Goal: Task Accomplishment & Management: Manage account settings

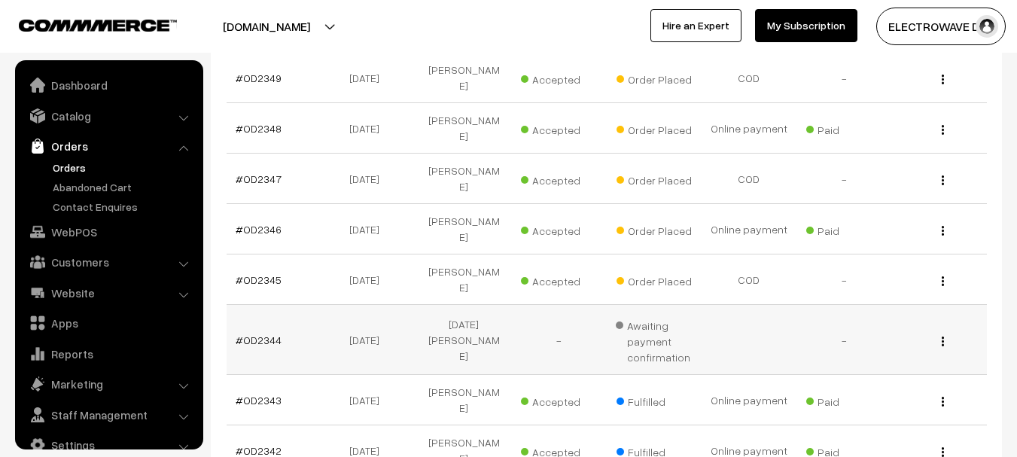
scroll to position [24, 0]
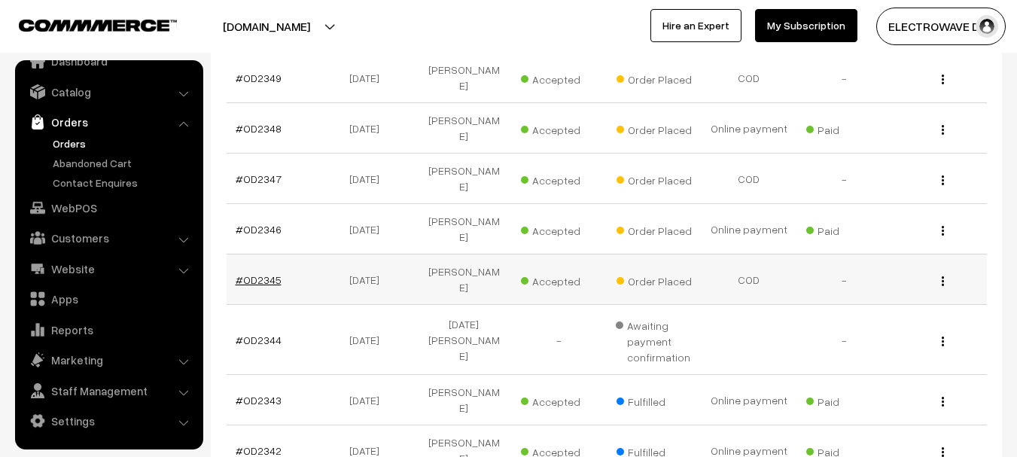
click at [275, 273] on link "#OD2345" at bounding box center [259, 279] width 46 height 13
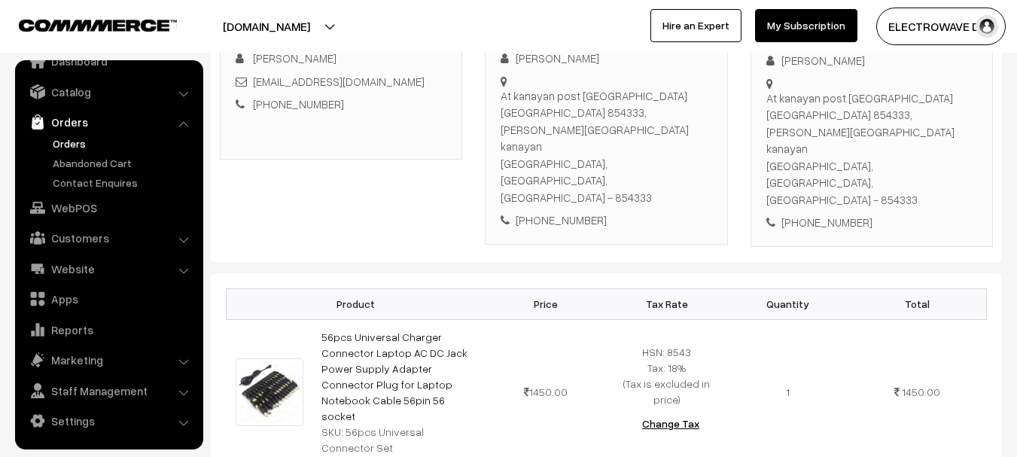
scroll to position [226, 0]
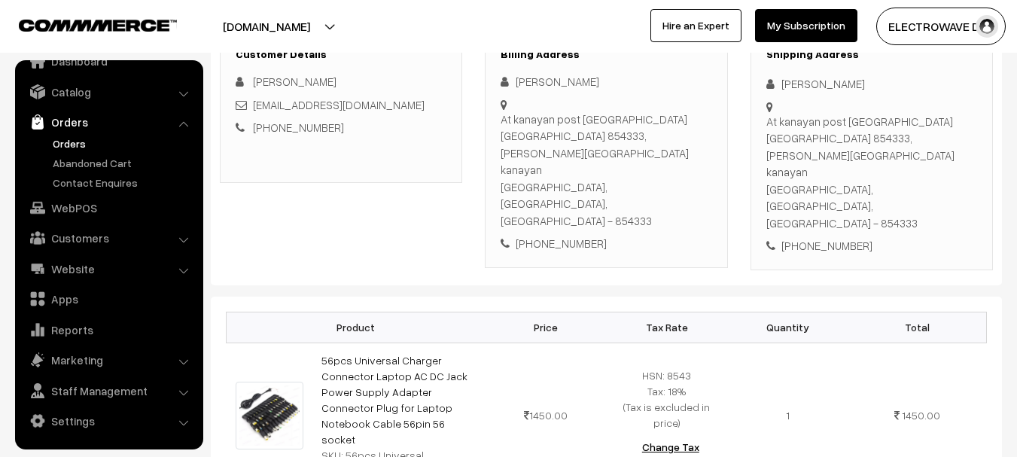
click at [832, 237] on div "+91 7479474734" at bounding box center [872, 245] width 211 height 17
click at [831, 237] on div "+91 7479474734" at bounding box center [872, 245] width 211 height 17
copy div "+91 7479474734"
click at [871, 155] on div "At kanayan post madanpur district araria 854333, poddar bhawan kanayan Araria, …" at bounding box center [872, 172] width 211 height 119
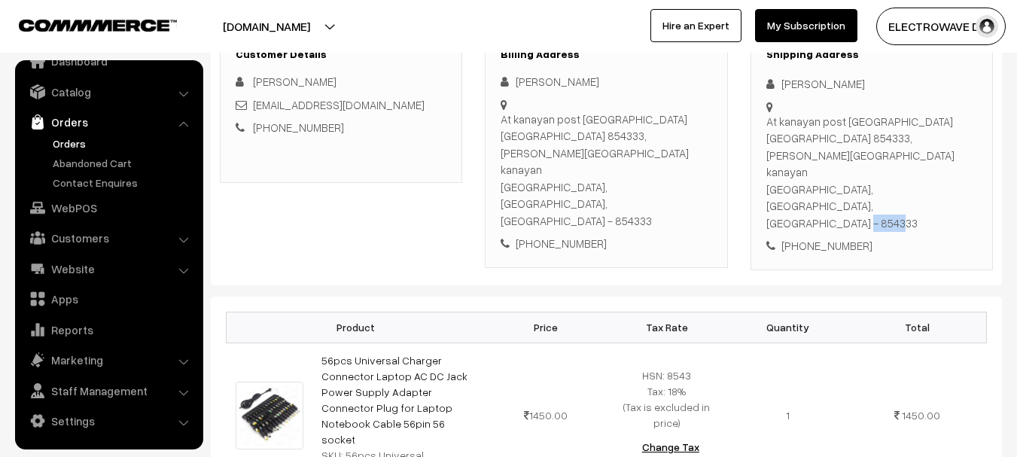
click at [871, 155] on div "At kanayan post madanpur district araria 854333, poddar bhawan kanayan Araria, …" at bounding box center [872, 172] width 211 height 119
click at [791, 84] on div "Ravi kumar" at bounding box center [872, 83] width 211 height 17
copy div "Ravi"
click at [815, 84] on div "[PERSON_NAME]" at bounding box center [872, 83] width 211 height 17
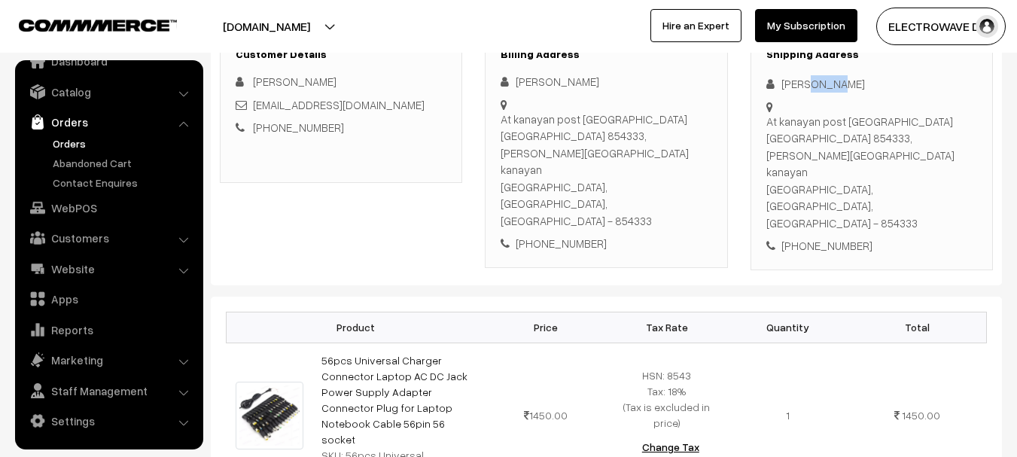
click at [815, 84] on div "[PERSON_NAME]" at bounding box center [872, 83] width 211 height 17
copy div "kumar"
copy div "ravipoddar8543@gmail.com"
copy link "ravipoddar8543@gmail.com"
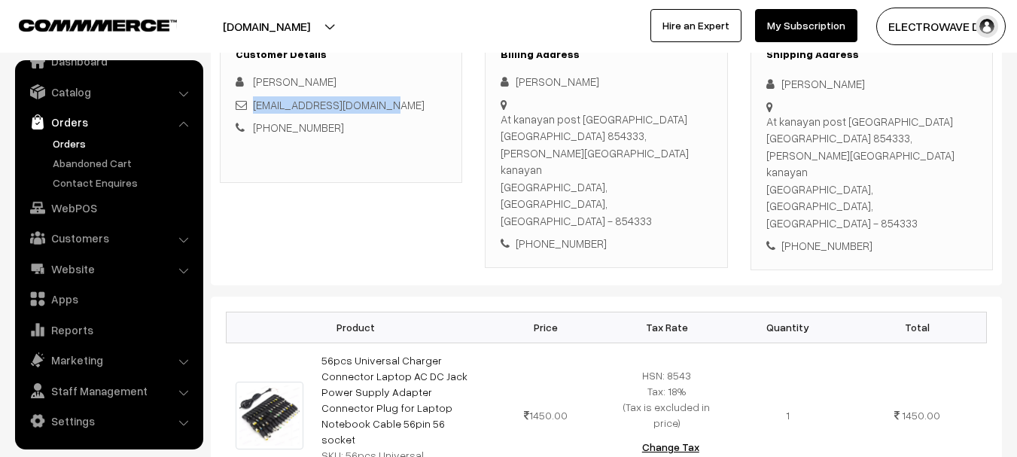
drag, startPoint x: 393, startPoint y: 112, endPoint x: 253, endPoint y: 112, distance: 140.1
click at [253, 112] on div "ravipoddar8543@gmail.com" at bounding box center [341, 104] width 211 height 17
click at [812, 237] on div "+91 7479474734" at bounding box center [872, 245] width 211 height 17
copy div "7479474734"
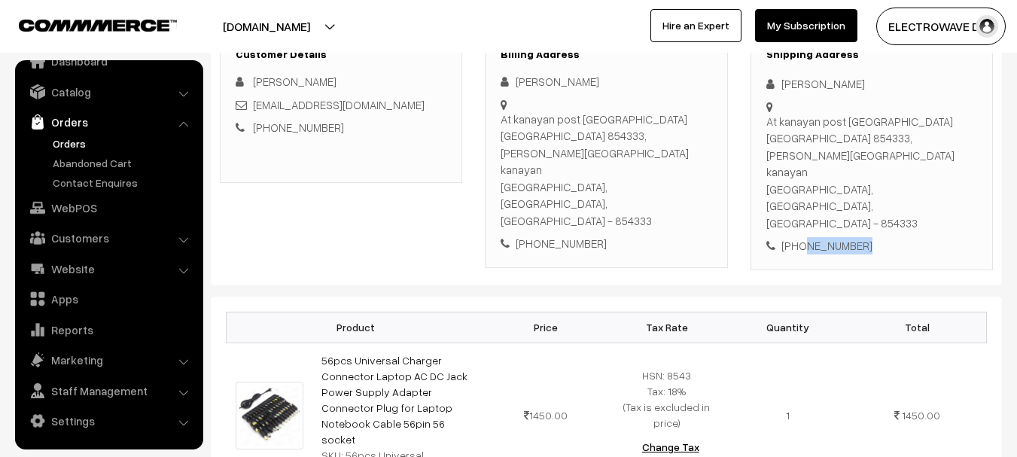
copy div "Ravi kumar At kanayan post madanpur district araria 854333, poddar bhawan kanay…"
drag, startPoint x: 779, startPoint y: 76, endPoint x: 931, endPoint y: 133, distance: 161.8
click at [931, 133] on div "Shipping Address Ravi kumar At kanayan post madanpur district araria 854333, po…" at bounding box center [872, 151] width 242 height 238
copy div "Araria, Bihar, India - 854333 +91 7479474734"
drag, startPoint x: 766, startPoint y: 155, endPoint x: 948, endPoint y: 200, distance: 187.8
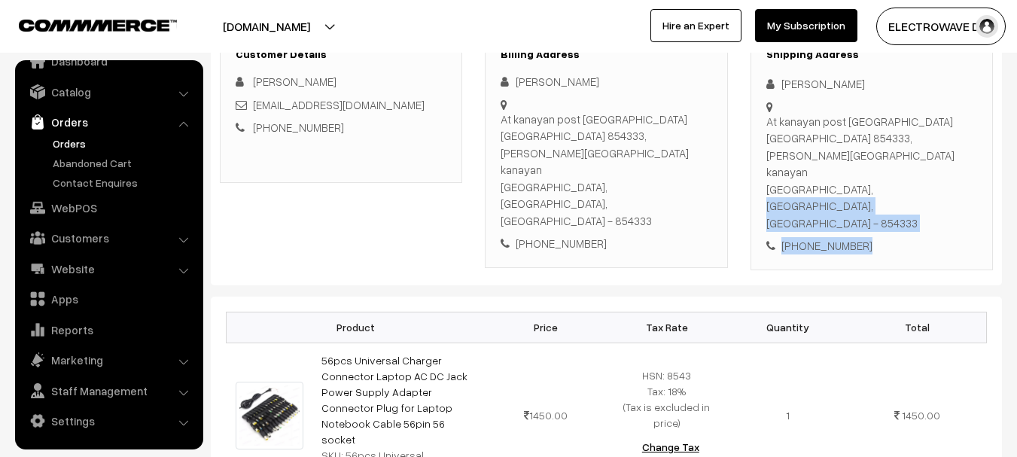
click at [948, 200] on div "Shipping Address Ravi kumar At kanayan post madanpur district araria 854333, po…" at bounding box center [872, 151] width 242 height 238
click at [871, 155] on div "At kanayan post madanpur district araria 854333, poddar bhawan kanayan Araria, …" at bounding box center [872, 172] width 211 height 119
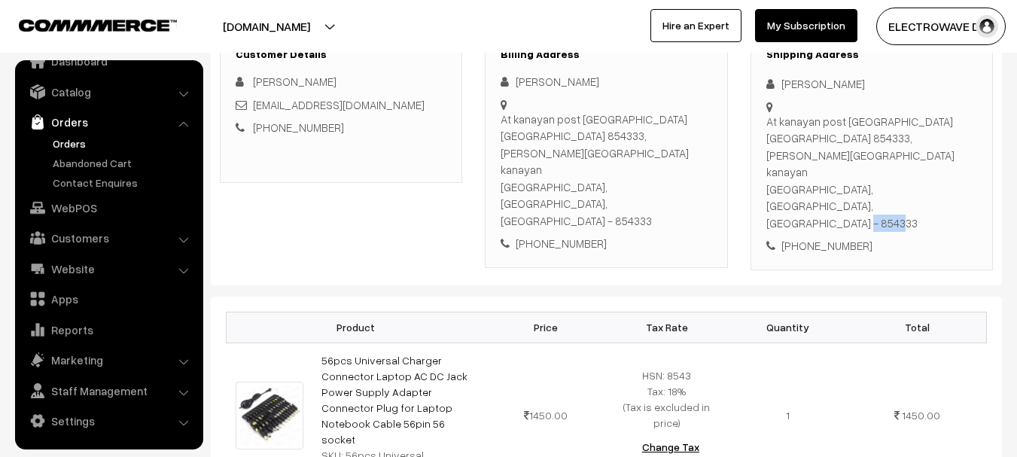
click at [871, 155] on div "At kanayan post madanpur district araria 854333, poddar bhawan kanayan Araria, …" at bounding box center [872, 172] width 211 height 119
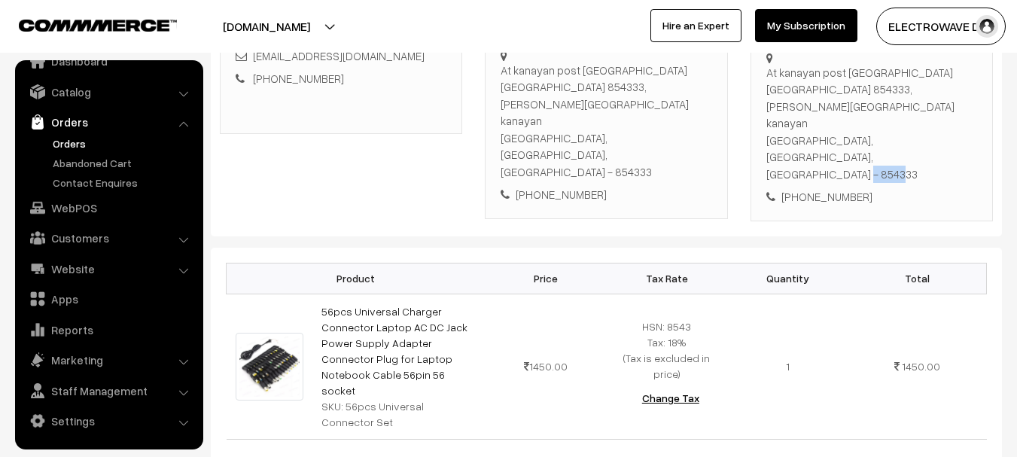
scroll to position [301, 0]
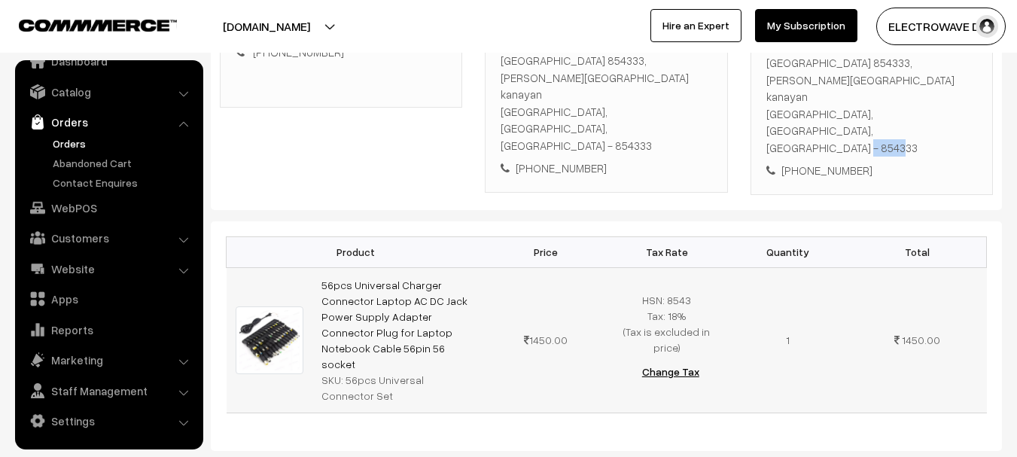
drag, startPoint x: 393, startPoint y: 290, endPoint x: 309, endPoint y: 209, distance: 116.6
click at [309, 267] on tr "56pcs Universal Charger Connector Laptop AC DC Jack Power Supply Adapter Connec…" at bounding box center [607, 339] width 761 height 145
click at [407, 372] on div "SKU: 56pcs Universal Connector Set" at bounding box center [399, 388] width 155 height 32
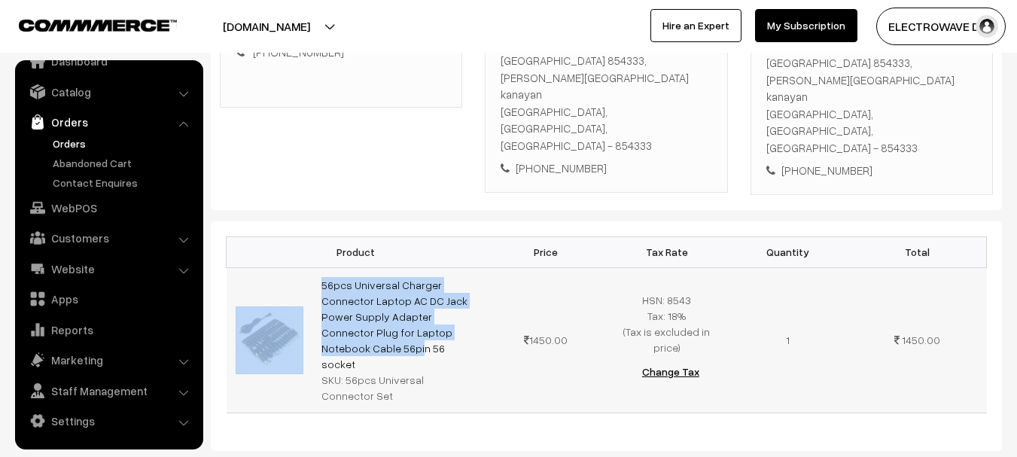
drag, startPoint x: 403, startPoint y: 271, endPoint x: 445, endPoint y: 309, distance: 56.5
click at [328, 267] on td "56pcs Universal Charger Connector Laptop AC DC Jack Power Supply Adapter Connec…" at bounding box center [399, 339] width 173 height 145
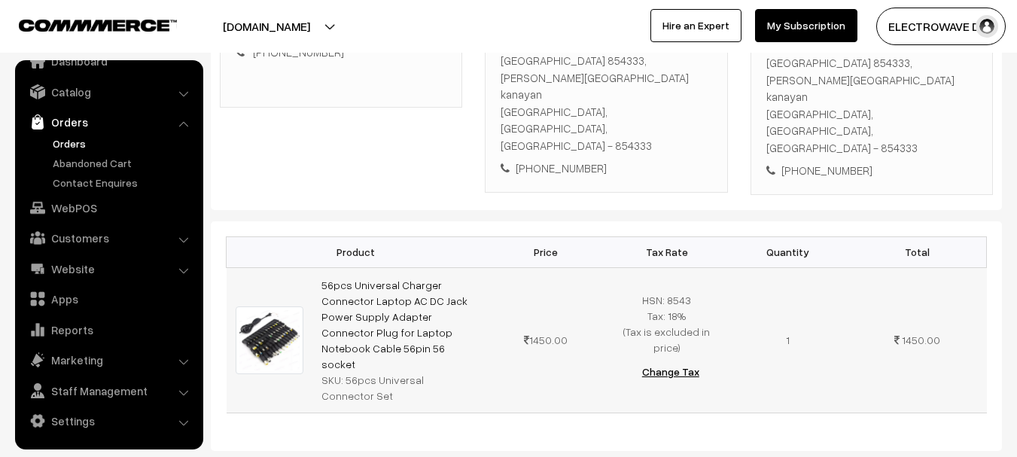
click at [404, 284] on td "56pcs Universal Charger Connector Laptop AC DC Jack Power Supply Adapter Connec…" at bounding box center [399, 339] width 173 height 145
copy link "56pcs Universal Charger Connector Laptop AC DC Jack Power Supply Adapter Connec…"
drag, startPoint x: 404, startPoint y: 283, endPoint x: 320, endPoint y: 207, distance: 113.0
click at [320, 267] on td "56pcs Universal Charger Connector Laptop AC DC Jack Power Supply Adapter Connec…" at bounding box center [399, 339] width 173 height 145
drag, startPoint x: 344, startPoint y: 301, endPoint x: 353, endPoint y: 313, distance: 15.1
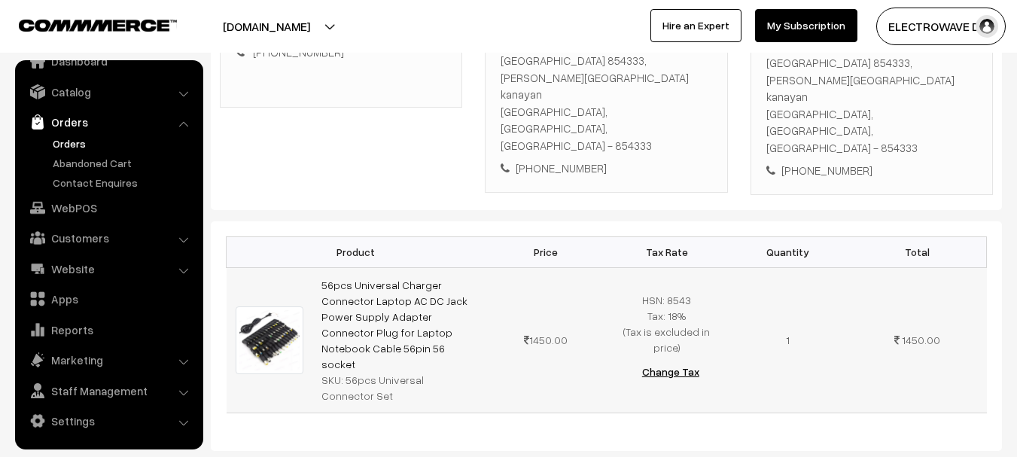
click at [353, 372] on div "SKU: 56pcs Universal Connector Set" at bounding box center [399, 388] width 155 height 32
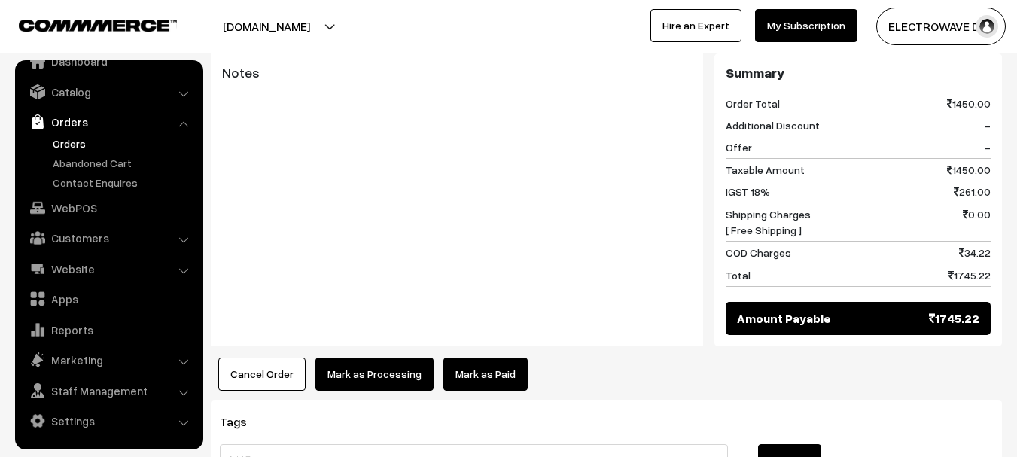
scroll to position [753, 0]
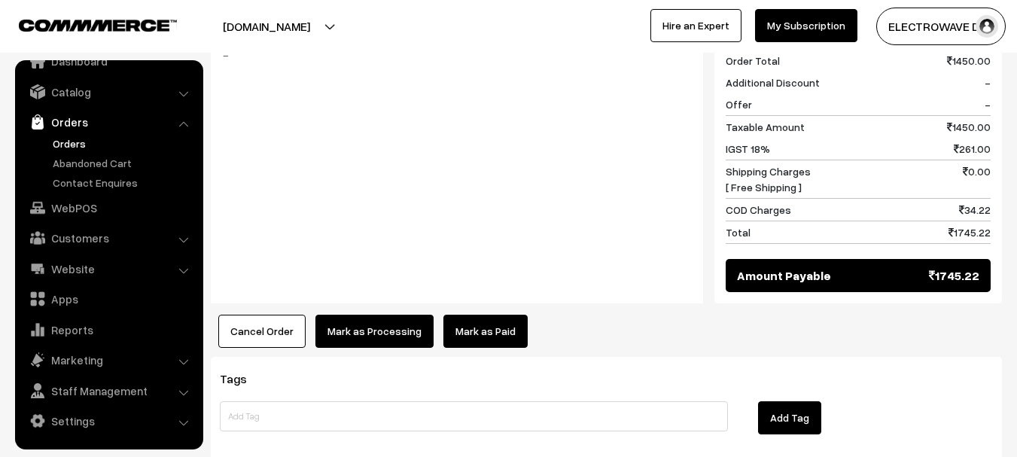
click at [359, 315] on button "Mark as Processing" at bounding box center [375, 331] width 118 height 33
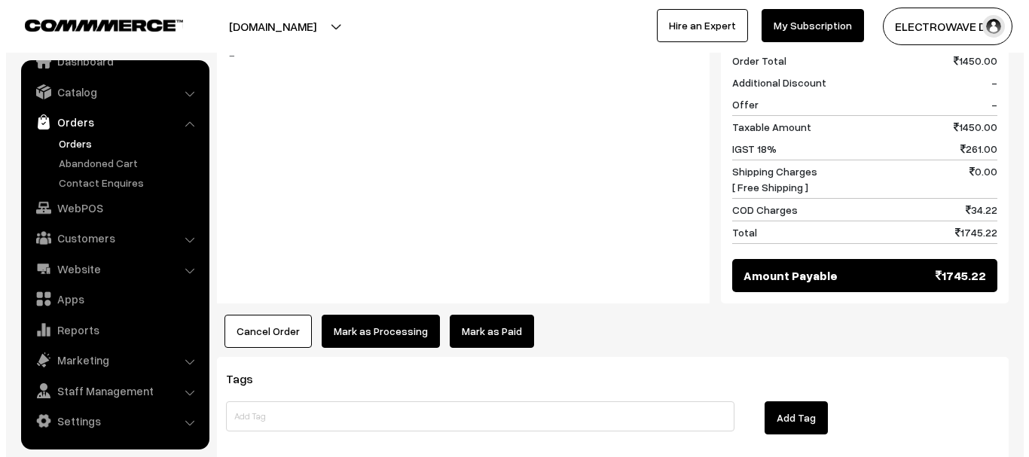
scroll to position [739, 0]
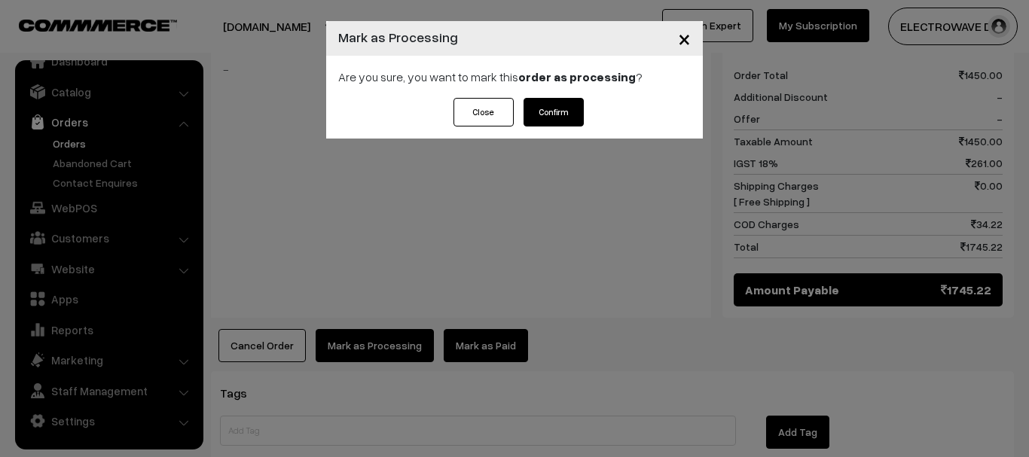
click at [536, 107] on button "Confirm" at bounding box center [553, 112] width 60 height 29
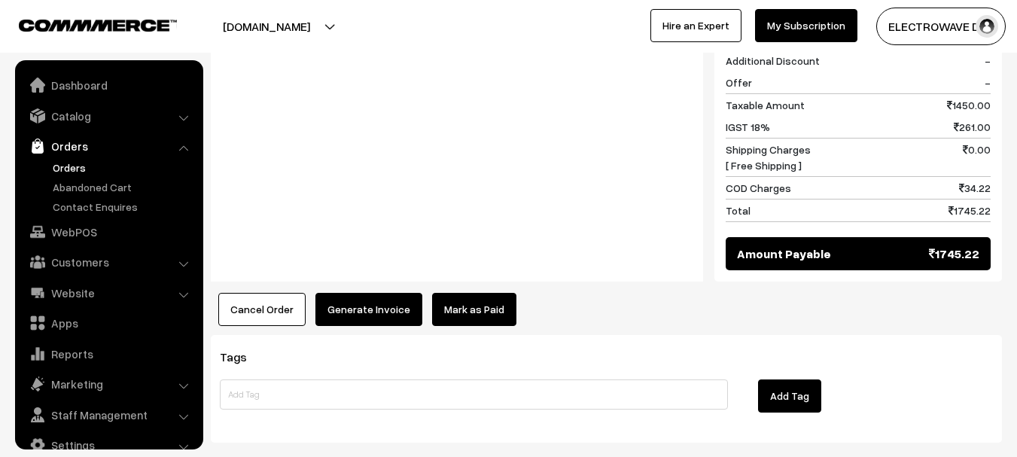
scroll to position [24, 0]
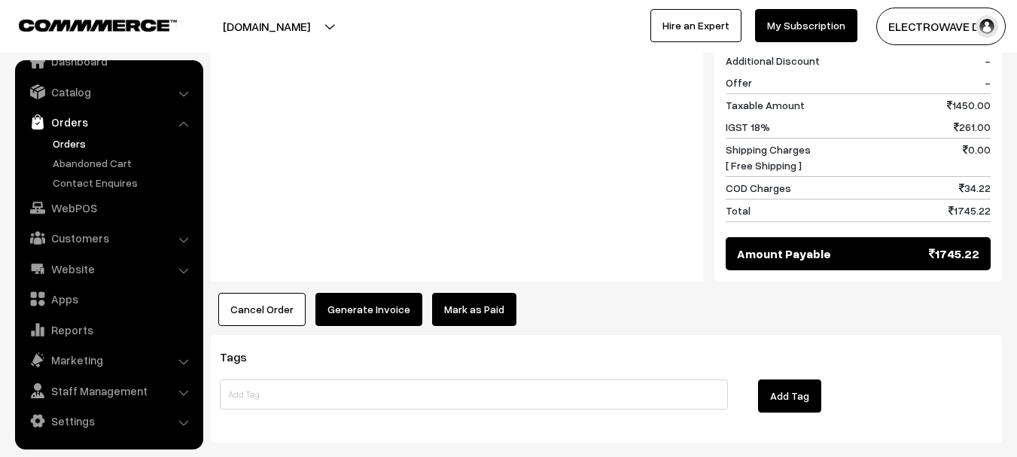
click at [349, 293] on button "Generate Invoice" at bounding box center [369, 309] width 107 height 33
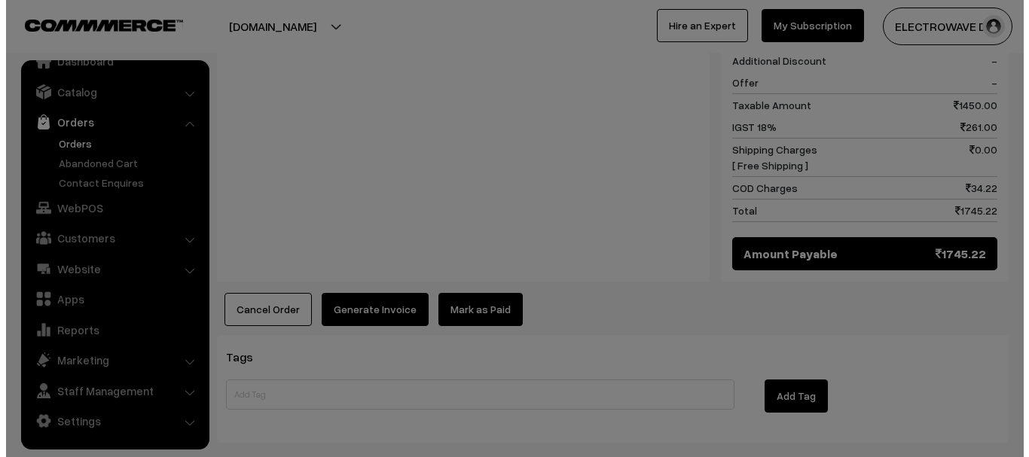
scroll to position [759, 0]
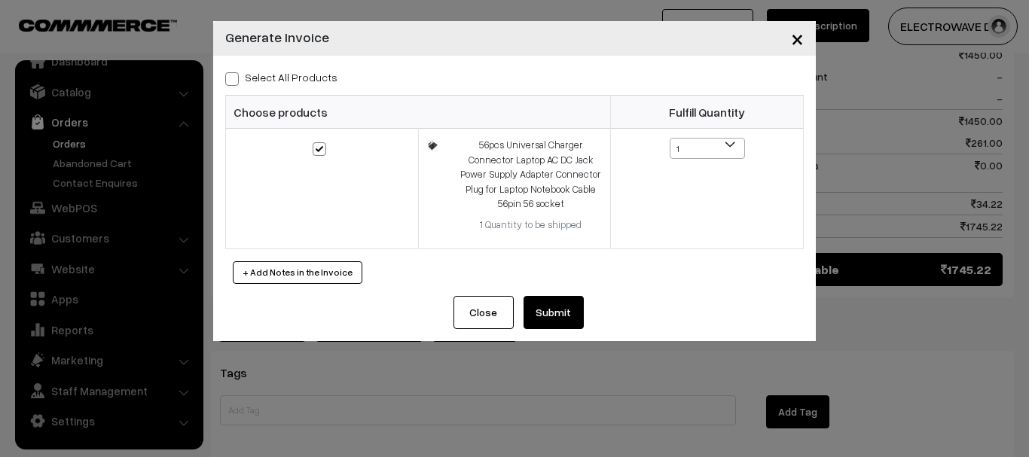
click at [538, 309] on button "Submit" at bounding box center [553, 312] width 60 height 33
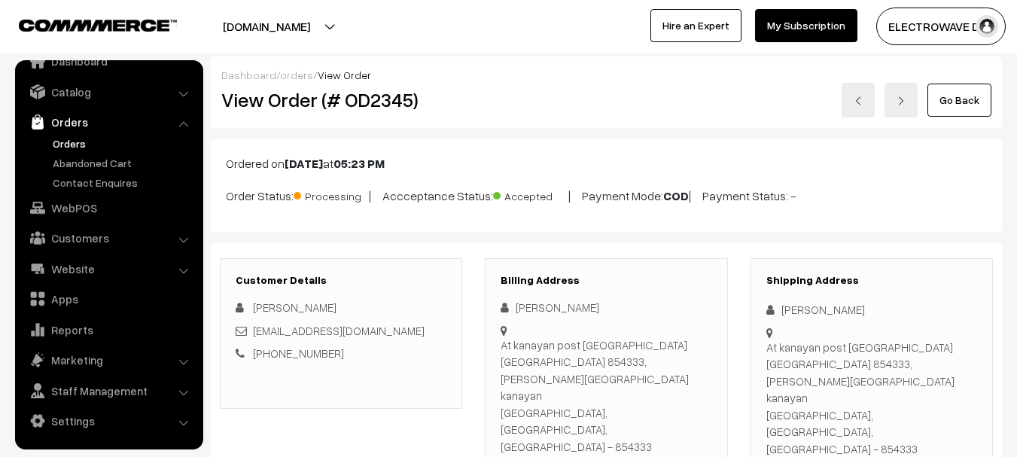
click at [365, 97] on h2 "View Order (# OD2345)" at bounding box center [342, 99] width 242 height 23
copy h2 "OD2345"
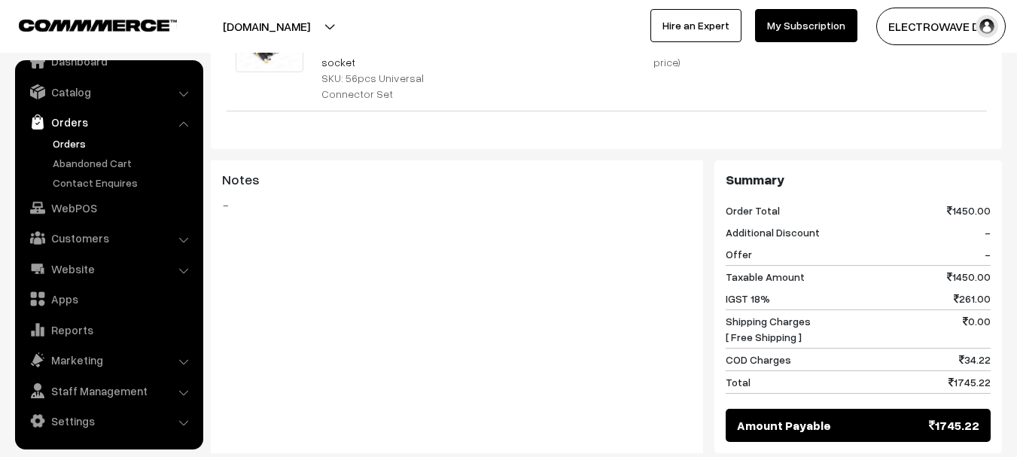
scroll to position [753, 0]
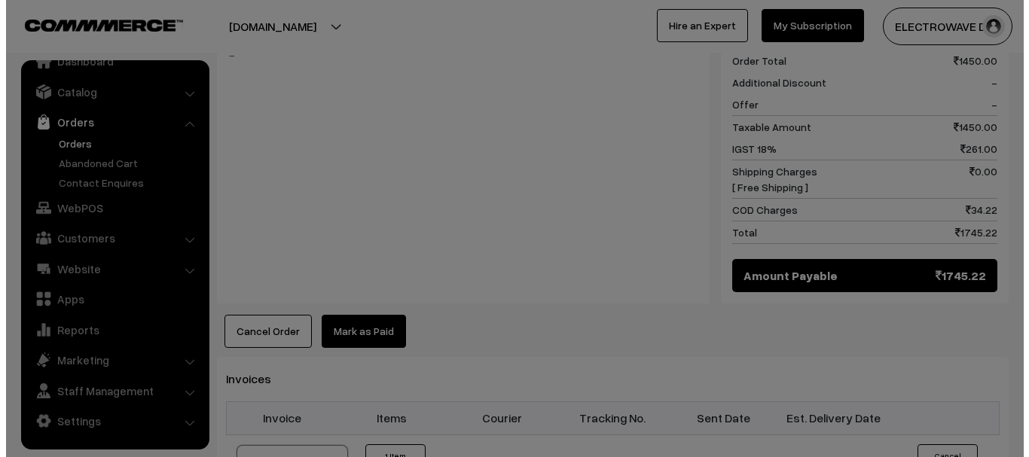
scroll to position [737, 0]
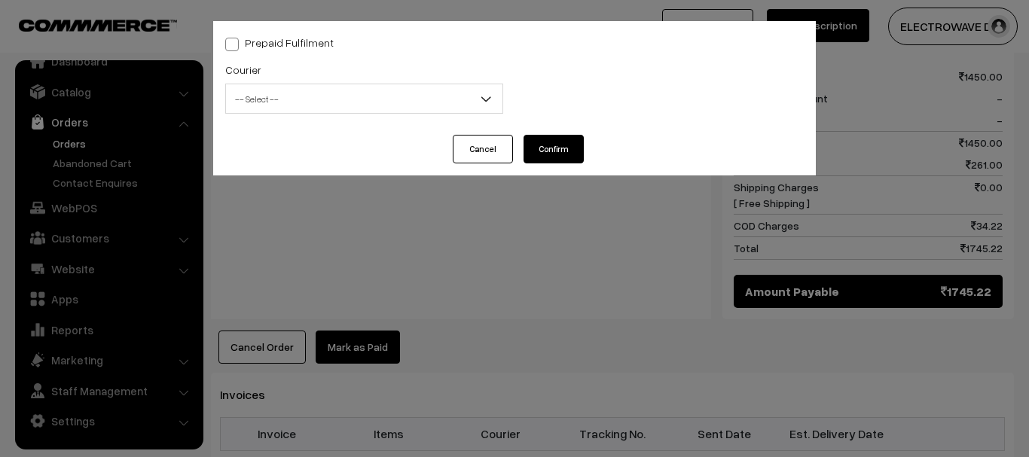
click at [323, 94] on span "-- Select --" at bounding box center [364, 99] width 276 height 26
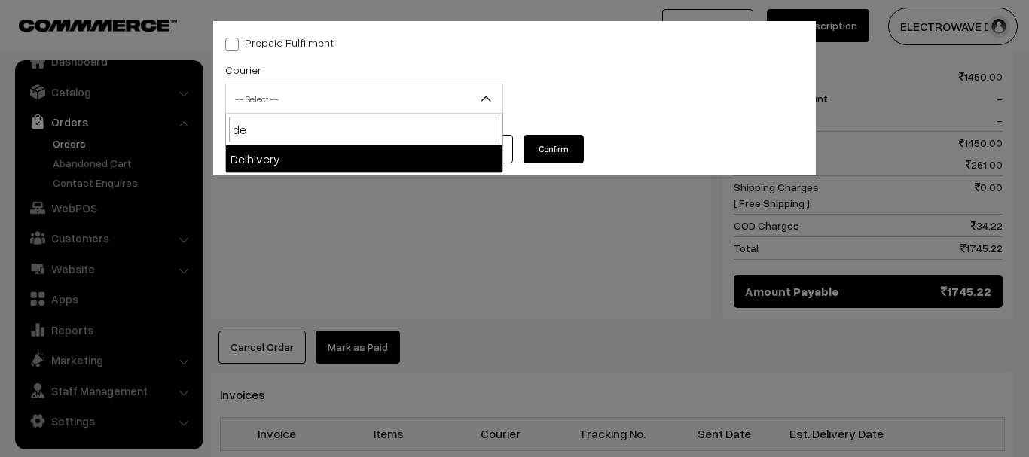
type input "de"
select select "4"
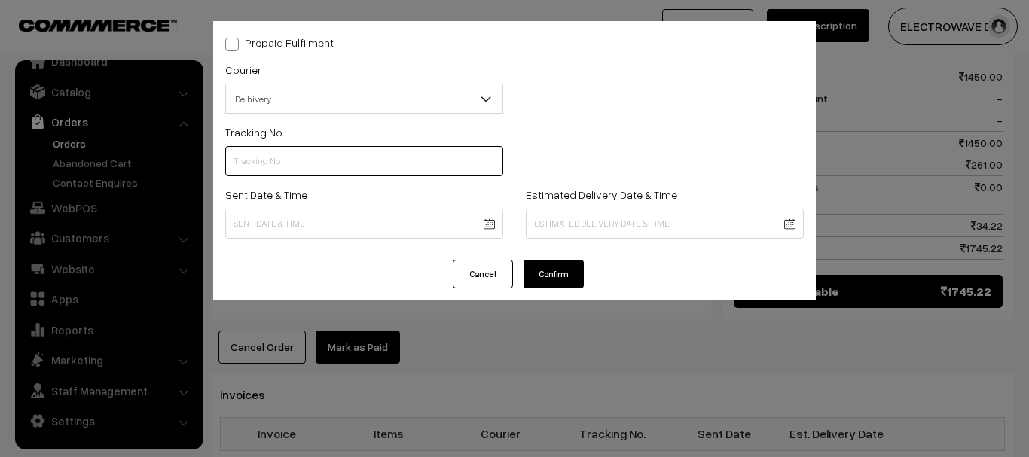
click at [355, 160] on input "text" at bounding box center [364, 161] width 278 height 30
paste input "22679034008423"
type input "22679034008423"
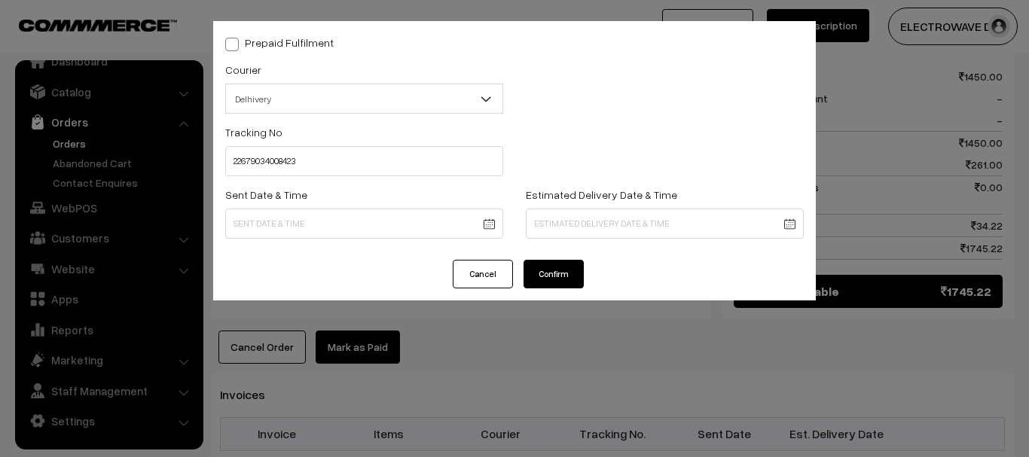
click at [431, 225] on body "Thank you for showing interest. Our team will call you shortly. Close dhruvpro.…" at bounding box center [514, 109] width 1029 height 1693
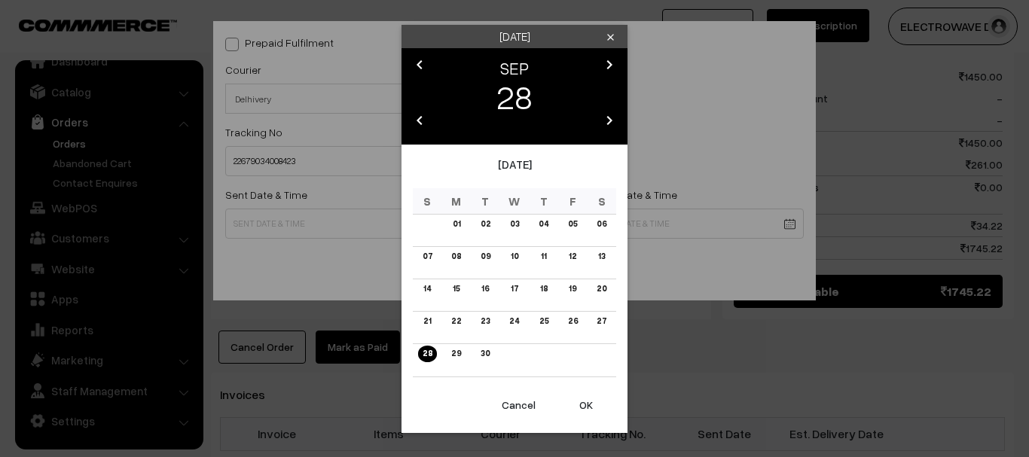
click at [578, 407] on button "OK" at bounding box center [586, 405] width 60 height 33
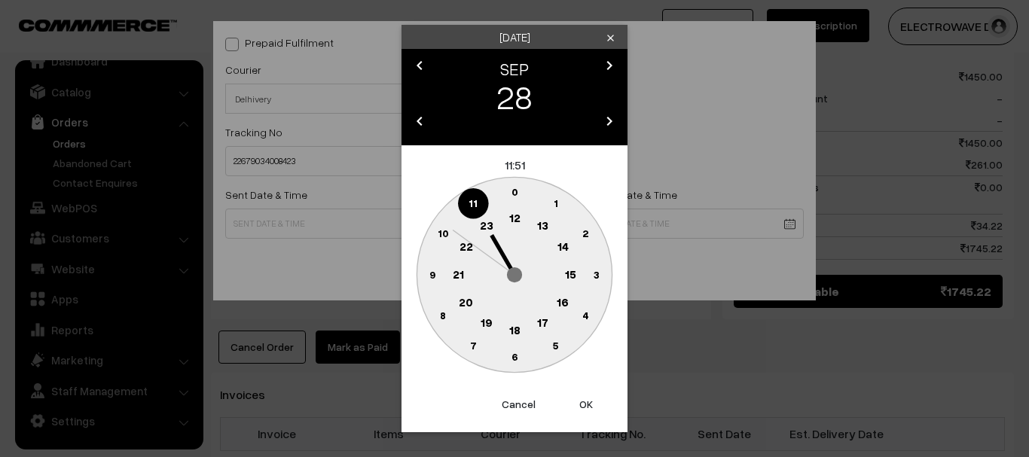
click at [578, 407] on button "OK" at bounding box center [586, 404] width 60 height 33
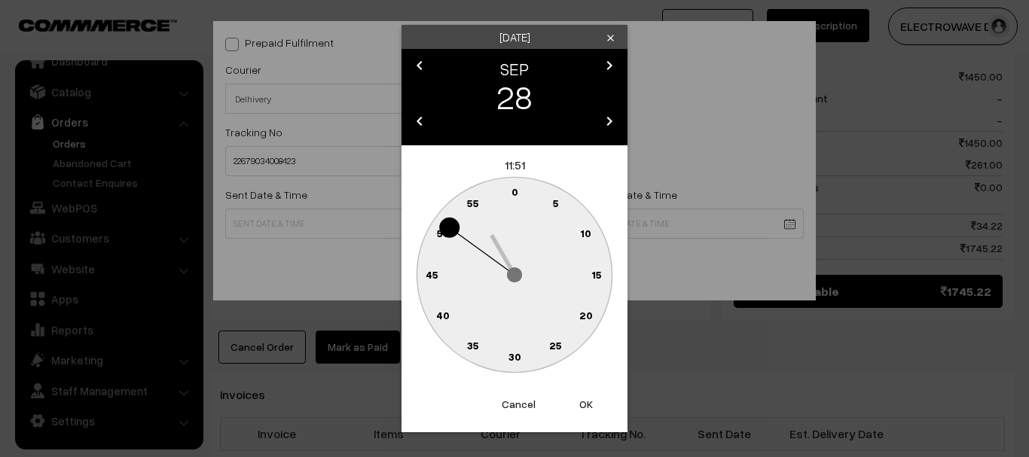
click at [578, 407] on button "OK" at bounding box center [586, 404] width 60 height 33
type input "28-09-2025 11:51"
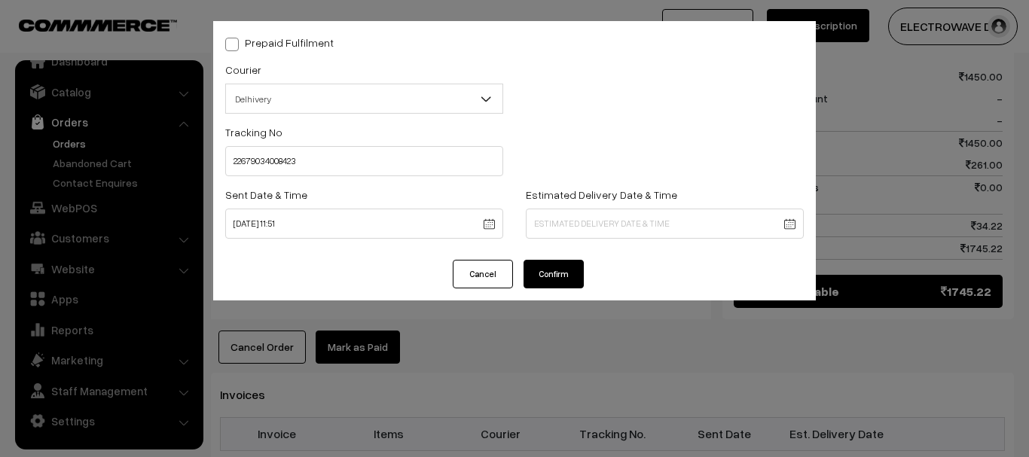
click at [574, 219] on body "Thank you for showing interest. Our team will call you shortly. Close dhruvpro.…" at bounding box center [514, 109] width 1029 height 1693
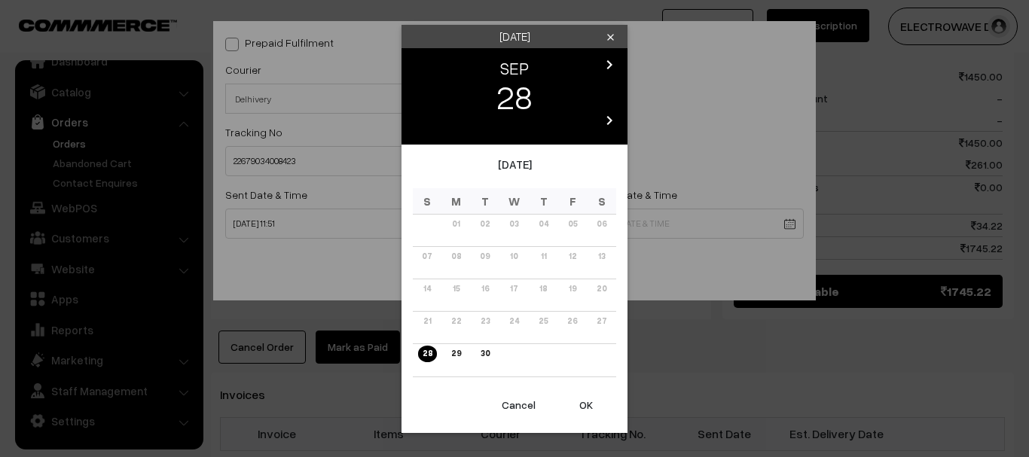
drag, startPoint x: 609, startPoint y: 61, endPoint x: 558, endPoint y: 139, distance: 92.9
click at [609, 62] on icon "chevron_right" at bounding box center [609, 65] width 18 height 18
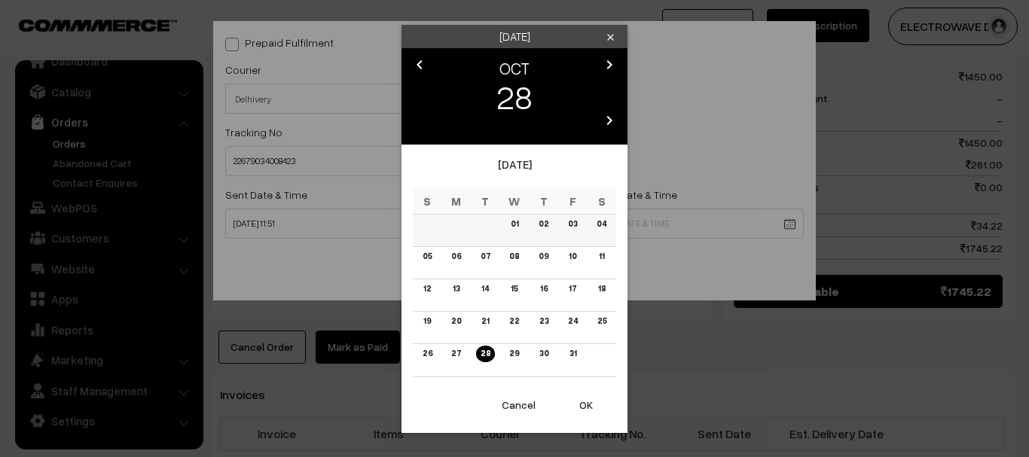
click at [575, 230] on link "03" at bounding box center [572, 224] width 18 height 16
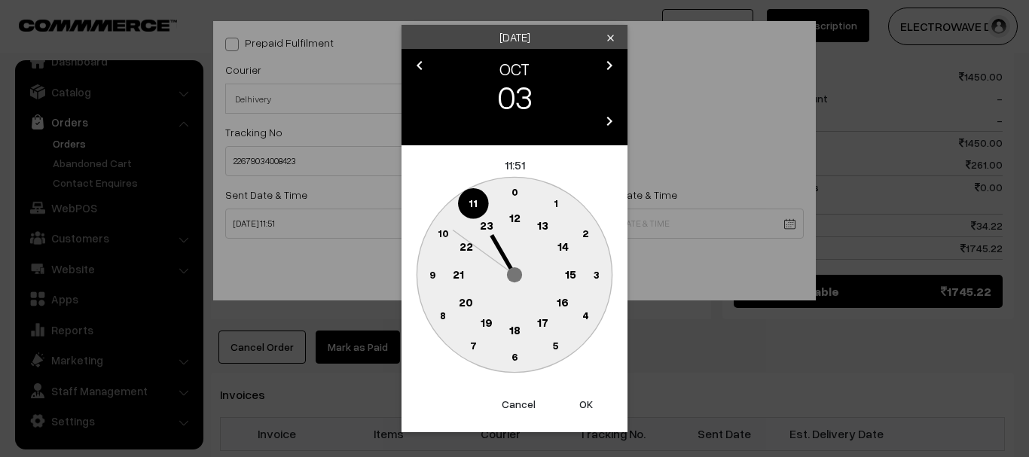
click at [575, 404] on button "OK" at bounding box center [586, 404] width 60 height 33
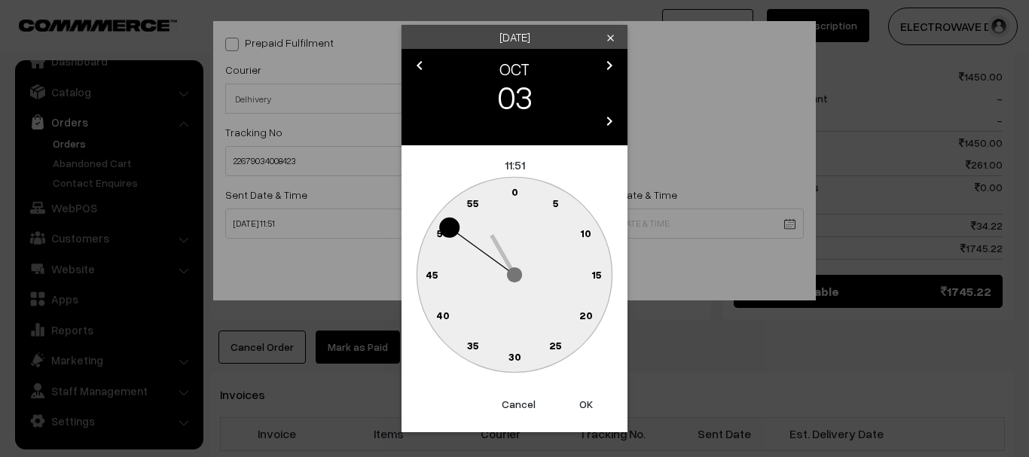
click at [575, 404] on button "OK" at bounding box center [586, 404] width 60 height 33
type input "03-10-2025 11:51"
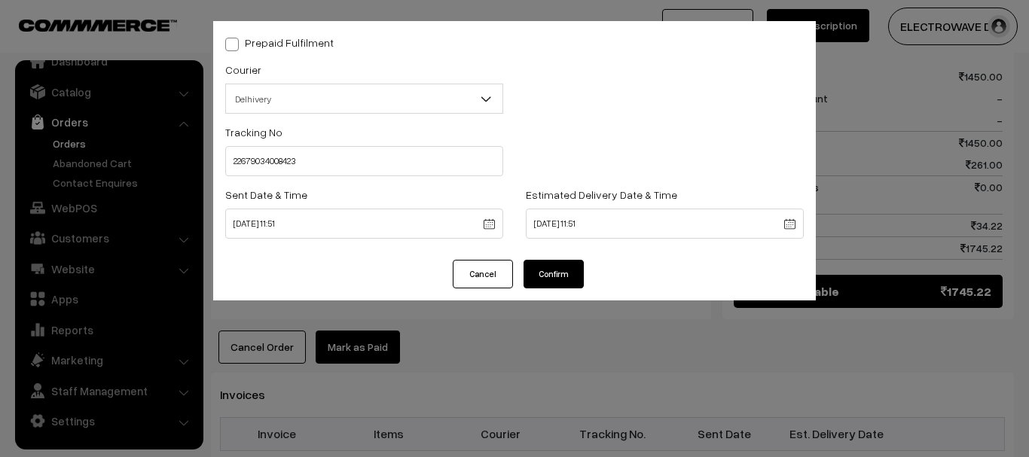
click at [553, 276] on button "Confirm" at bounding box center [553, 274] width 60 height 29
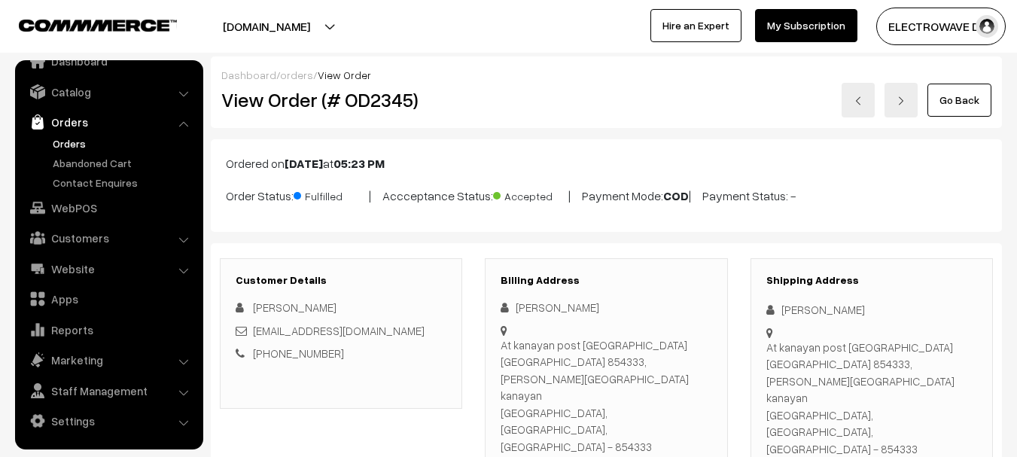
click at [858, 108] on link at bounding box center [858, 100] width 33 height 35
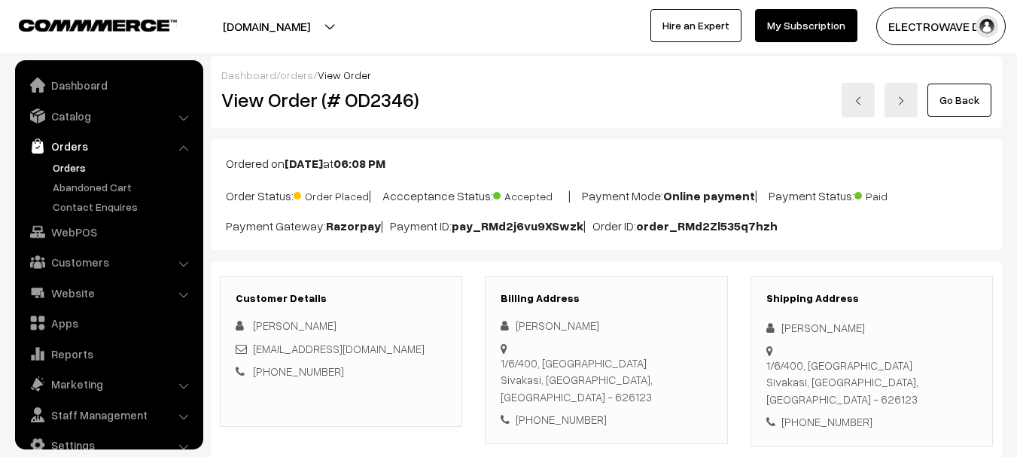
scroll to position [24, 0]
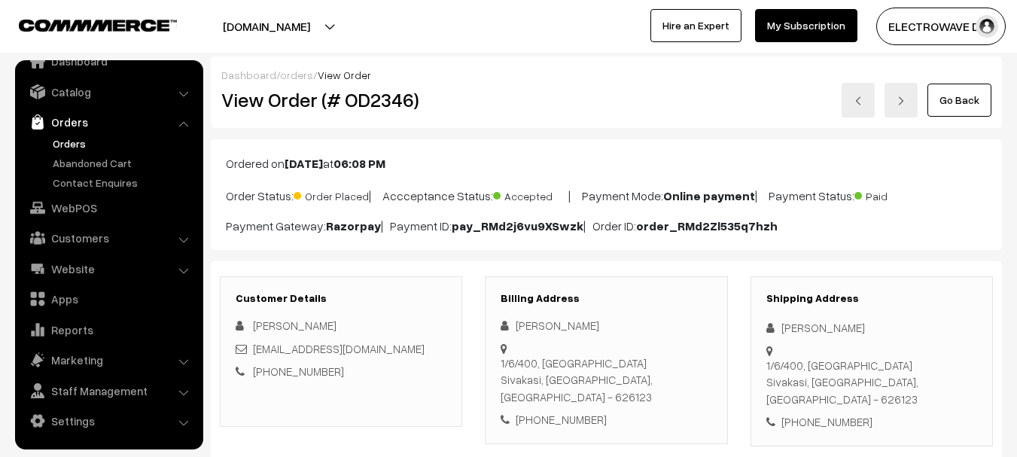
click at [859, 106] on link at bounding box center [858, 100] width 33 height 35
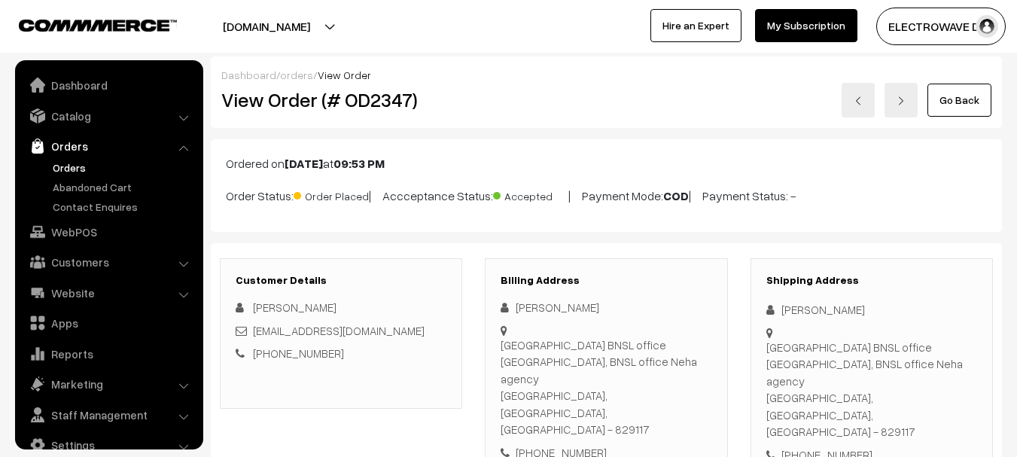
scroll to position [24, 0]
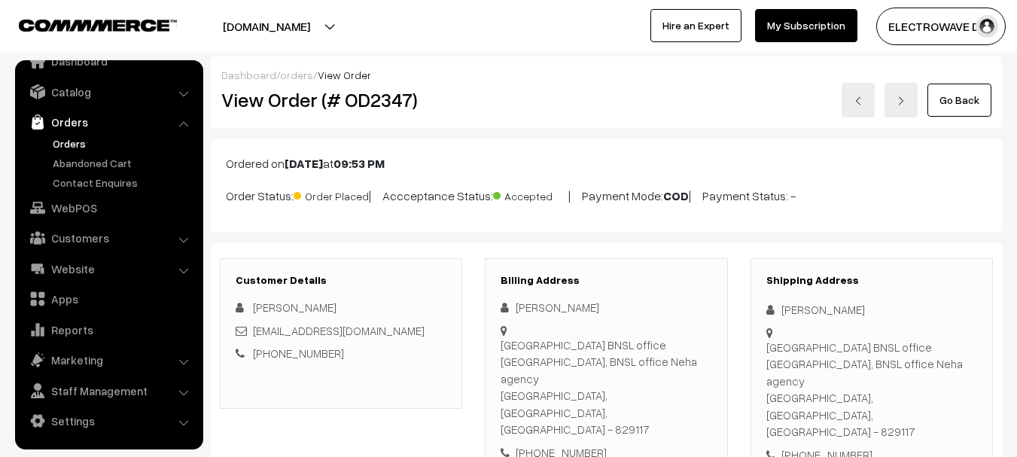
click at [913, 115] on link at bounding box center [901, 100] width 33 height 35
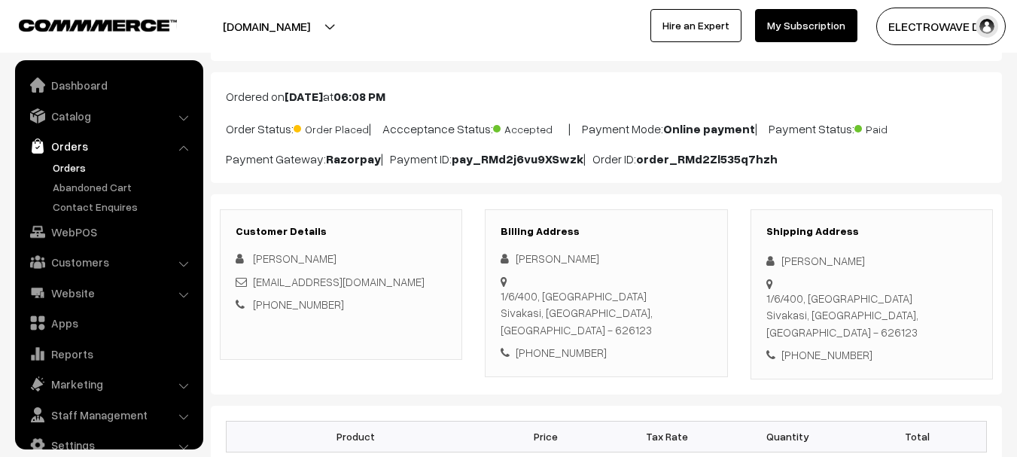
scroll to position [226, 0]
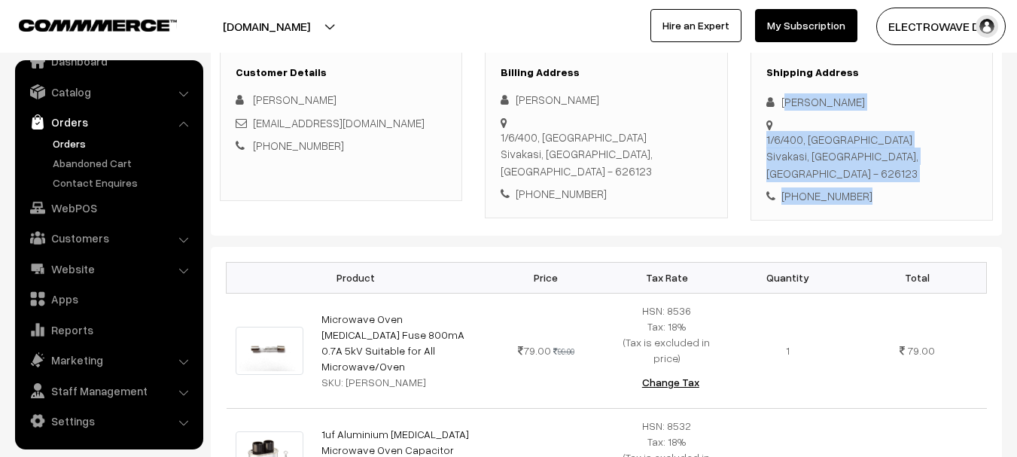
drag, startPoint x: 806, startPoint y: 117, endPoint x: 877, endPoint y: 166, distance: 85.6
click at [877, 166] on div "Shipping Address Hari Ram S 1/6/400, Sivanatham nagar Sivakasi, Tamil Nadu, Ind…" at bounding box center [872, 135] width 242 height 170
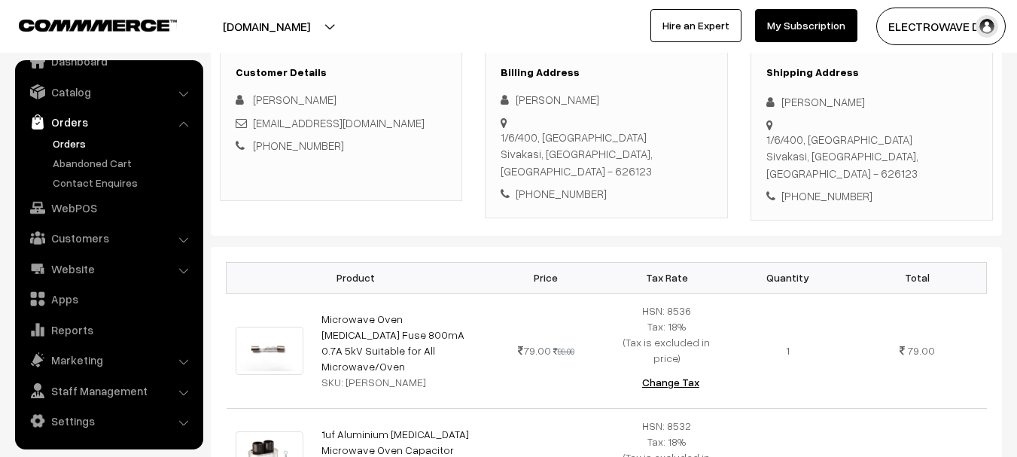
click at [769, 81] on div "Shipping Address Hari Ram S 1/6/400, Sivanatham nagar Sivakasi, Tamil Nadu, Ind…" at bounding box center [872, 135] width 242 height 170
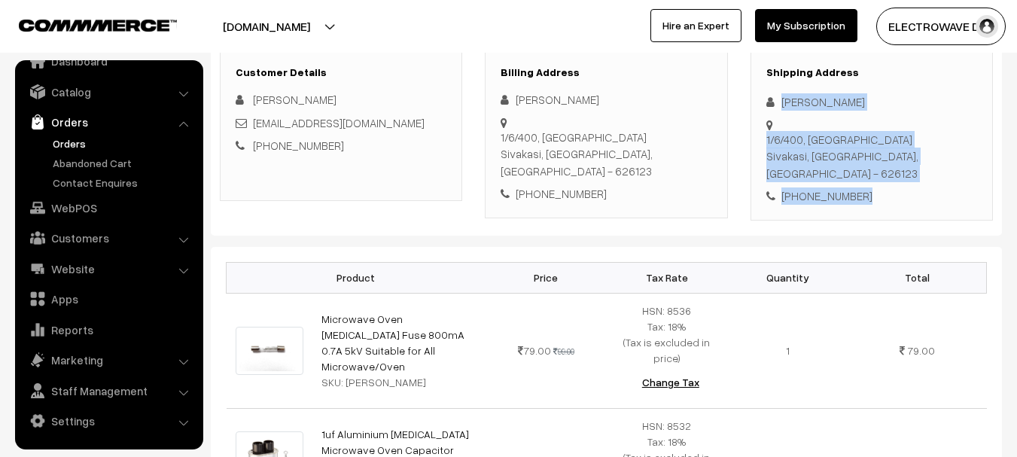
copy div "Hari Ram S 1/6/400, Sivanatham nagar Sivakasi, Tamil Nadu, India - 626123 +91 9…"
drag, startPoint x: 769, startPoint y: 81, endPoint x: 901, endPoint y: 173, distance: 161.1
click at [901, 173] on div "Shipping Address Hari Ram S 1/6/400, Sivanatham nagar Sivakasi, Tamil Nadu, Ind…" at bounding box center [872, 135] width 242 height 170
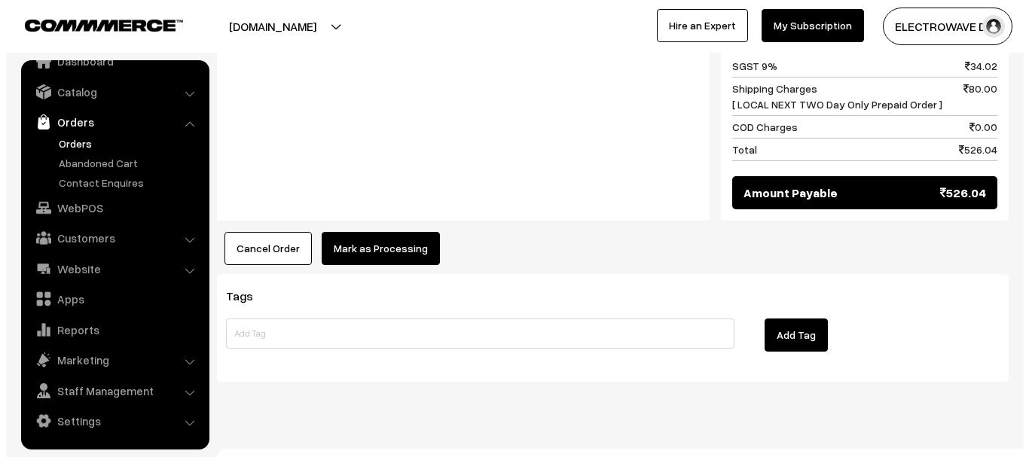
scroll to position [918, 0]
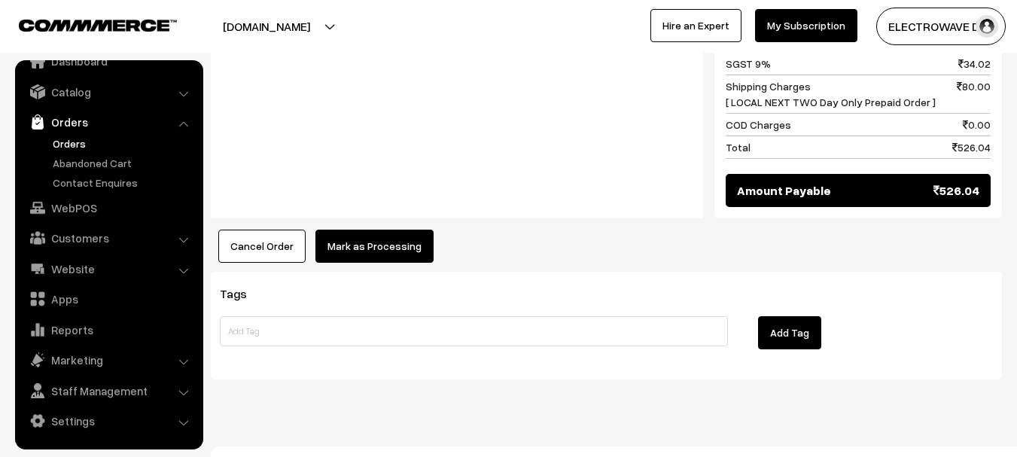
click at [359, 230] on button "Mark as Processing" at bounding box center [375, 246] width 118 height 33
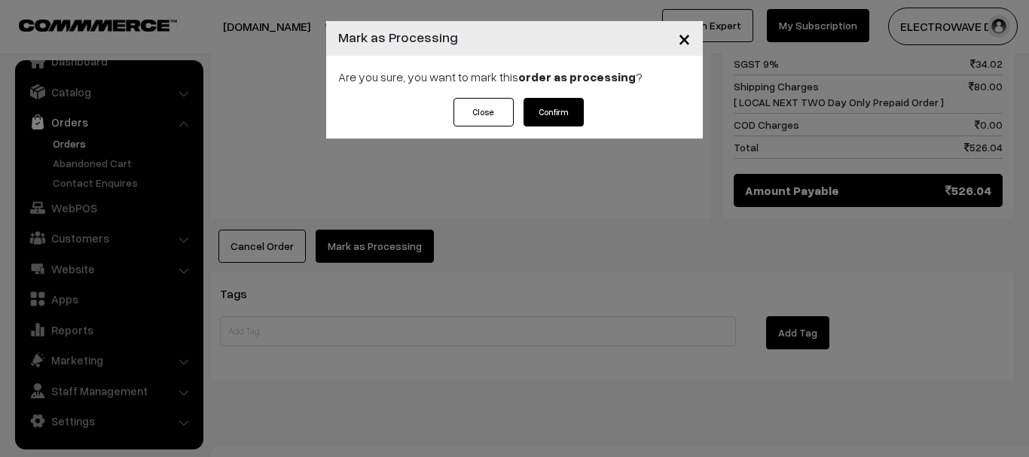
click at [578, 110] on button "Confirm" at bounding box center [553, 112] width 60 height 29
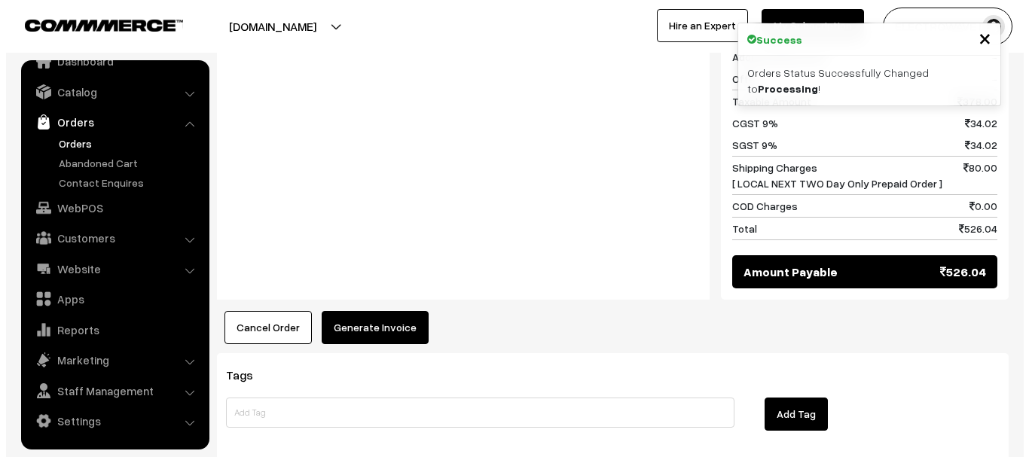
scroll to position [828, 0]
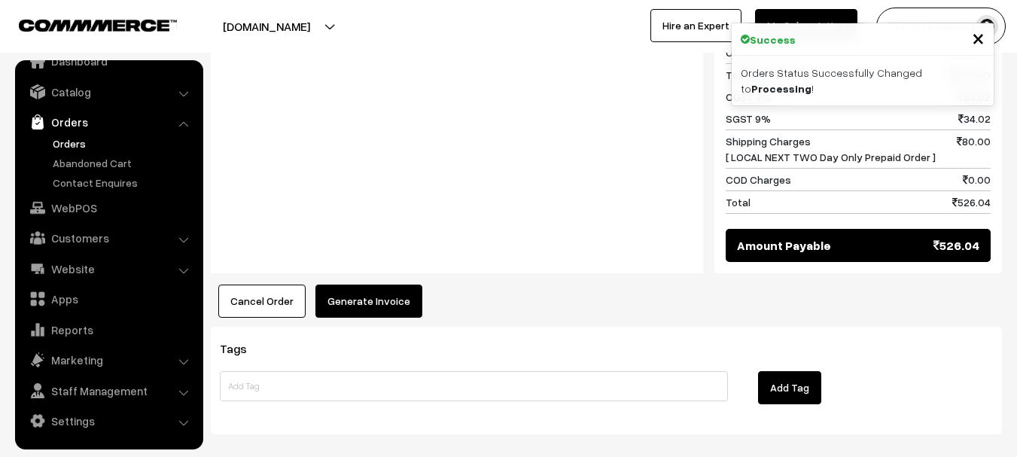
click at [370, 285] on button "Generate Invoice" at bounding box center [369, 301] width 107 height 33
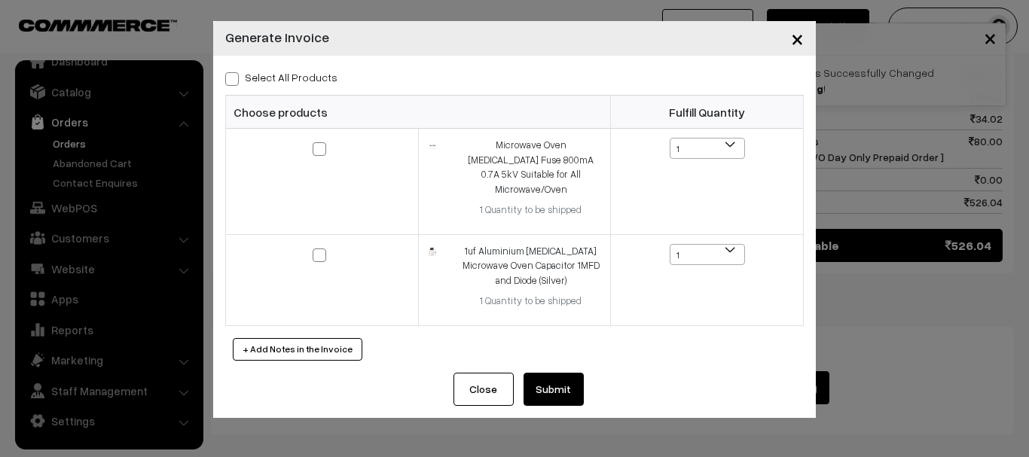
click at [235, 70] on label "Select All Products" at bounding box center [281, 77] width 112 height 16
click at [235, 72] on input "Select All Products" at bounding box center [230, 77] width 10 height 10
checkbox input "true"
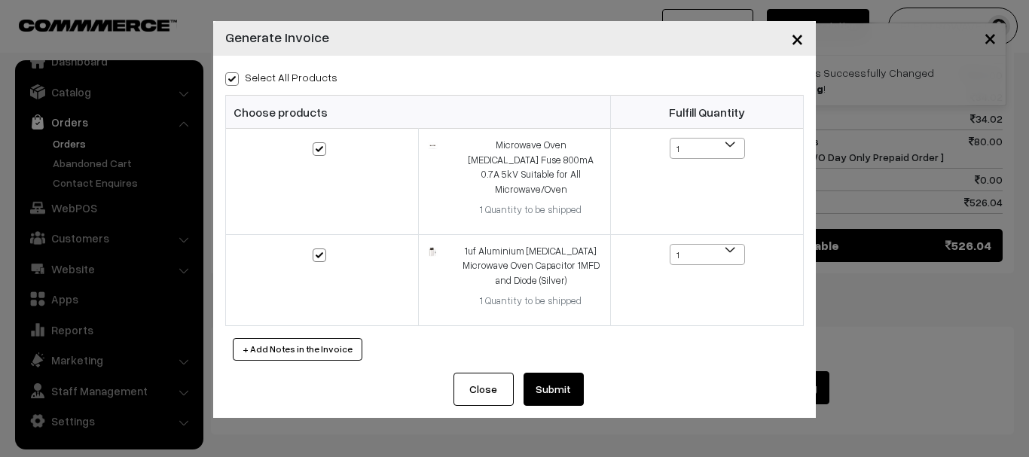
click at [573, 373] on button "Submit" at bounding box center [553, 389] width 60 height 33
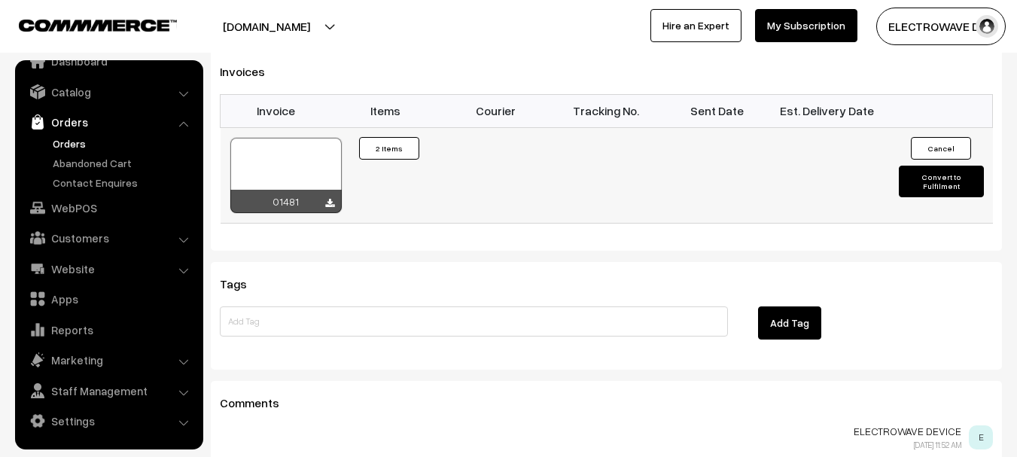
scroll to position [1095, 0]
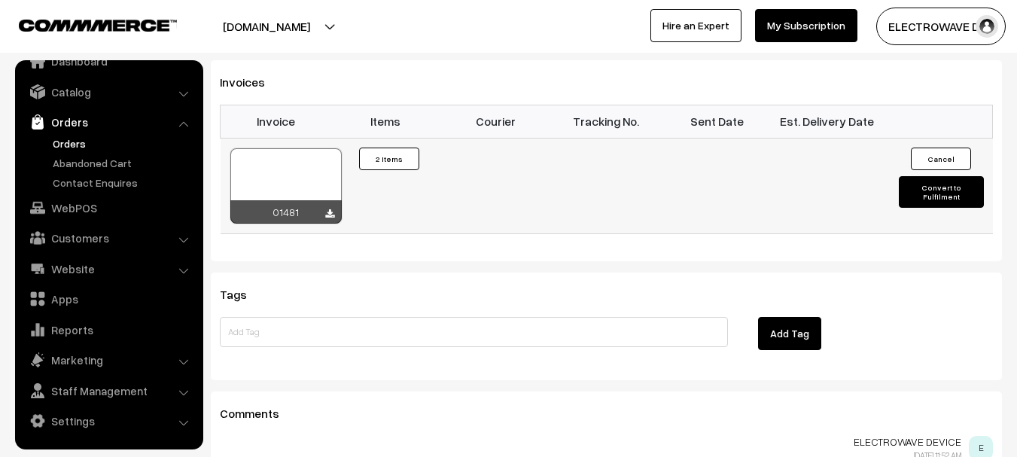
click at [300, 148] on div at bounding box center [285, 185] width 111 height 75
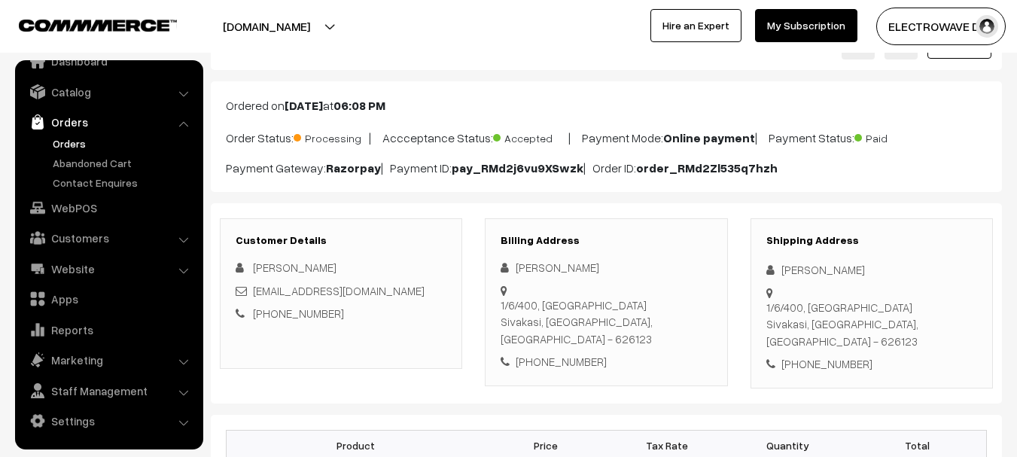
scroll to position [0, 0]
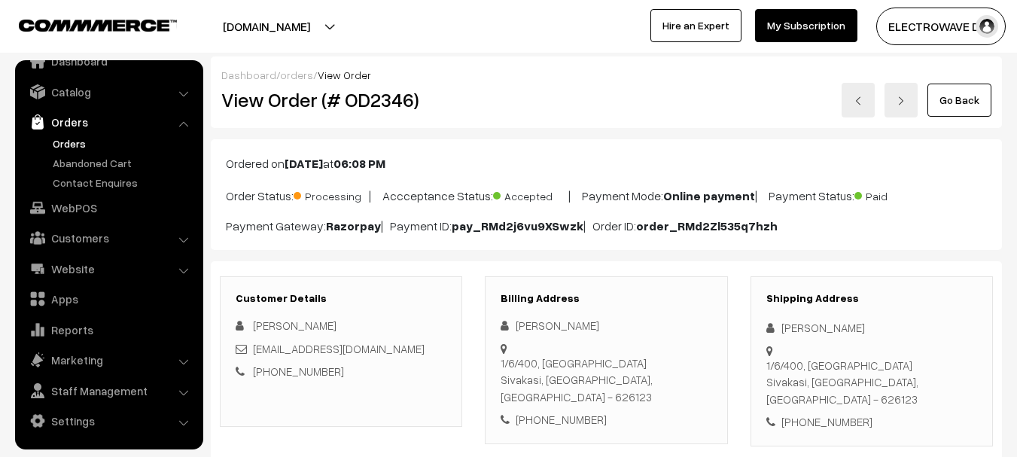
click at [864, 94] on link at bounding box center [858, 100] width 33 height 35
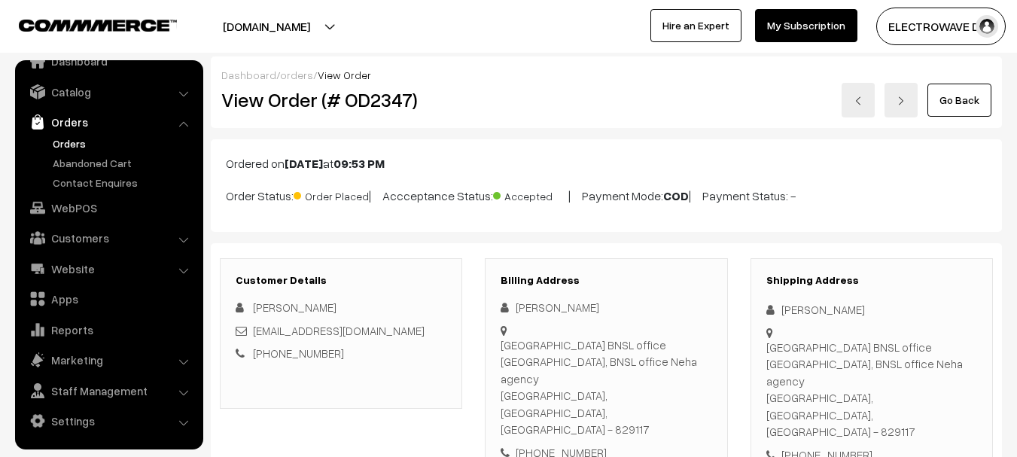
click at [795, 315] on div "[PERSON_NAME]" at bounding box center [872, 309] width 211 height 17
copy div "Laxman"
click at [848, 302] on div "[PERSON_NAME]" at bounding box center [872, 309] width 211 height 17
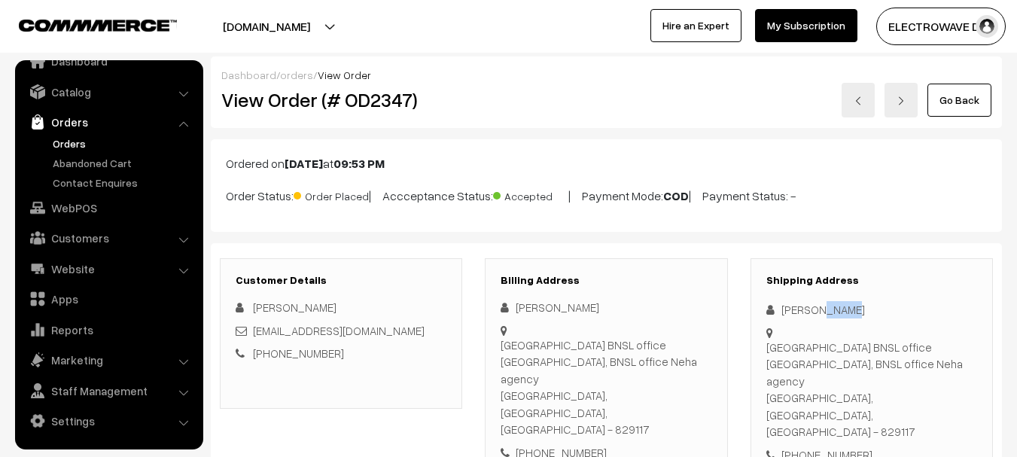
copy div "[PERSON_NAME]"
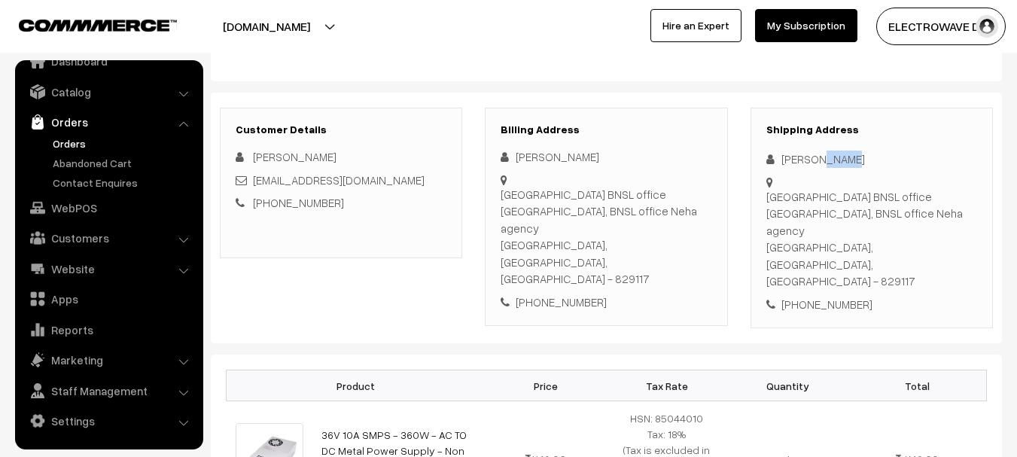
scroll to position [75, 0]
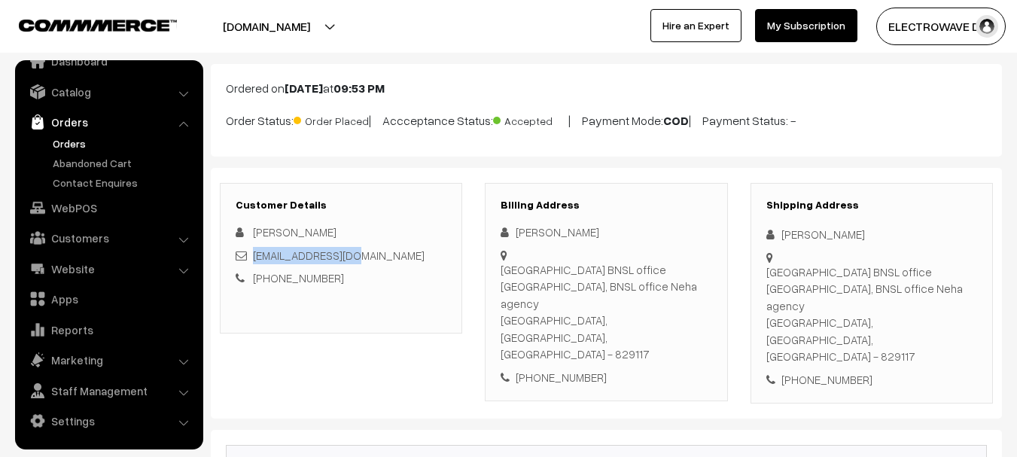
copy link "[EMAIL_ADDRESS][DOMAIN_NAME]"
drag, startPoint x: 370, startPoint y: 253, endPoint x: 254, endPoint y: 256, distance: 116.8
click at [254, 256] on div "[EMAIL_ADDRESS][DOMAIN_NAME]" at bounding box center [341, 255] width 211 height 17
click at [819, 371] on div "[PHONE_NUMBER]" at bounding box center [872, 379] width 211 height 17
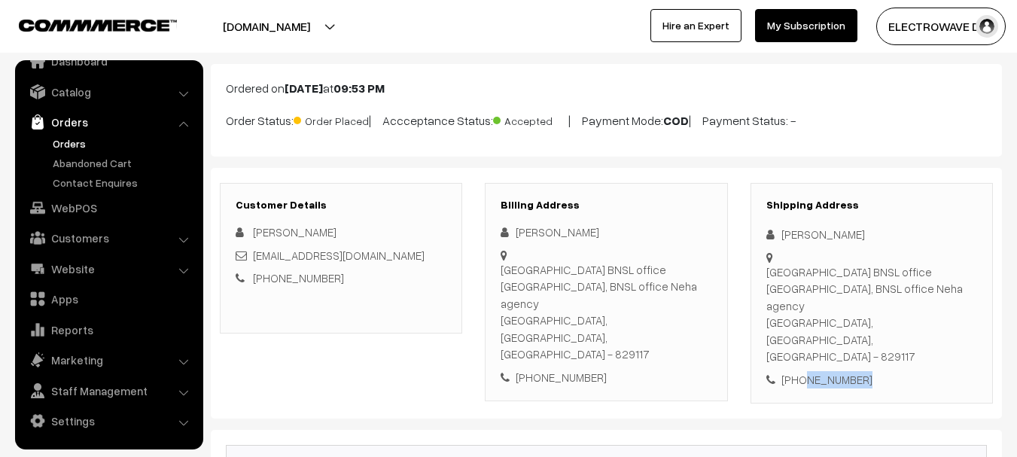
copy div "7004772676"
click at [886, 371] on div "[PHONE_NUMBER]" at bounding box center [872, 379] width 211 height 17
drag, startPoint x: 886, startPoint y: 334, endPoint x: 769, endPoint y: 334, distance: 117.5
click at [769, 371] on div "[PHONE_NUMBER]" at bounding box center [872, 379] width 211 height 17
drag, startPoint x: 776, startPoint y: 234, endPoint x: 820, endPoint y: 291, distance: 72.0
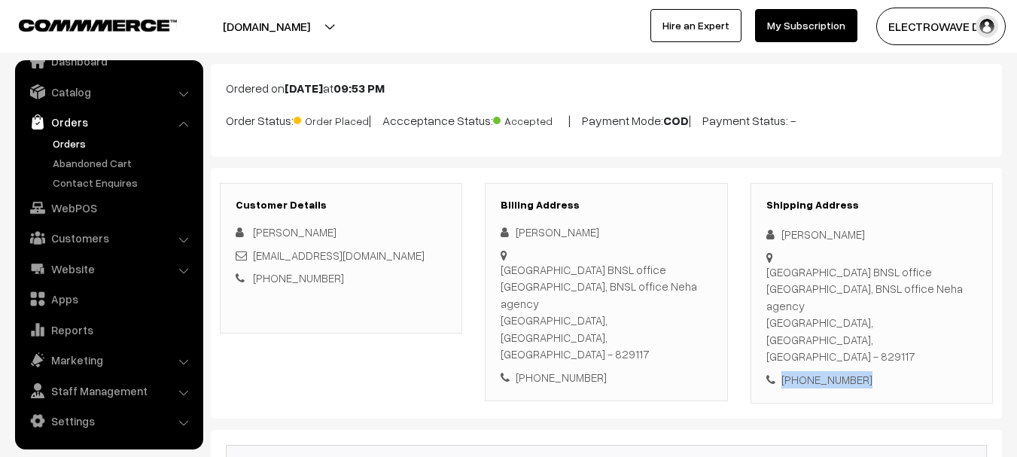
click at [820, 291] on div "Shipping Address [PERSON_NAME] [GEOGRAPHIC_DATA] BNSL office [GEOGRAPHIC_DATA],…" at bounding box center [872, 293] width 242 height 221
click at [810, 340] on div "Shipping Address [PERSON_NAME] [GEOGRAPHIC_DATA] BNSL office [GEOGRAPHIC_DATA],…" at bounding box center [872, 293] width 242 height 221
click at [810, 339] on div "Shipping Address [PERSON_NAME] [GEOGRAPHIC_DATA] BNSL office [GEOGRAPHIC_DATA],…" at bounding box center [872, 293] width 242 height 221
copy div "7004772676"
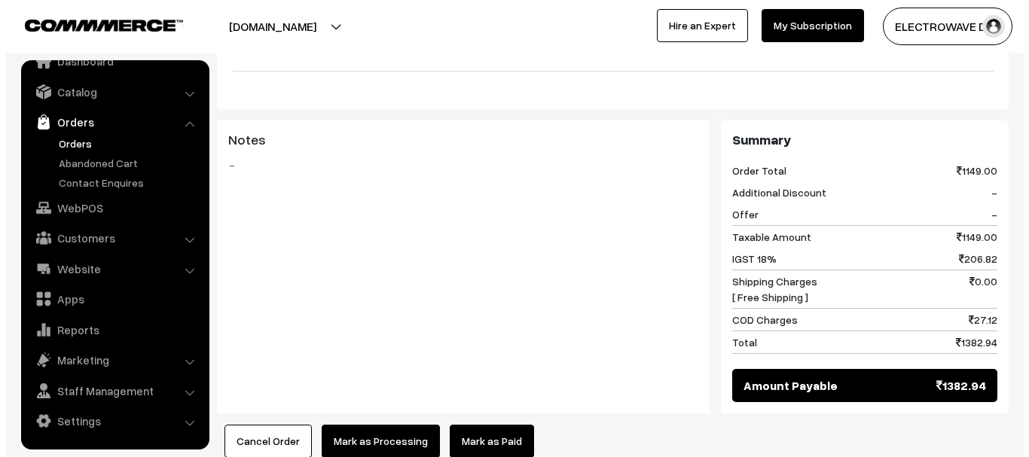
scroll to position [678, 0]
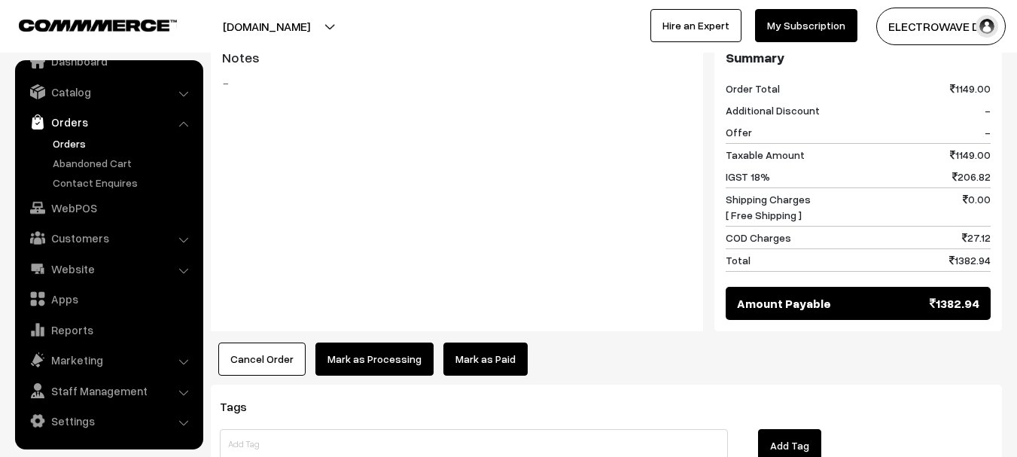
click at [351, 343] on button "Mark as Processing" at bounding box center [375, 359] width 118 height 33
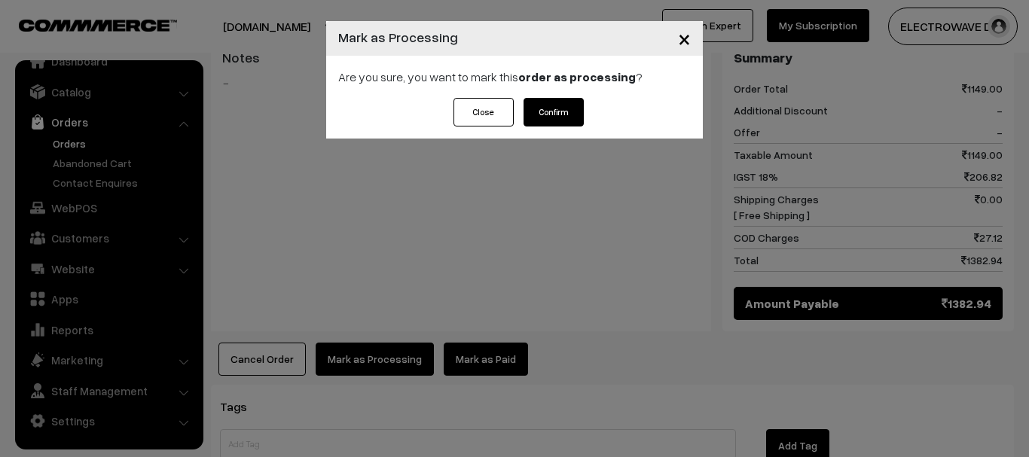
click at [539, 108] on button "Confirm" at bounding box center [553, 112] width 60 height 29
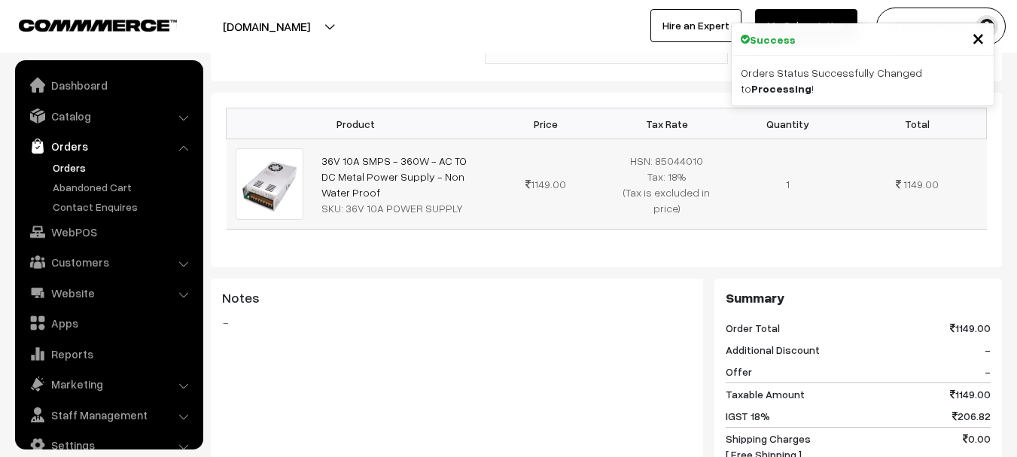
scroll to position [24, 0]
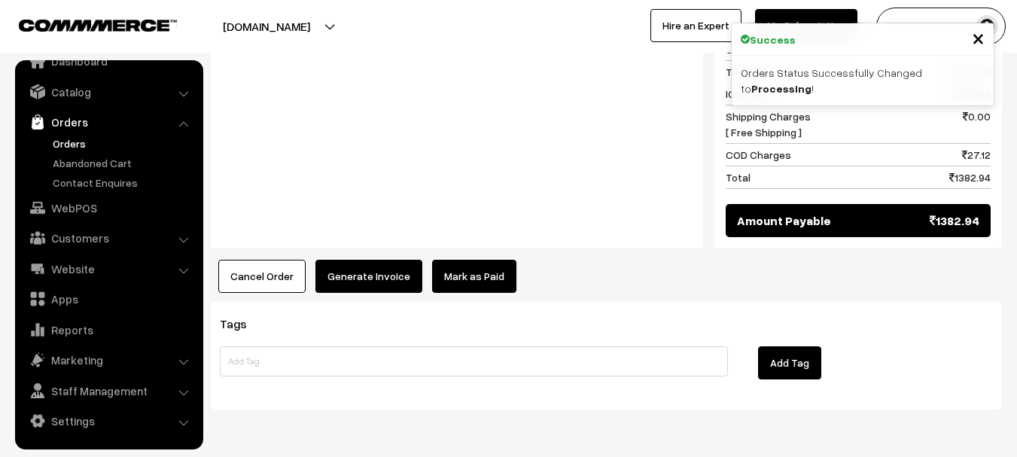
click at [364, 260] on button "Generate Invoice" at bounding box center [369, 276] width 107 height 33
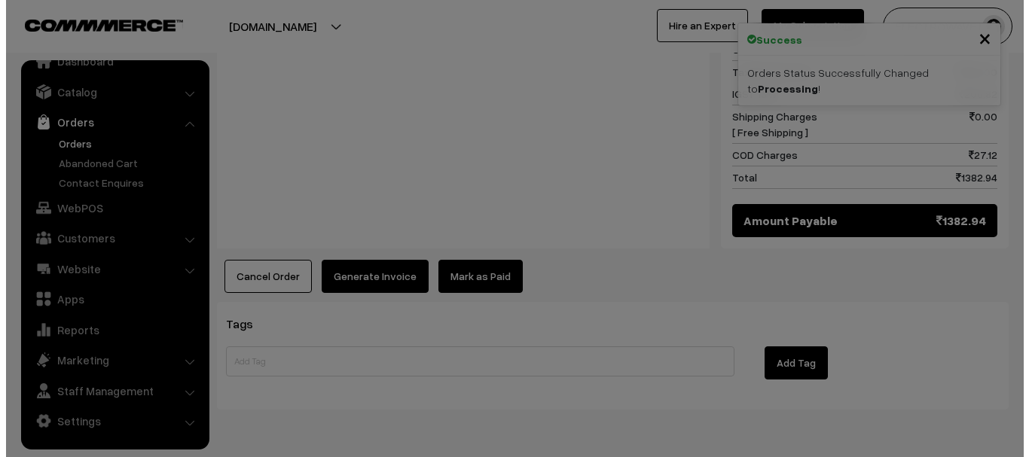
scroll to position [736, 0]
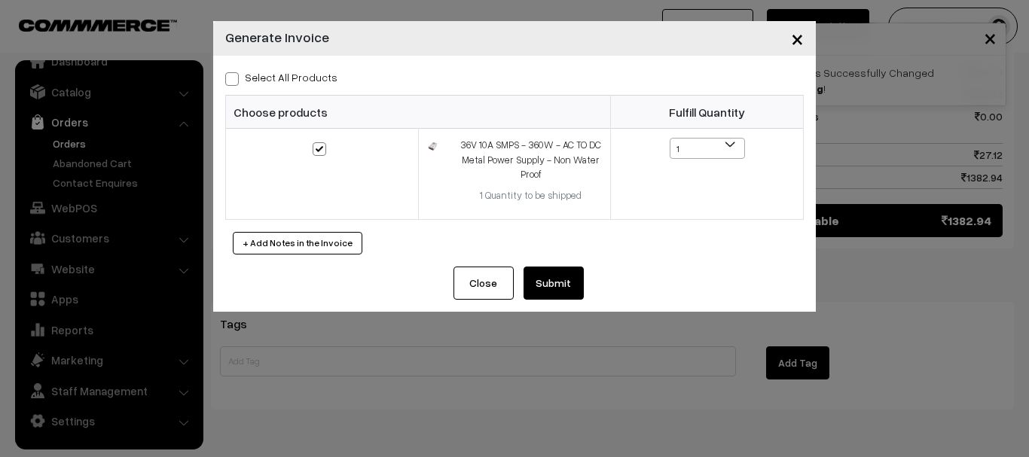
click at [547, 288] on button "Submit" at bounding box center [553, 283] width 60 height 33
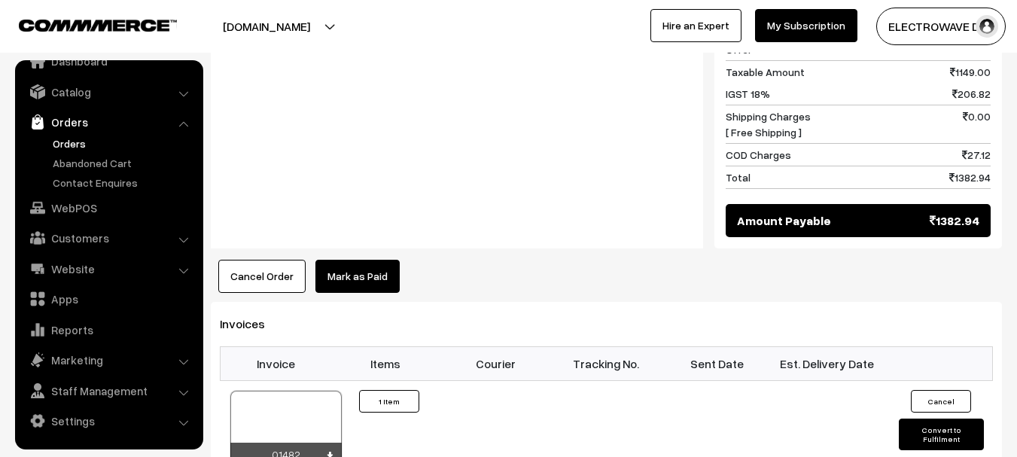
scroll to position [736, 0]
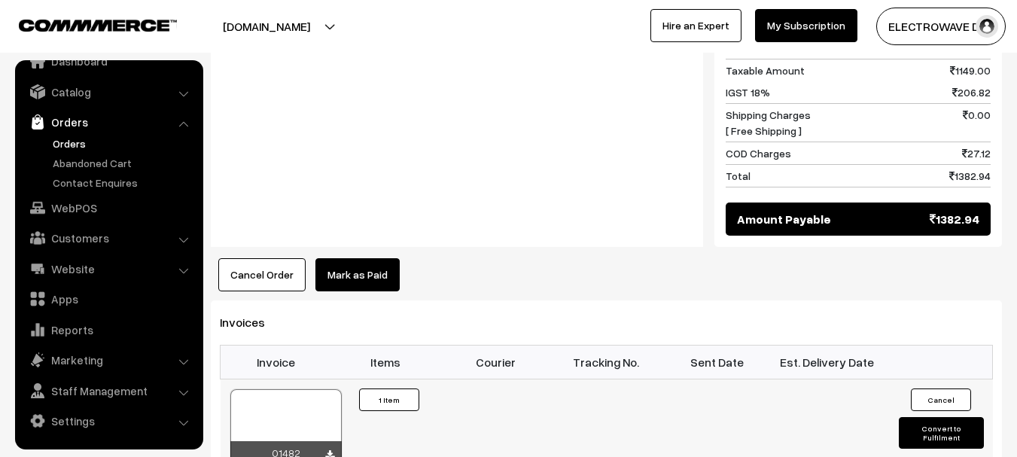
click at [307, 389] on div at bounding box center [285, 426] width 111 height 75
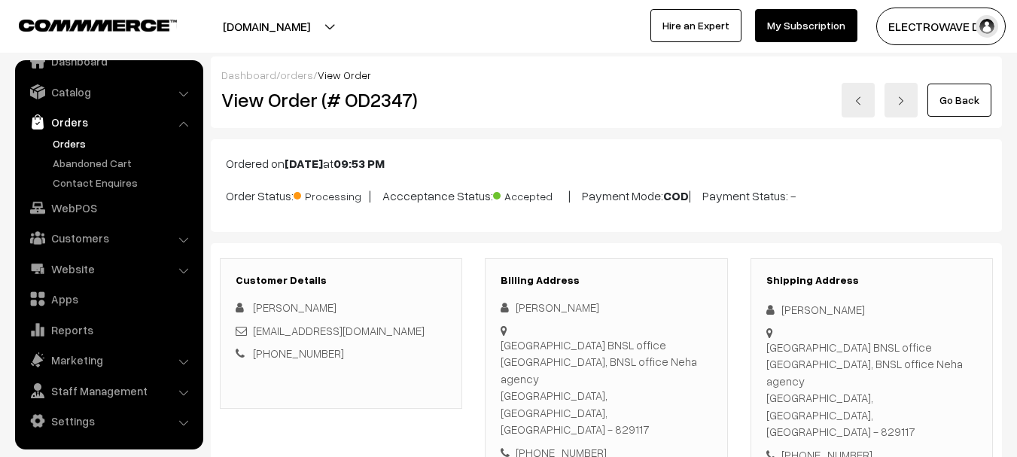
scroll to position [75, 0]
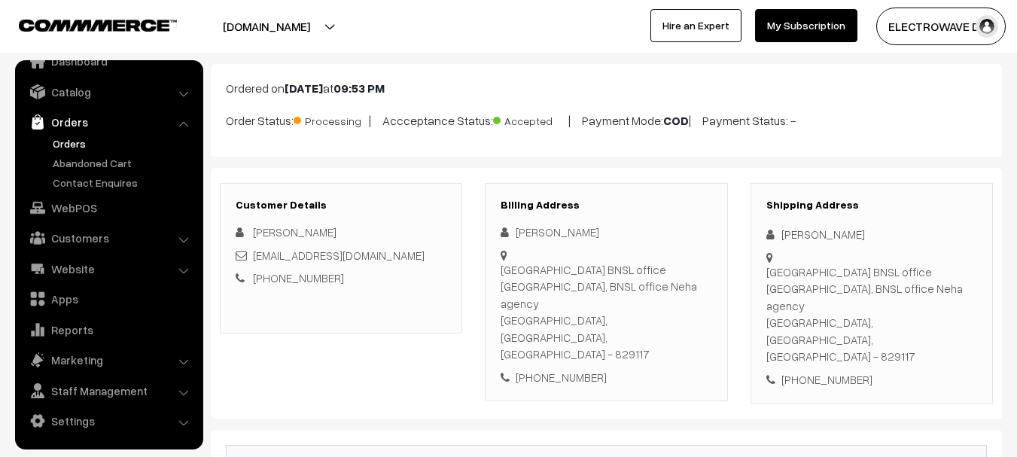
drag, startPoint x: 840, startPoint y: 251, endPoint x: 951, endPoint y: 289, distance: 117.9
click at [951, 289] on div "Shipping Address Laxman Kumar Barka kana road BNSL office Ramgarh Jharkhand, BN…" at bounding box center [872, 293] width 242 height 221
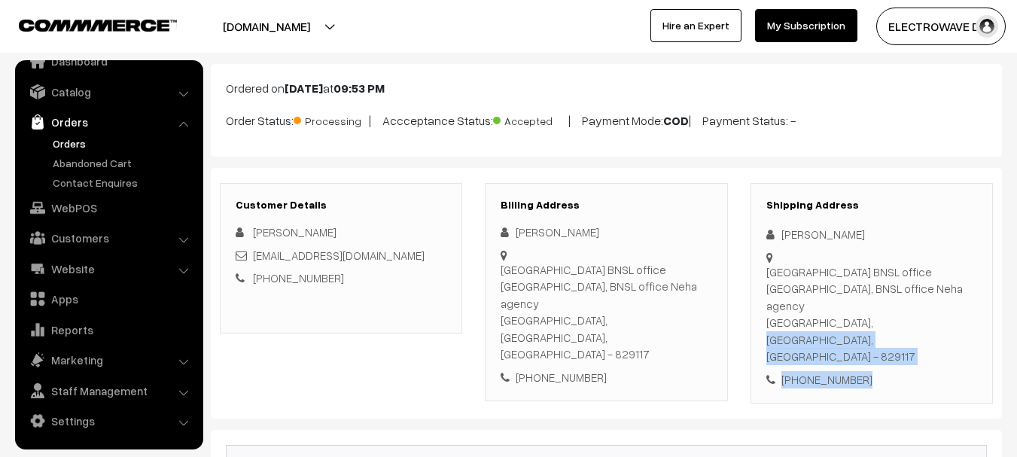
drag, startPoint x: 769, startPoint y: 310, endPoint x: 989, endPoint y: 358, distance: 225.7
click at [989, 358] on div "Customer Details Laxman Kumar Lk506230@gmail.com +91 7004772676 Billing Address…" at bounding box center [606, 294] width 791 height 252
click at [824, 371] on div "+91 7004772676" at bounding box center [872, 379] width 211 height 17
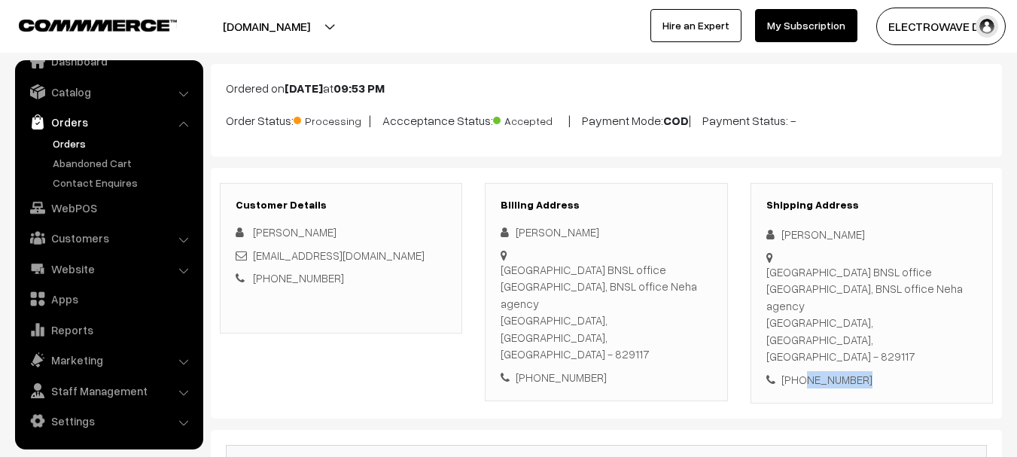
click at [824, 371] on div "+91 7004772676" at bounding box center [872, 379] width 211 height 17
click at [828, 371] on div "+91 7004772676" at bounding box center [872, 379] width 211 height 17
click at [913, 302] on div "Barka kana road BNSL office Ramgarh Jharkhand, BNSL office Neha agency RAMGARH,…" at bounding box center [872, 315] width 211 height 102
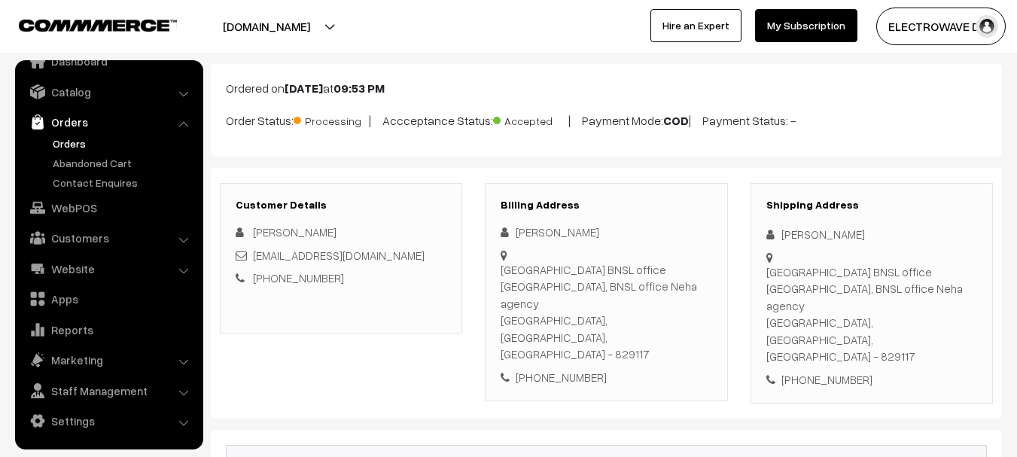
click at [913, 302] on div "Barka kana road BNSL office Ramgarh Jharkhand, BNSL office Neha agency RAMGARH,…" at bounding box center [872, 315] width 211 height 102
copy div "829117"
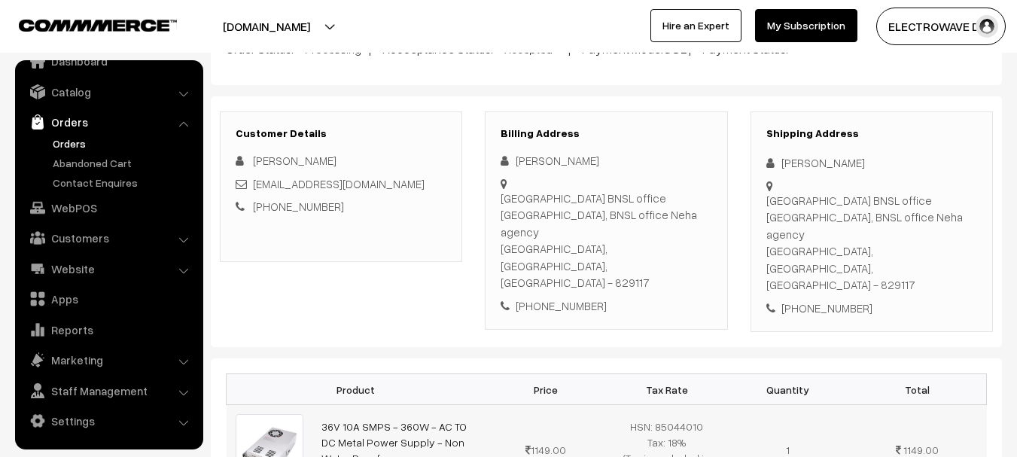
scroll to position [301, 0]
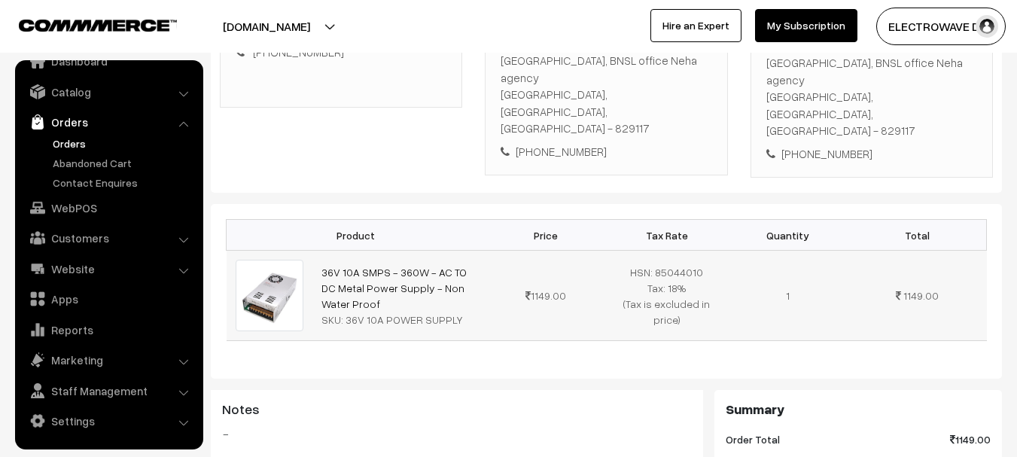
copy tr "36V 10A SMPS - 360W - AC TO DC Metal Power Supply - Non Water Proof"
drag, startPoint x: 349, startPoint y: 255, endPoint x: 307, endPoint y: 219, distance: 55.0
click at [307, 251] on tr "36V 10A SMPS - 360W - AC TO DC Metal Power Supply - Non Water Proof SKU: 36V 10…" at bounding box center [607, 296] width 761 height 90
copy div "36V 10A POWER SUPPLY"
drag, startPoint x: 344, startPoint y: 273, endPoint x: 464, endPoint y: 268, distance: 119.8
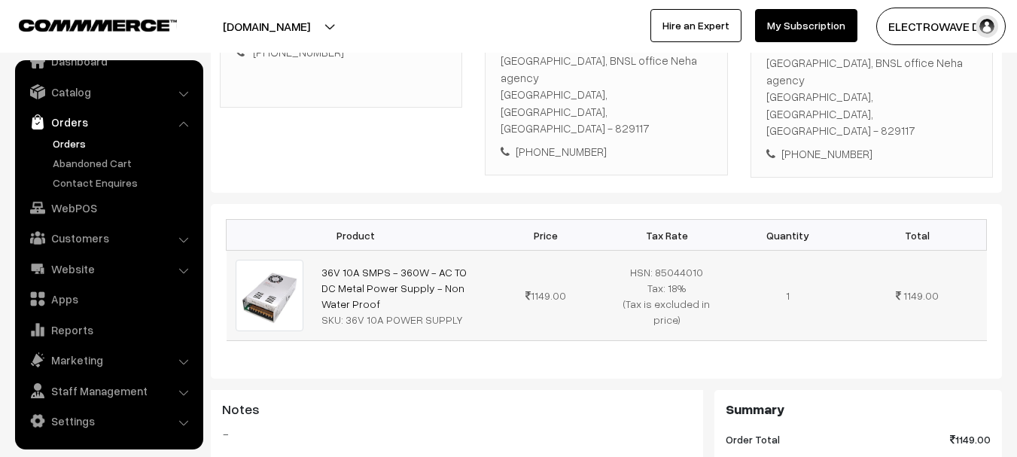
click at [464, 312] on div "SKU: 36V 10A POWER SUPPLY" at bounding box center [399, 320] width 155 height 16
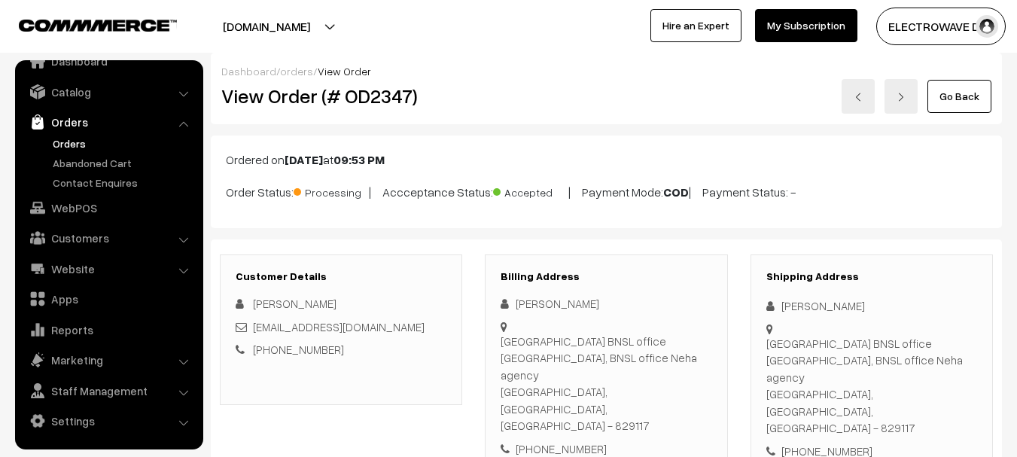
scroll to position [0, 0]
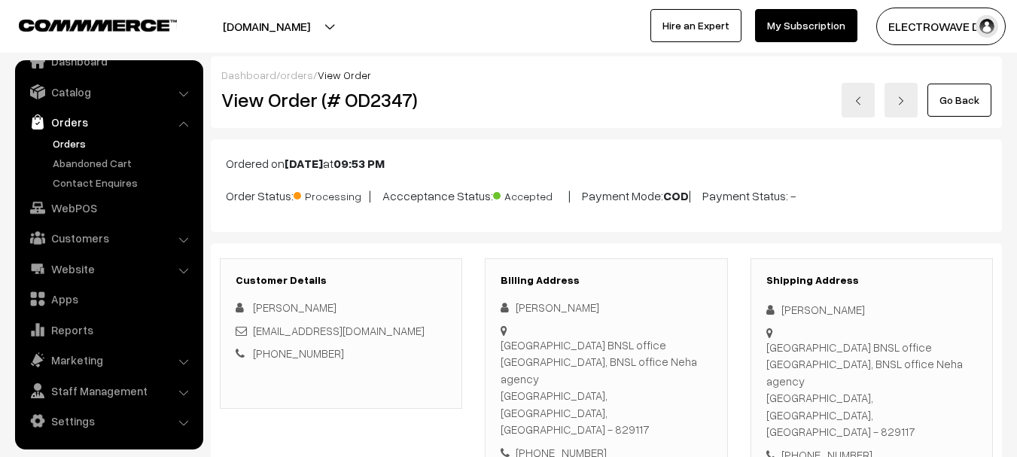
click at [354, 91] on h2 "View Order (# OD2347)" at bounding box center [342, 99] width 242 height 23
copy h2 "OD2347"
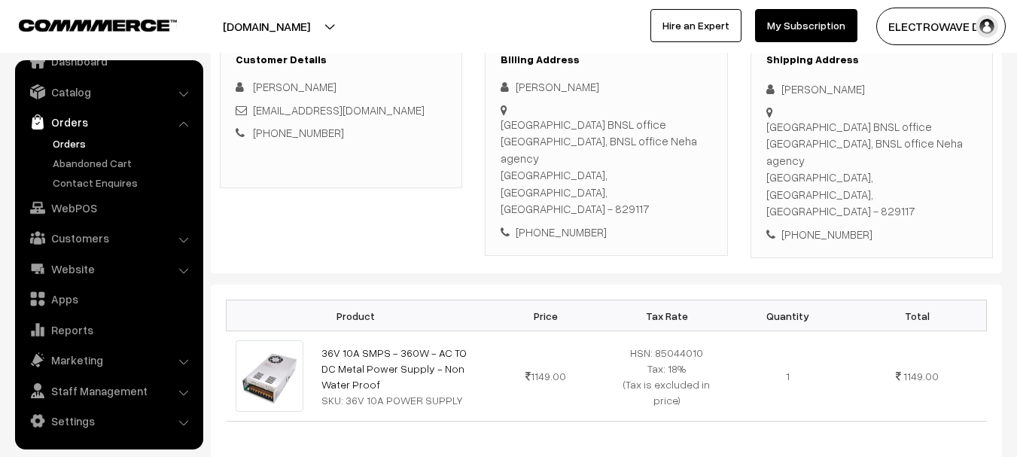
scroll to position [301, 0]
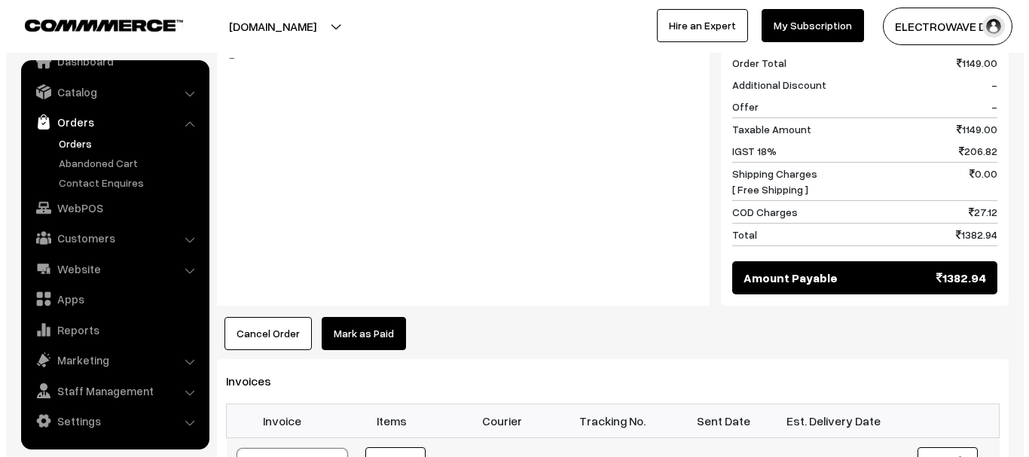
scroll to position [679, 0]
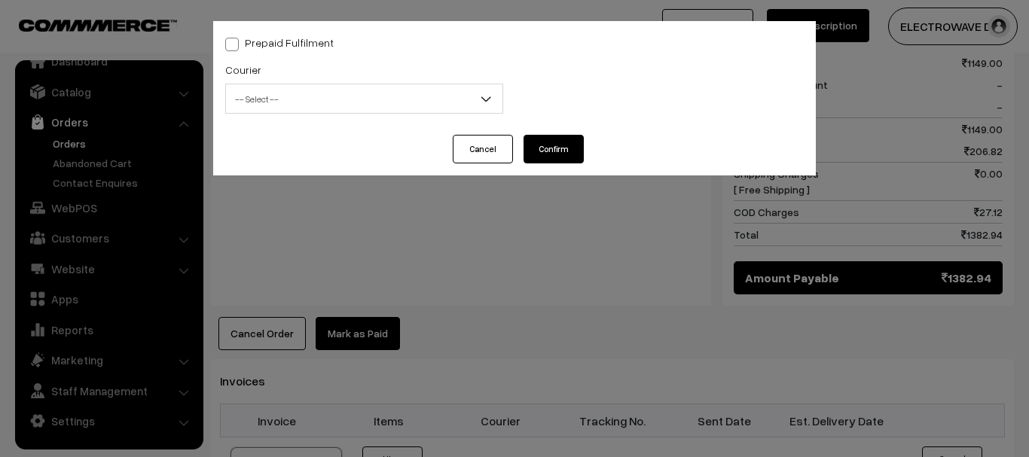
drag, startPoint x: 355, startPoint y: 78, endPoint x: 352, endPoint y: 90, distance: 12.3
click at [355, 83] on div "Courier -- Select -- BlueDart Xpressbees Delhivery Speed Post Dunzo DTDC shreet…" at bounding box center [364, 86] width 278 height 53
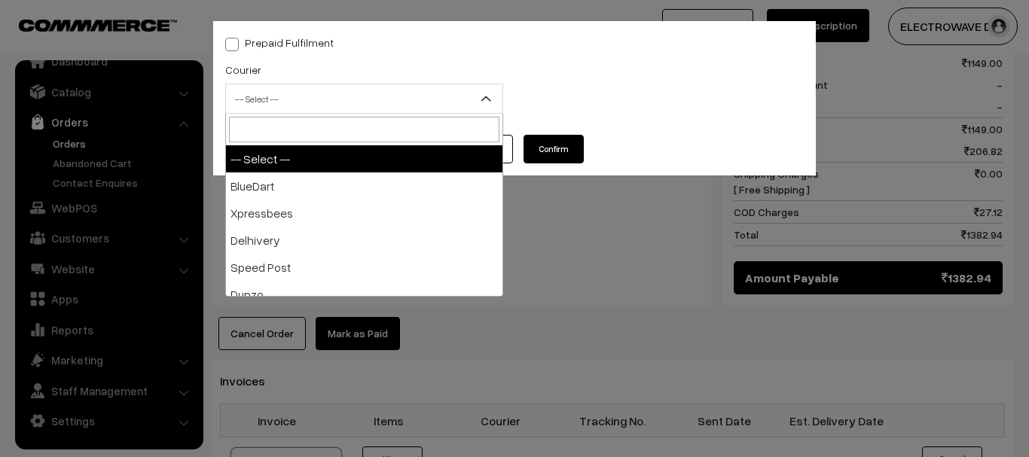
click at [346, 103] on span "-- Select --" at bounding box center [364, 99] width 276 height 26
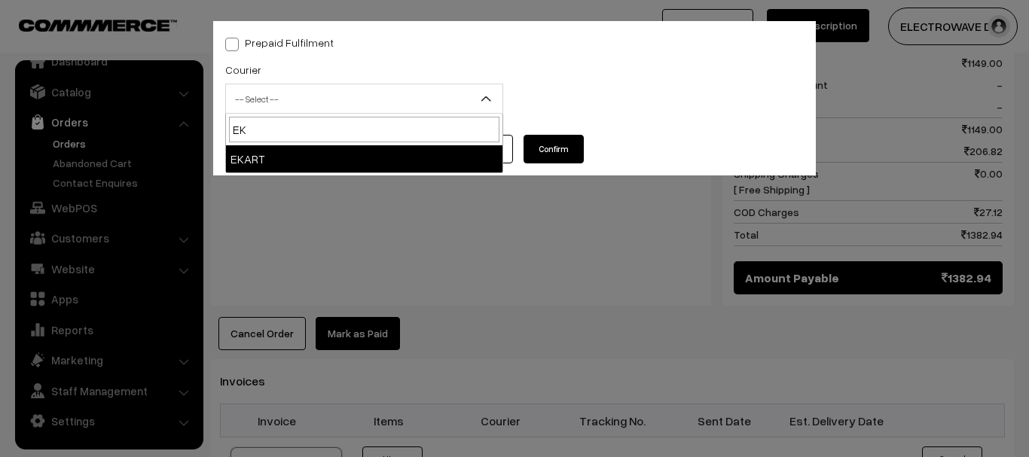
type input "EK"
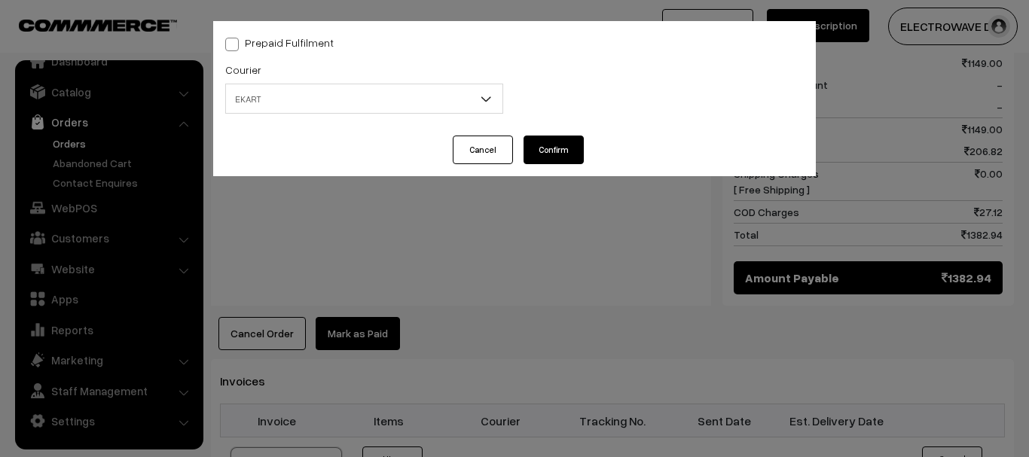
select select "9"
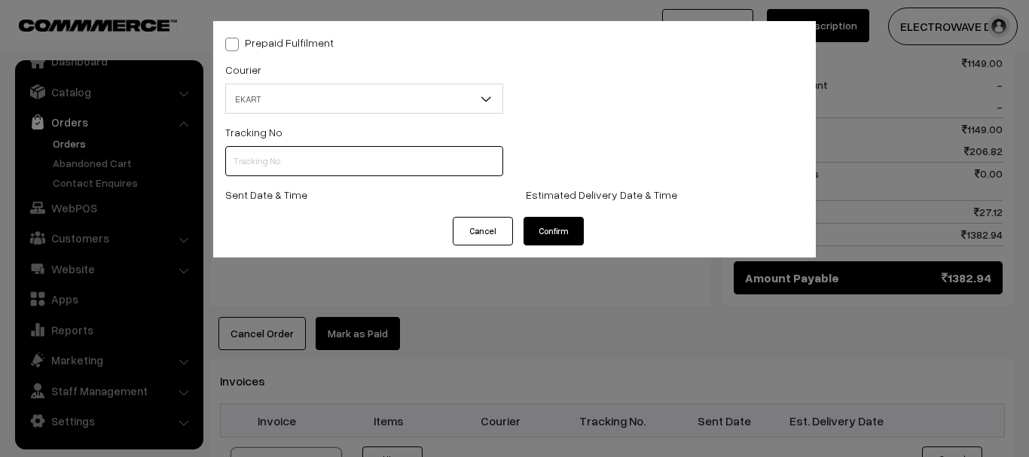
click at [341, 152] on input "text" at bounding box center [364, 161] width 278 height 30
paste input "SOSC1002080628"
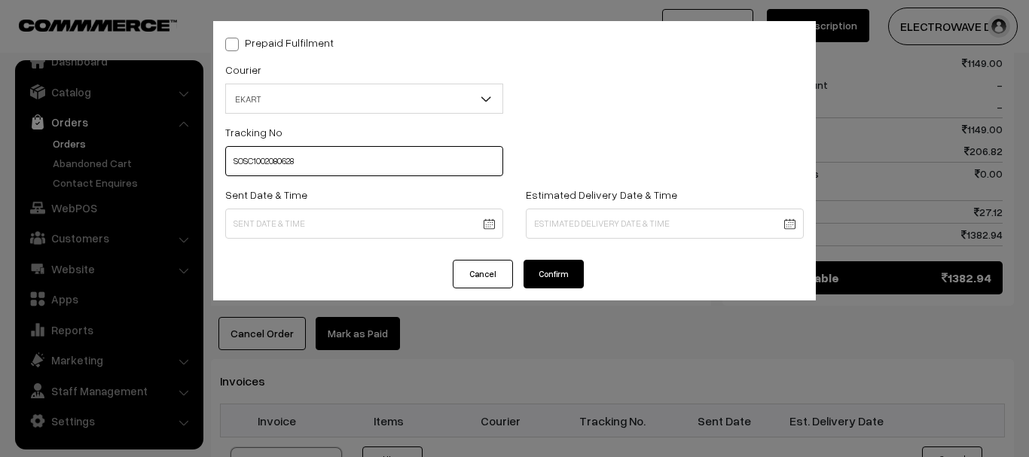
type input "SOSC1002080628"
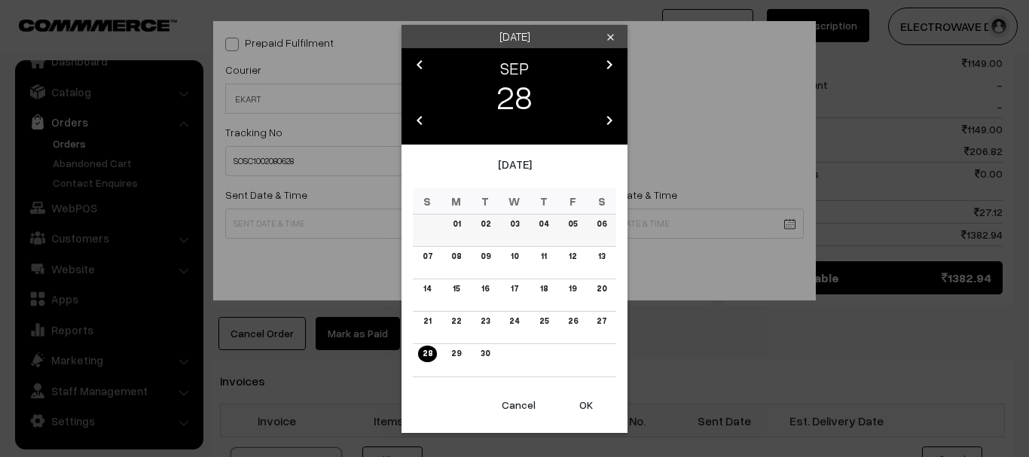
drag, startPoint x: 453, startPoint y: 230, endPoint x: 465, endPoint y: 240, distance: 15.5
click at [453, 230] on body "Thank you for showing interest. Our team will call you shortly. Close dhruvpro.…" at bounding box center [514, 132] width 1029 height 1622
click at [584, 407] on button "OK" at bounding box center [586, 405] width 60 height 33
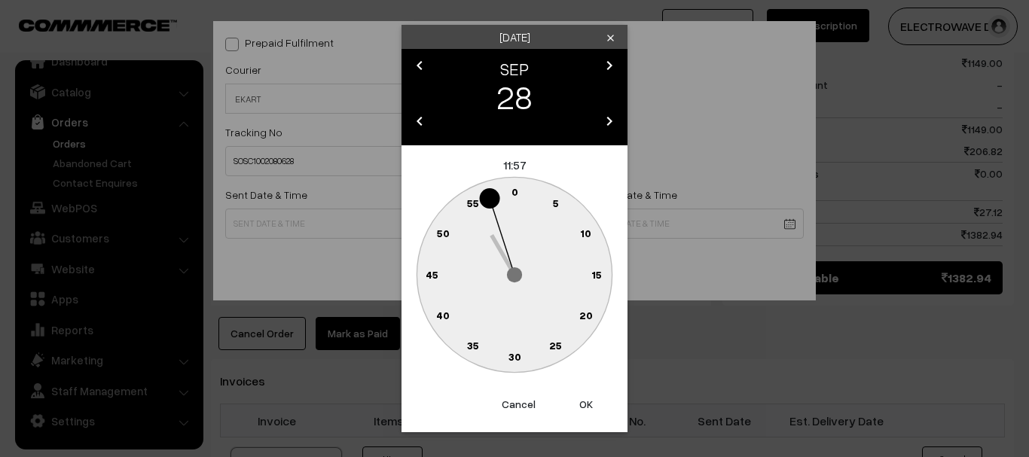
drag, startPoint x: 584, startPoint y: 407, endPoint x: 550, endPoint y: 223, distance: 187.6
click at [584, 404] on button "OK" at bounding box center [586, 404] width 60 height 33
type input "28-09-2025 11:57"
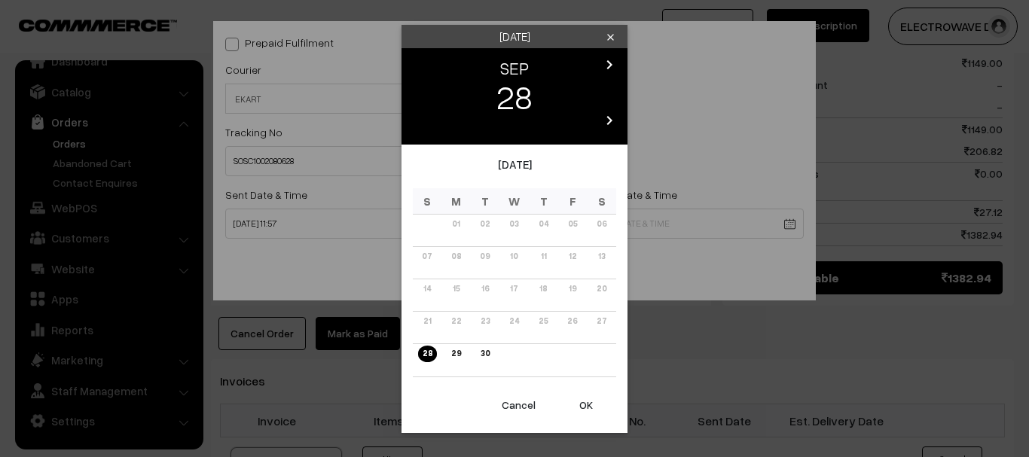
drag, startPoint x: 548, startPoint y: 221, endPoint x: 541, endPoint y: 163, distance: 58.4
click at [547, 220] on body "Thank you for showing interest. Our team will call you shortly. Close dhruvpro.…" at bounding box center [514, 132] width 1029 height 1622
click at [617, 65] on icon "chevron_right" at bounding box center [609, 65] width 18 height 18
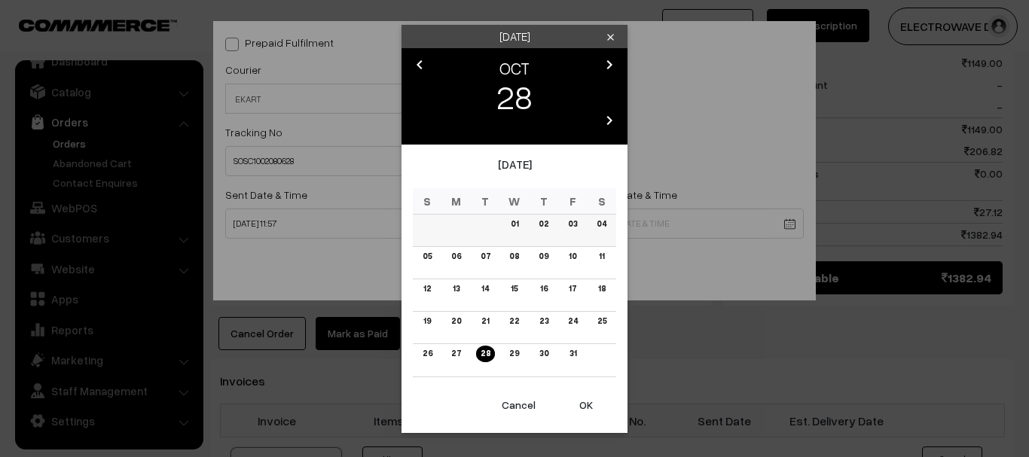
click at [577, 223] on link "03" at bounding box center [572, 224] width 18 height 16
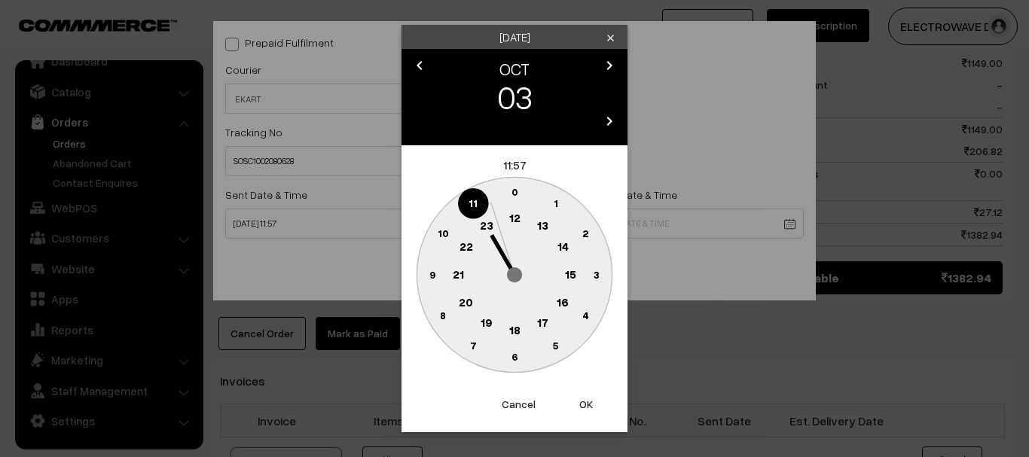
click at [590, 395] on button "OK" at bounding box center [586, 404] width 60 height 33
type input "03-10-2025 11:57"
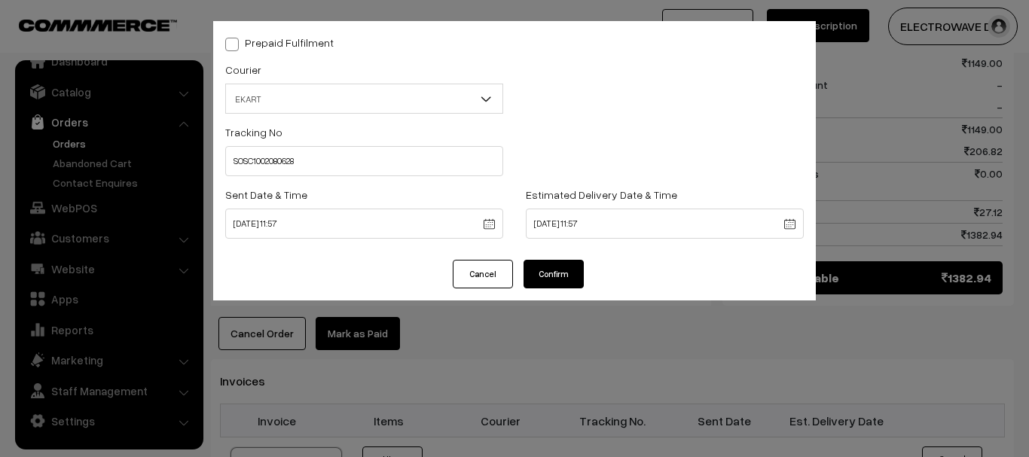
click at [530, 272] on button "Confirm" at bounding box center [553, 274] width 60 height 29
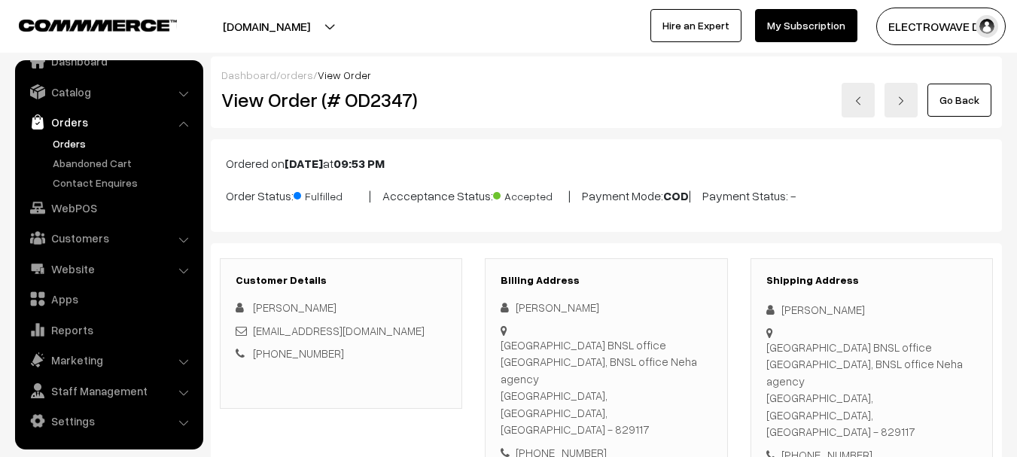
click at [861, 94] on link at bounding box center [858, 100] width 33 height 35
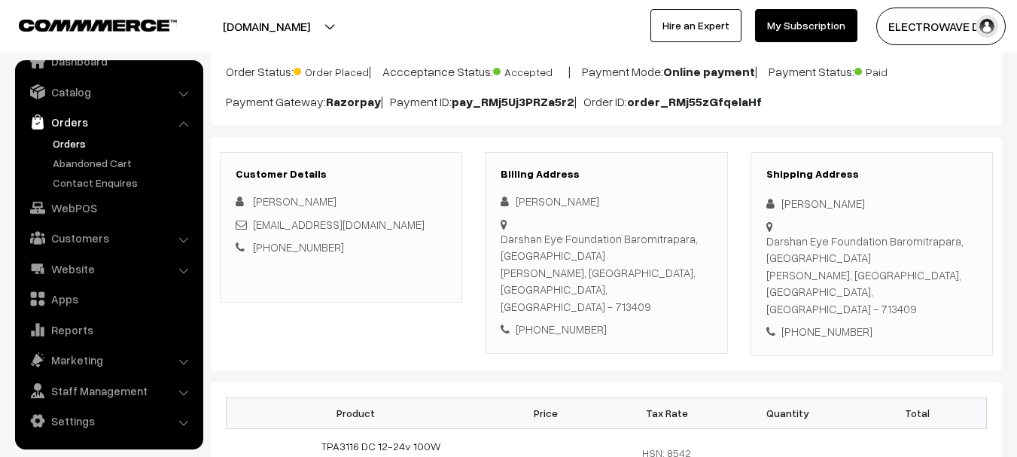
scroll to position [151, 0]
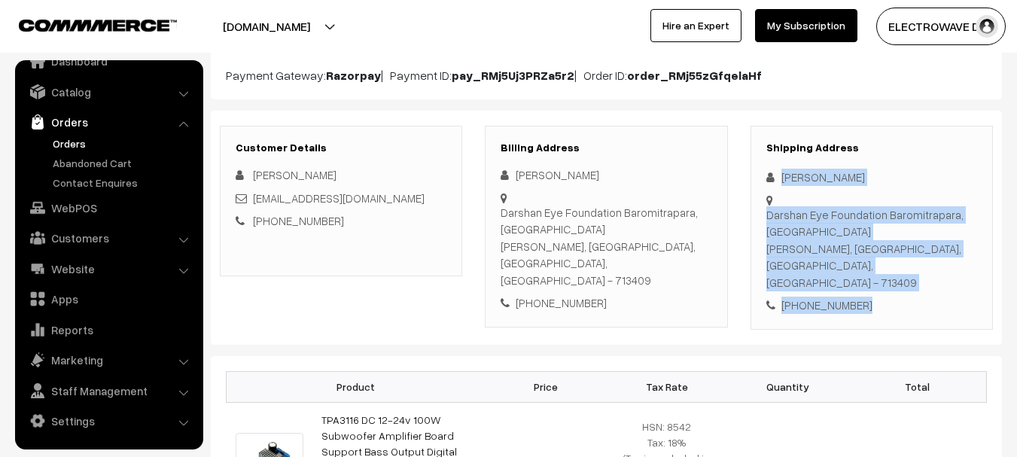
copy div "[PERSON_NAME] Sen Darshan Eye Foundation Baromitrapara, [GEOGRAPHIC_DATA][PERSO…"
drag, startPoint x: 767, startPoint y: 163, endPoint x: 938, endPoint y: 322, distance: 233.9
click at [938, 322] on div "Customer Details [PERSON_NAME] [EMAIL_ADDRESS][DOMAIN_NAME] [PHONE_NUMBER] Bill…" at bounding box center [606, 228] width 791 height 234
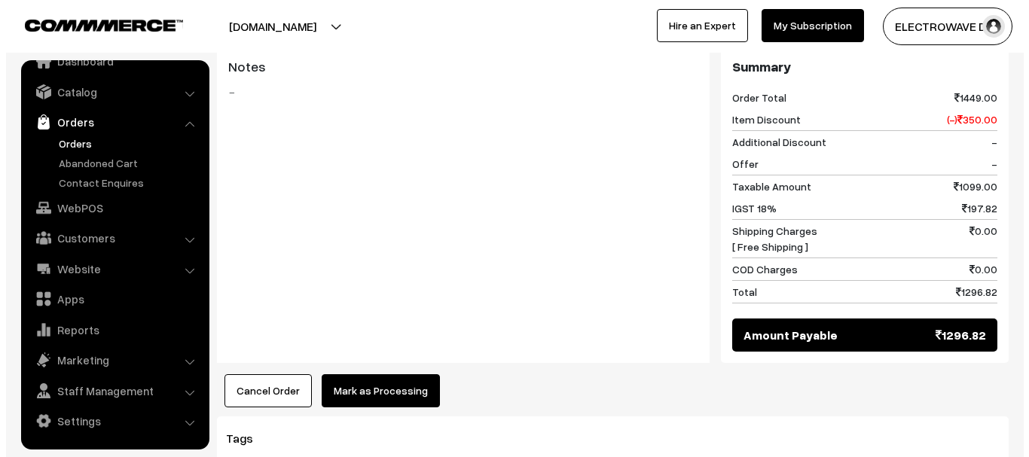
scroll to position [828, 0]
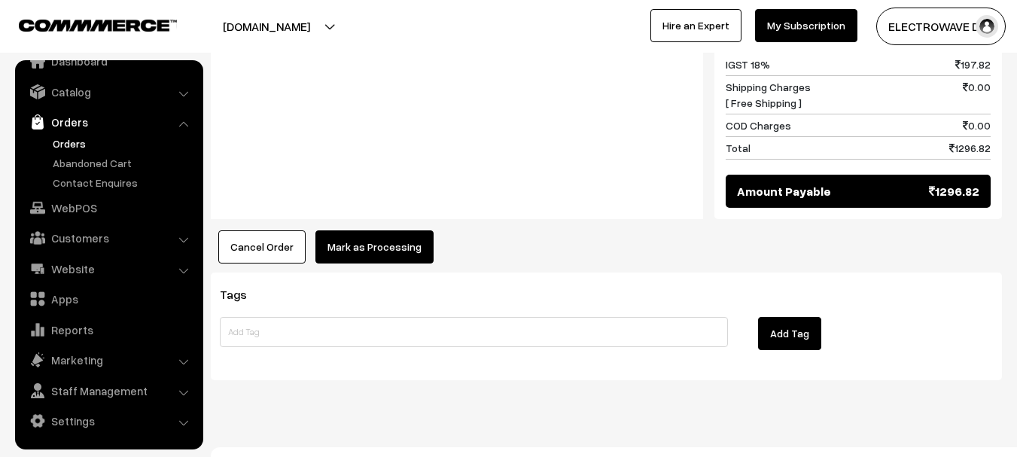
click at [361, 230] on button "Mark as Processing" at bounding box center [375, 246] width 118 height 33
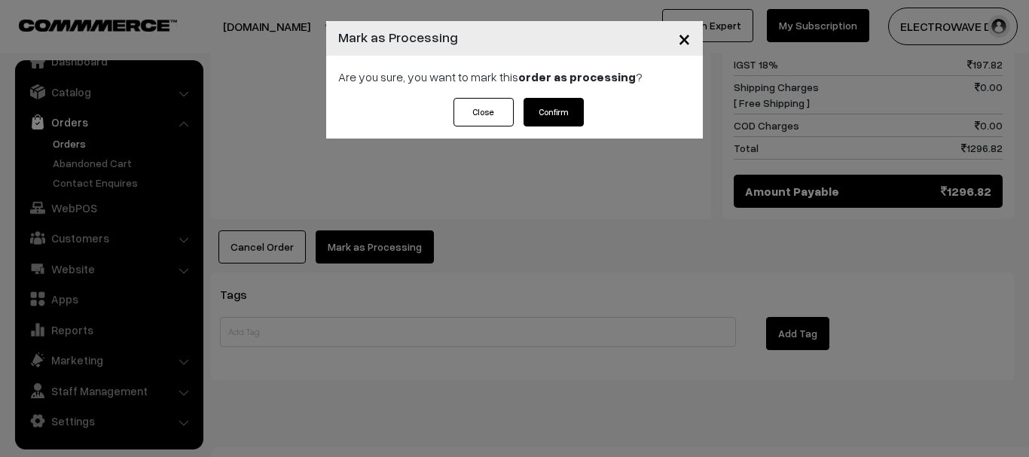
click at [557, 108] on button "Confirm" at bounding box center [553, 112] width 60 height 29
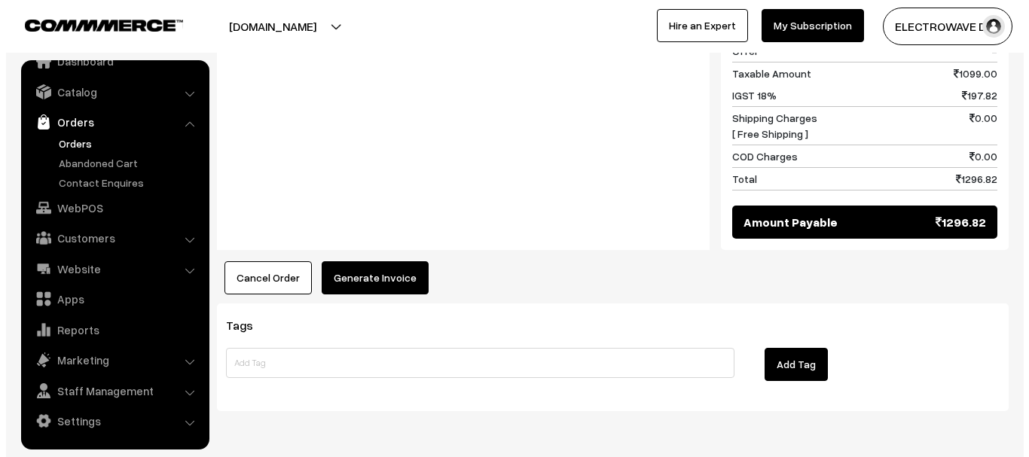
scroll to position [832, 0]
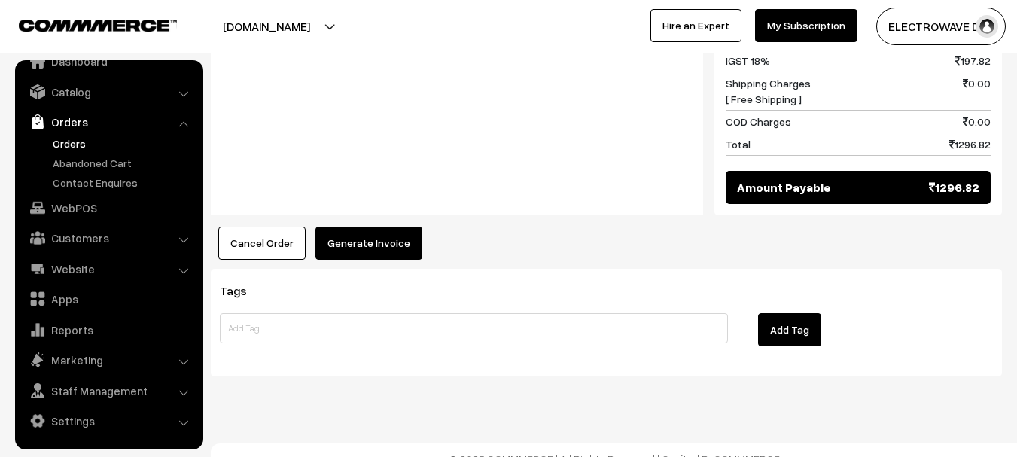
click at [370, 227] on button "Generate Invoice" at bounding box center [369, 243] width 107 height 33
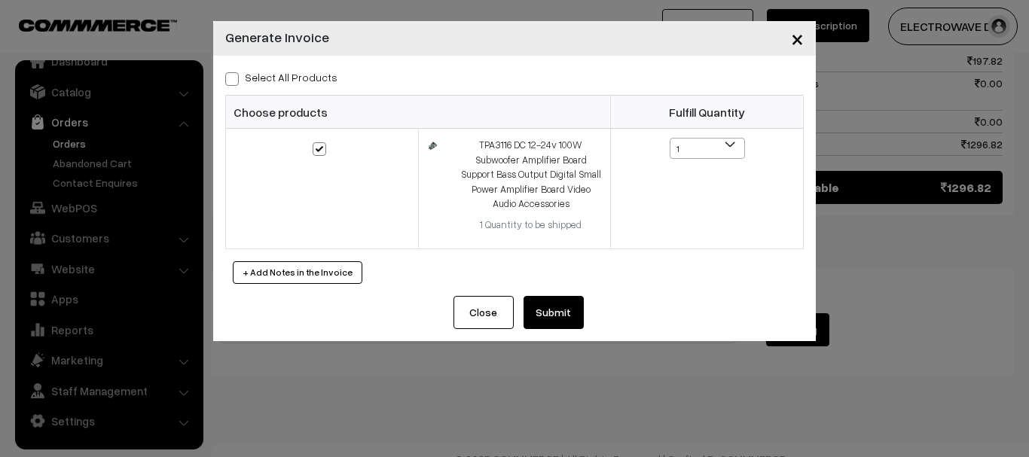
click at [551, 298] on button "Submit" at bounding box center [553, 312] width 60 height 33
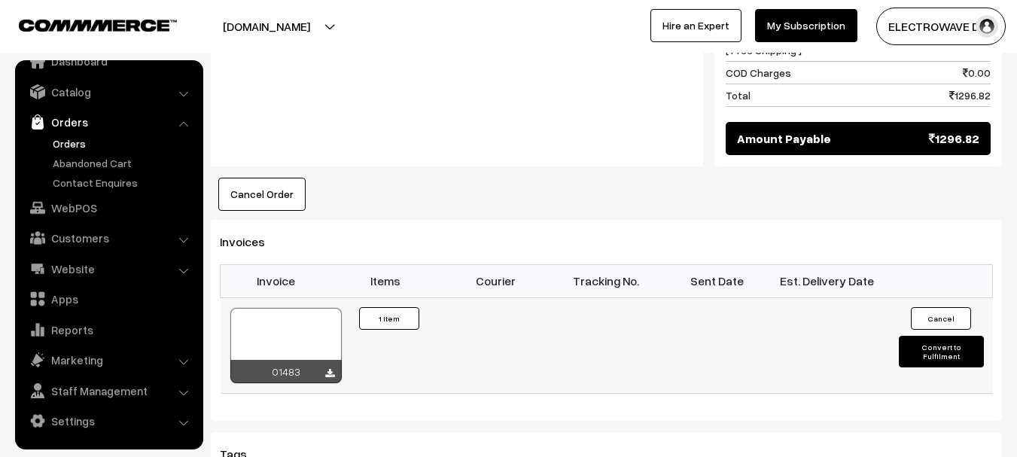
scroll to position [907, 0]
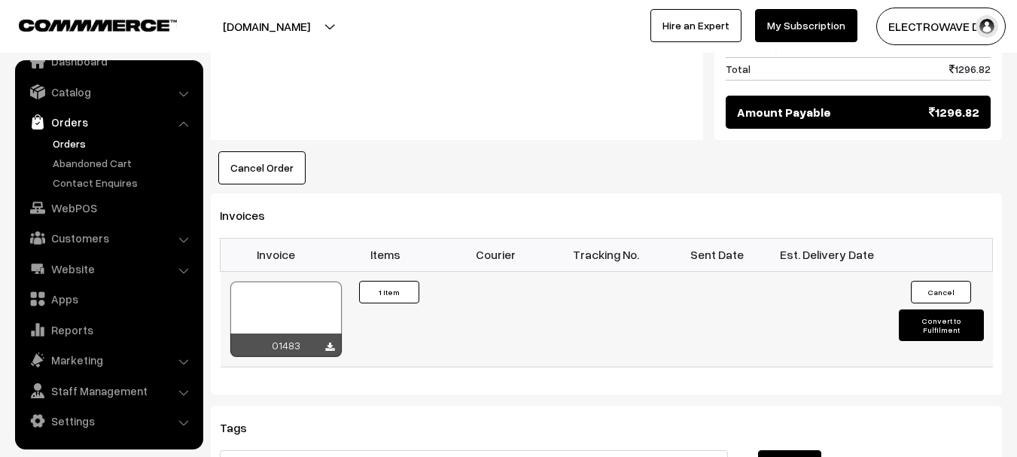
click at [282, 297] on div at bounding box center [285, 319] width 111 height 75
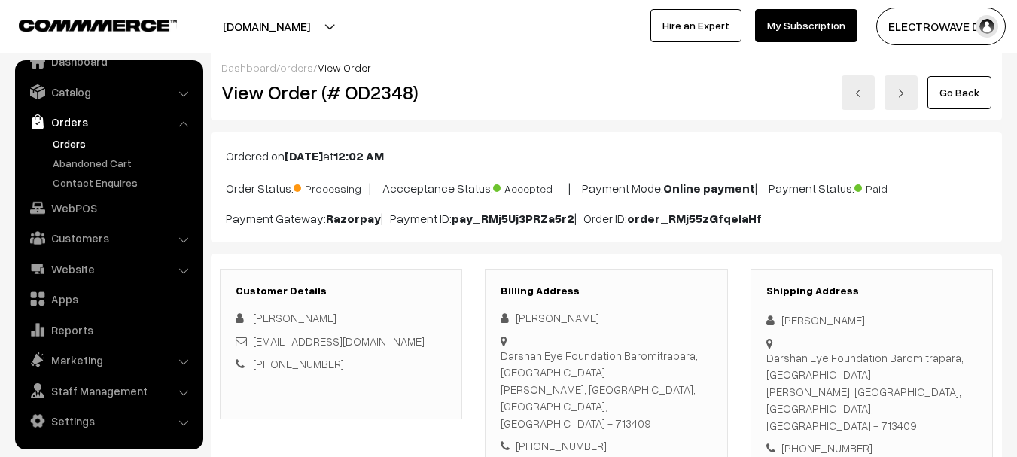
scroll to position [0, 0]
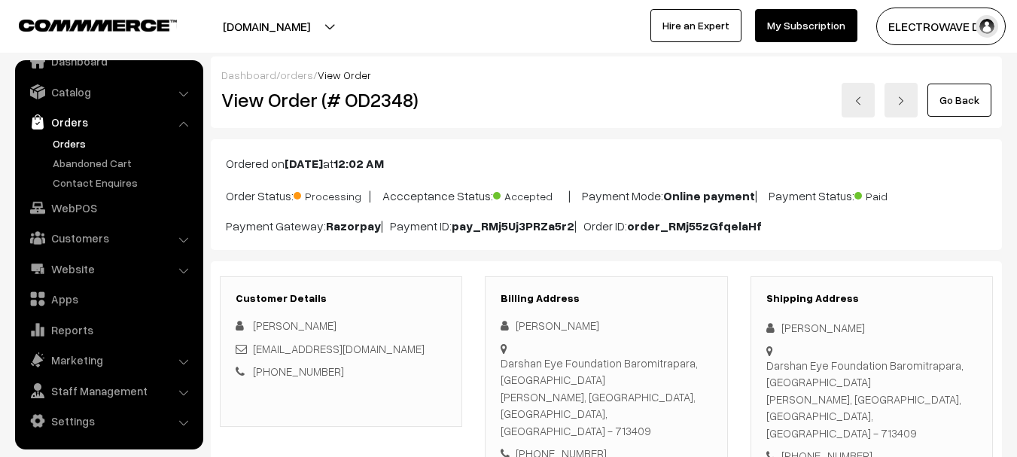
click at [867, 102] on link at bounding box center [858, 100] width 33 height 35
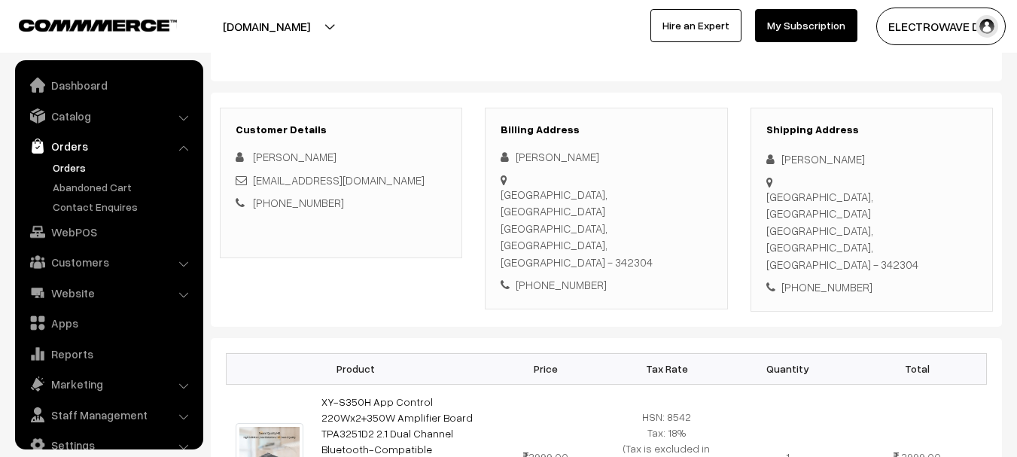
scroll to position [24, 0]
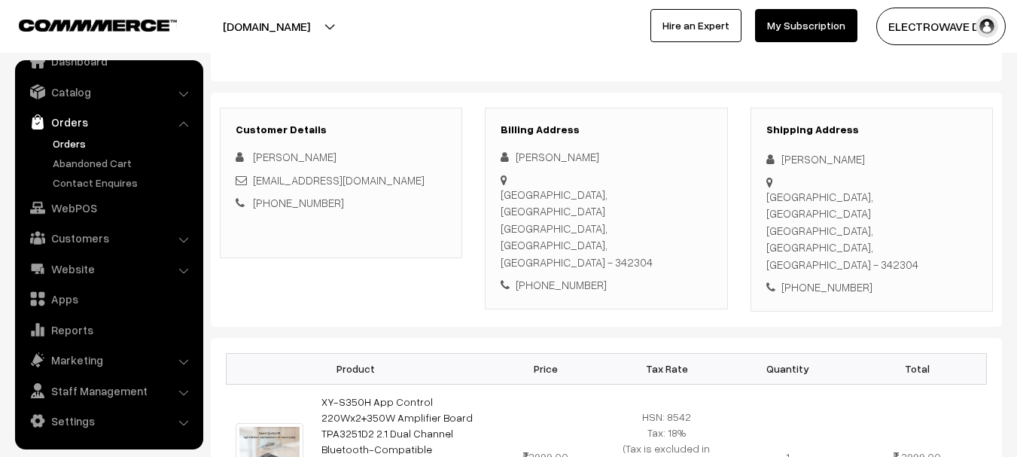
click at [831, 279] on div "[PHONE_NUMBER]" at bounding box center [872, 287] width 211 height 17
copy div "[PHONE_NUMBER]"
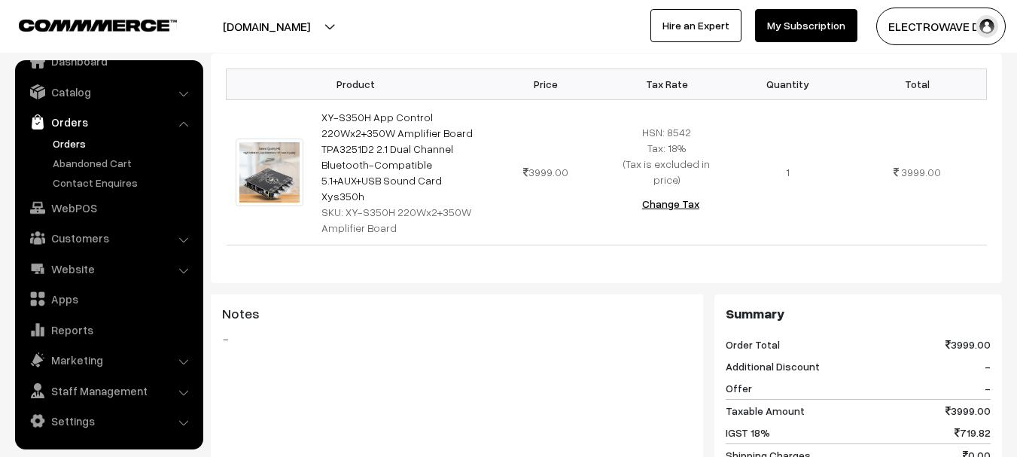
scroll to position [151, 0]
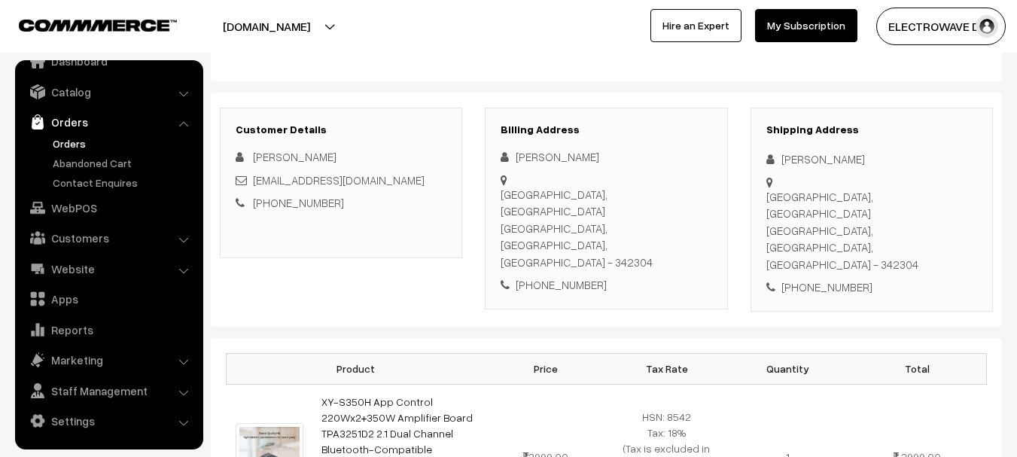
click at [803, 157] on div "[PERSON_NAME]" at bounding box center [872, 159] width 211 height 17
copy div "[PERSON_NAME]"
click at [842, 161] on div "[PERSON_NAME]" at bounding box center [872, 159] width 211 height 17
copy div "[PERSON_NAME]"
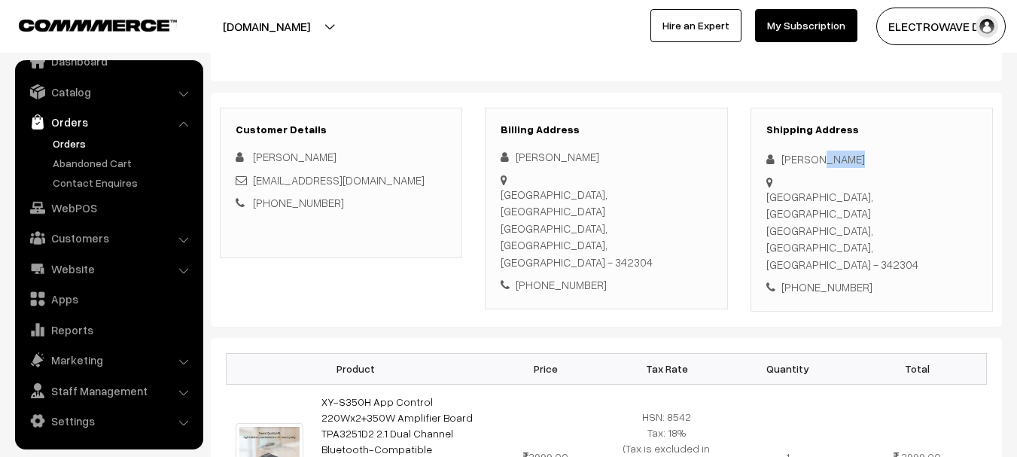
click at [842, 161] on div "[PERSON_NAME]" at bounding box center [872, 159] width 211 height 17
copy div "[EMAIL_ADDRESS][DOMAIN_NAME]"
copy link "[EMAIL_ADDRESS][DOMAIN_NAME]"
drag, startPoint x: 374, startPoint y: 178, endPoint x: 258, endPoint y: 184, distance: 116.1
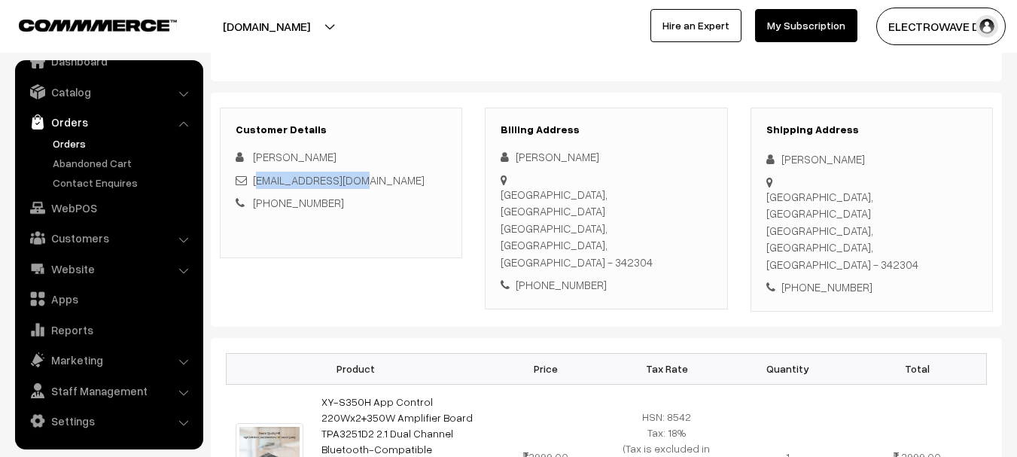
click at [258, 184] on div "[EMAIL_ADDRESS][DOMAIN_NAME]" at bounding box center [341, 180] width 211 height 17
click at [825, 279] on div "[PHONE_NUMBER]" at bounding box center [872, 287] width 211 height 17
copy div "8290181408"
copy div "[PERSON_NAME][GEOGRAPHIC_DATA][PERSON_NAME], [GEOGRAPHIC_DATA]"
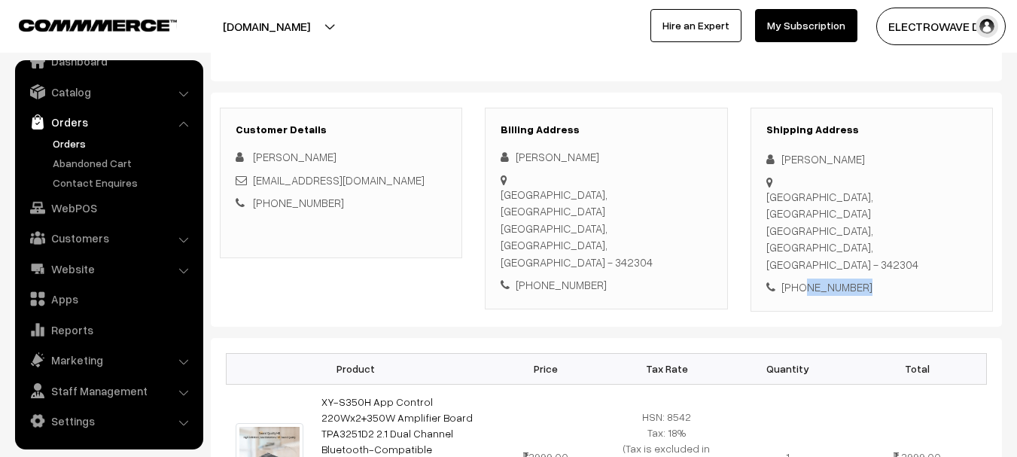
drag, startPoint x: 804, startPoint y: 170, endPoint x: 937, endPoint y: 206, distance: 137.4
click at [937, 206] on div "Shipping Address [PERSON_NAME] [PERSON_NAME][GEOGRAPHIC_DATA], [GEOGRAPHIC_DATA…" at bounding box center [872, 210] width 242 height 204
copy div "[GEOGRAPHIC_DATA] - 342304 [PHONE_NUMBER]"
drag, startPoint x: 767, startPoint y: 232, endPoint x: 903, endPoint y: 260, distance: 139.1
click at [903, 260] on div "Shipping Address [PERSON_NAME] [PERSON_NAME][GEOGRAPHIC_DATA], [GEOGRAPHIC_DATA…" at bounding box center [872, 210] width 242 height 204
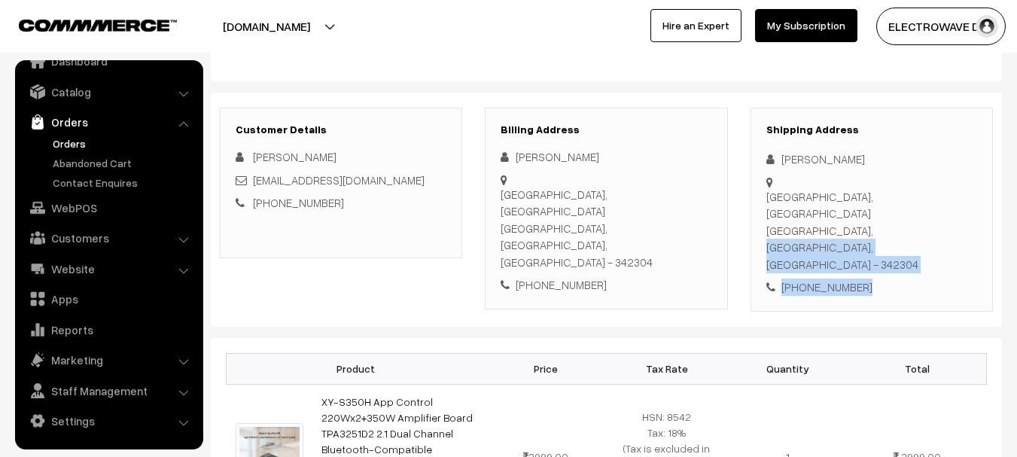
click at [910, 227] on div "[GEOGRAPHIC_DATA], [GEOGRAPHIC_DATA] [GEOGRAPHIC_DATA], [GEOGRAPHIC_DATA], [GEO…" at bounding box center [872, 230] width 211 height 85
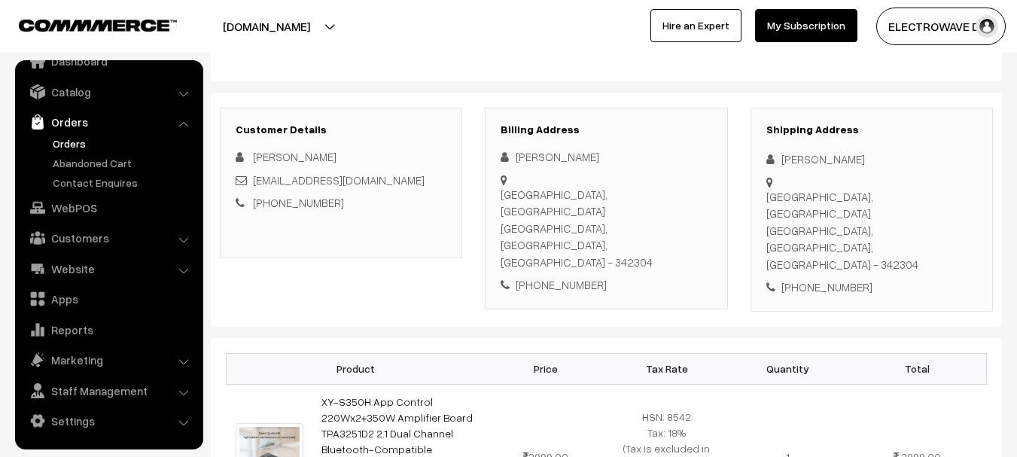
click at [910, 227] on div "[GEOGRAPHIC_DATA], [GEOGRAPHIC_DATA] [GEOGRAPHIC_DATA], [GEOGRAPHIC_DATA], [GEO…" at bounding box center [872, 230] width 211 height 85
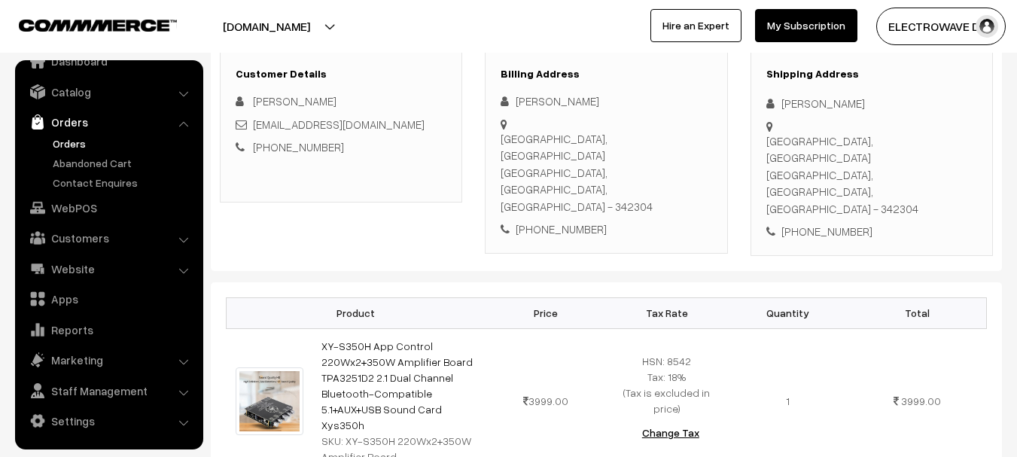
scroll to position [301, 0]
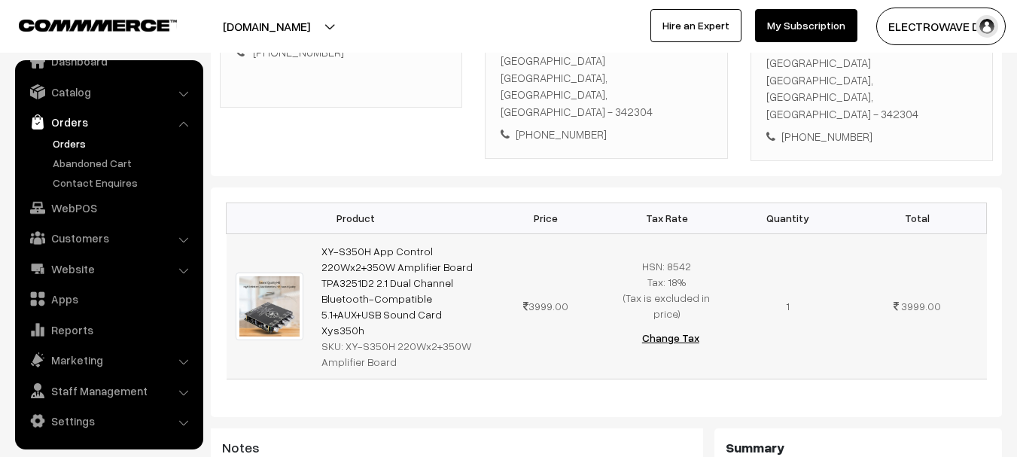
copy link "XY-S350H App Control 220Wx2+350W Amplifier Board TPA3251D2 2.1 Dual Channel Blu…"
drag, startPoint x: 483, startPoint y: 281, endPoint x: 319, endPoint y: 212, distance: 177.9
click at [319, 233] on td "XY-S350H App Control 220Wx2+350W Amplifier Board TPA3251D2 2.1 Dual Channel Blu…" at bounding box center [399, 305] width 173 height 145
drag, startPoint x: 341, startPoint y: 299, endPoint x: 378, endPoint y: 313, distance: 39.6
click at [391, 338] on div "SKU: XY-S350H 220Wx2+350W Amplifier Board" at bounding box center [399, 354] width 155 height 32
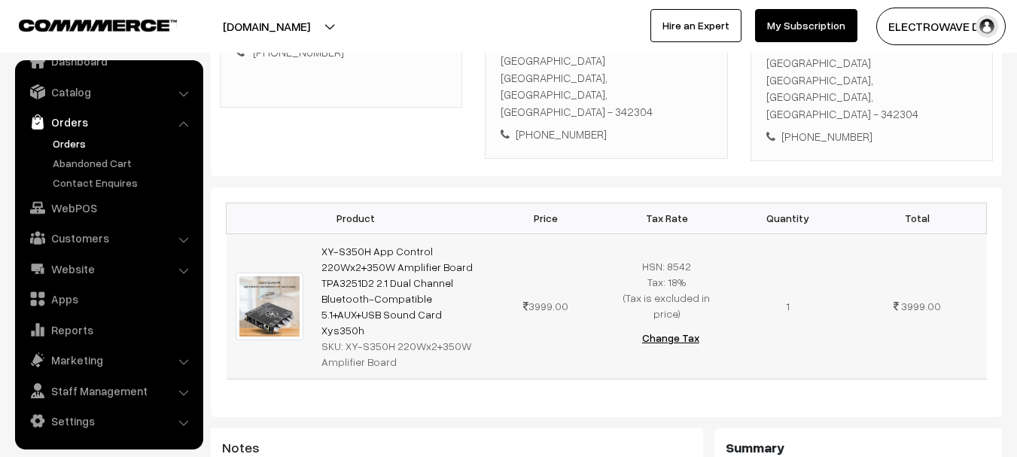
drag, startPoint x: 376, startPoint y: 313, endPoint x: 361, endPoint y: 309, distance: 15.5
click at [375, 338] on div "SKU: XY-S350H 220Wx2+350W Amplifier Board" at bounding box center [399, 354] width 155 height 32
click at [339, 338] on div "SKU: XY-S350H 220Wx2+350W Amplifier Board" at bounding box center [399, 354] width 155 height 32
drag, startPoint x: 342, startPoint y: 299, endPoint x: 393, endPoint y: 324, distance: 56.9
click at [393, 324] on td "XY-S350H App Control 220Wx2+350W Amplifier Board TPA3251D2 2.1 Dual Channel Blu…" at bounding box center [399, 305] width 173 height 145
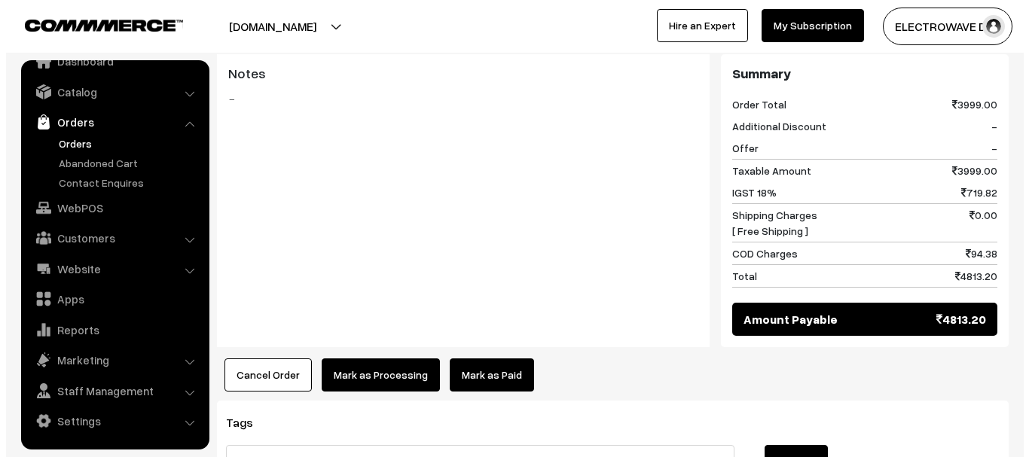
scroll to position [678, 0]
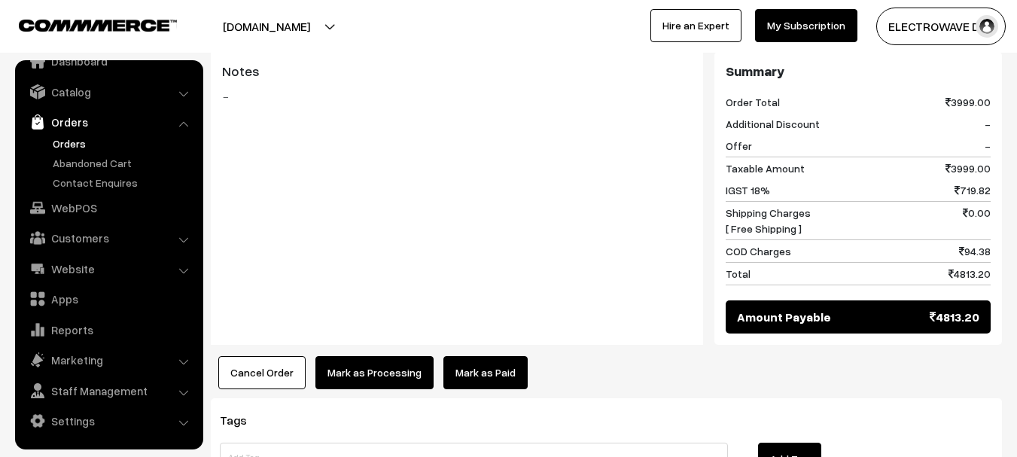
click at [401, 356] on button "Mark as Processing" at bounding box center [375, 372] width 118 height 33
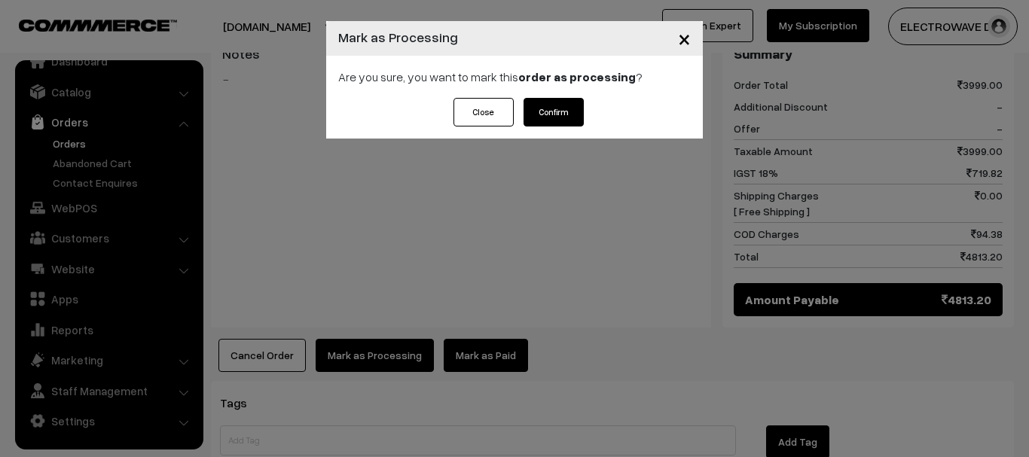
click at [558, 117] on button "Confirm" at bounding box center [553, 112] width 60 height 29
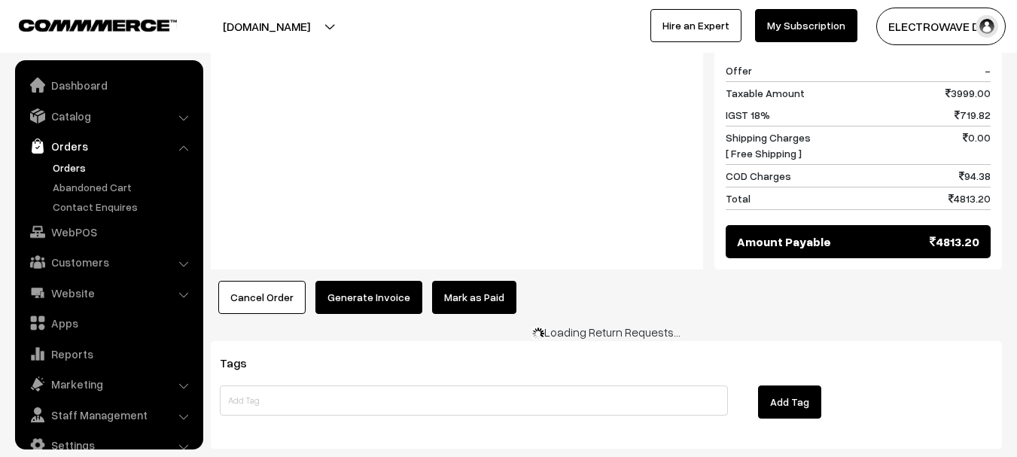
click at [386, 281] on button "Generate Invoice" at bounding box center [369, 297] width 107 height 33
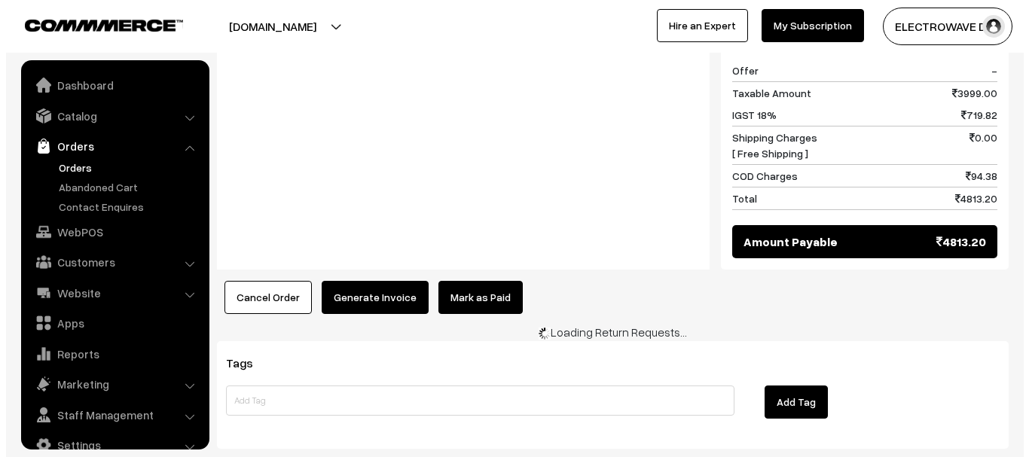
scroll to position [24, 0]
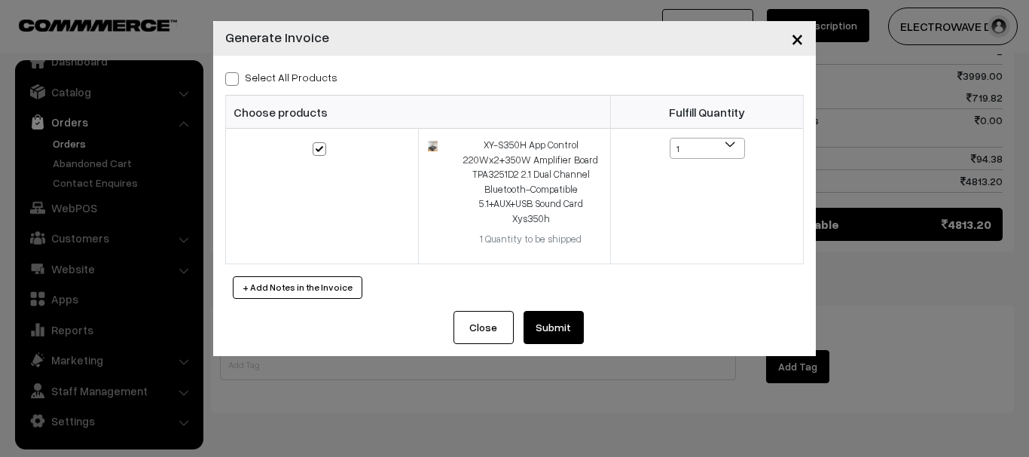
click at [561, 316] on button "Submit" at bounding box center [553, 327] width 60 height 33
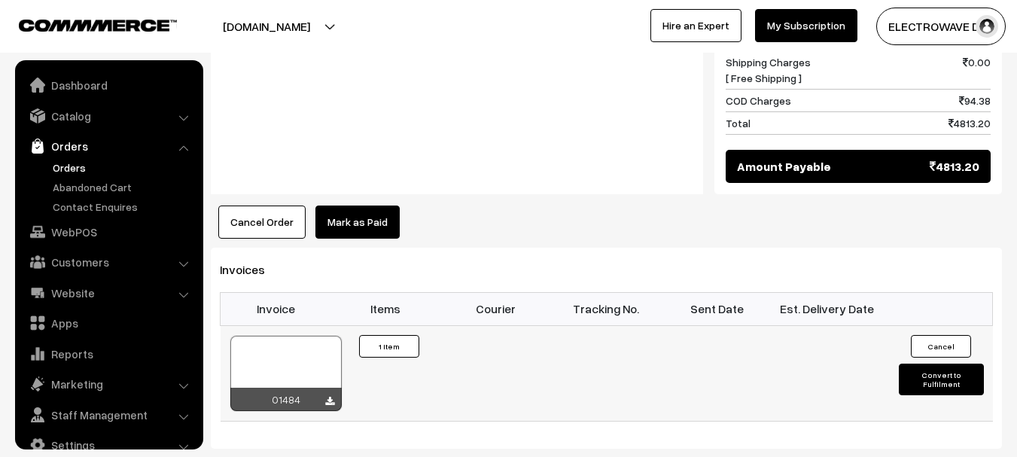
scroll to position [24, 0]
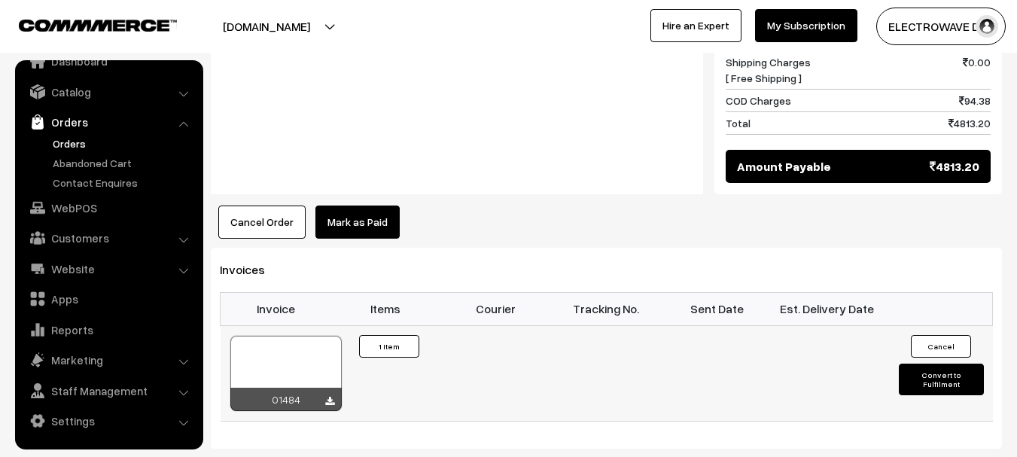
click at [289, 336] on div at bounding box center [285, 373] width 111 height 75
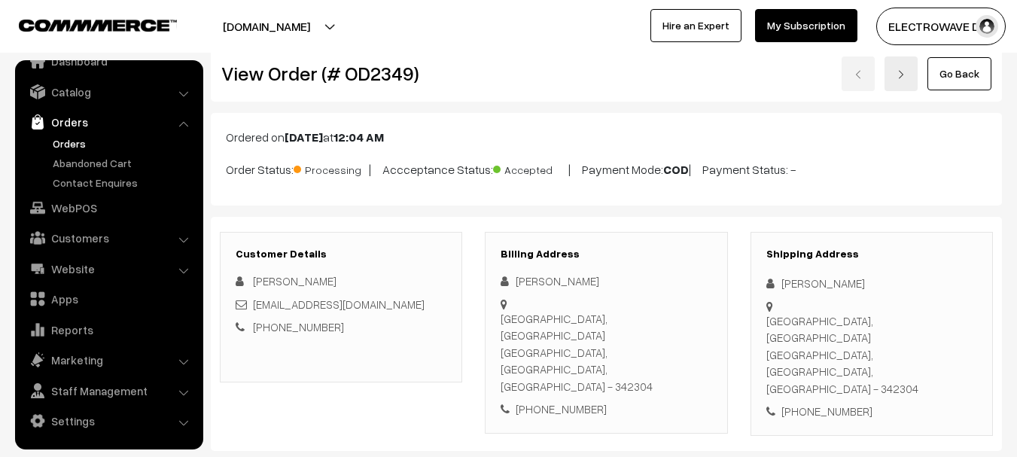
scroll to position [0, 0]
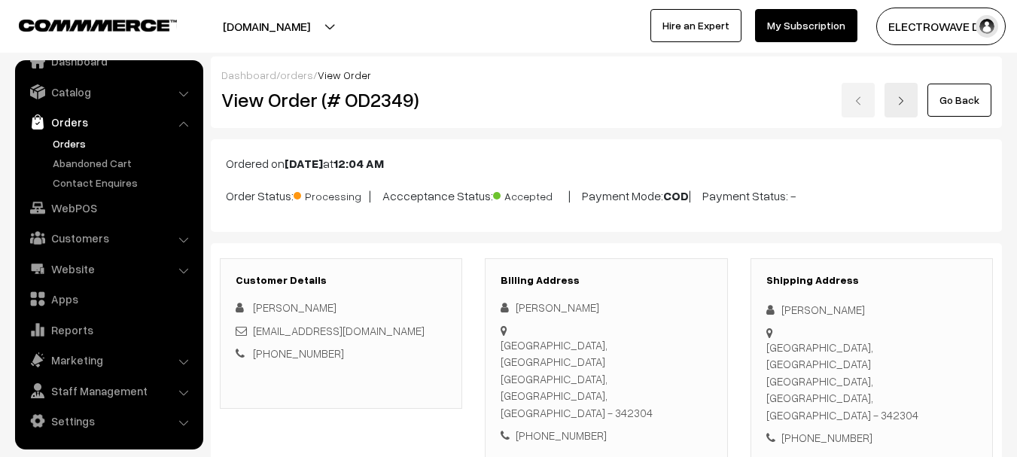
click at [401, 97] on h2 "View Order (# OD2349)" at bounding box center [342, 99] width 242 height 23
copy h2 "OD2349"
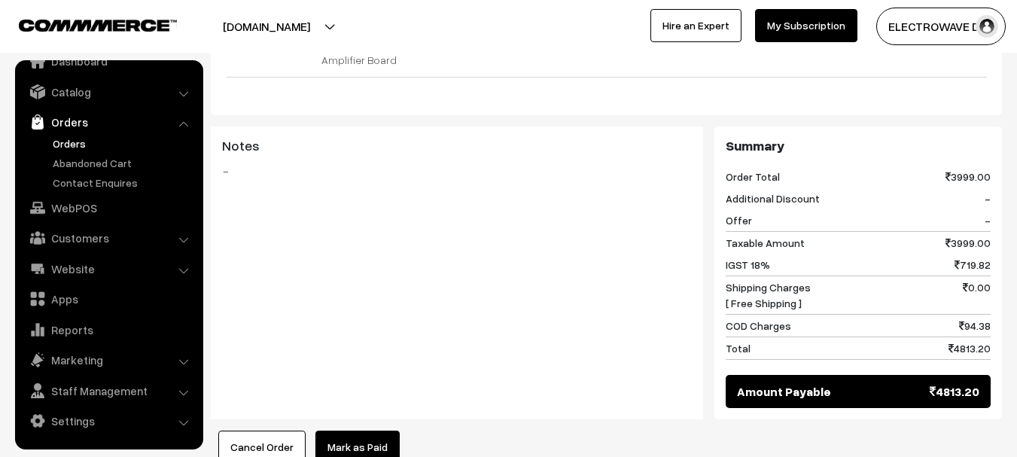
scroll to position [828, 0]
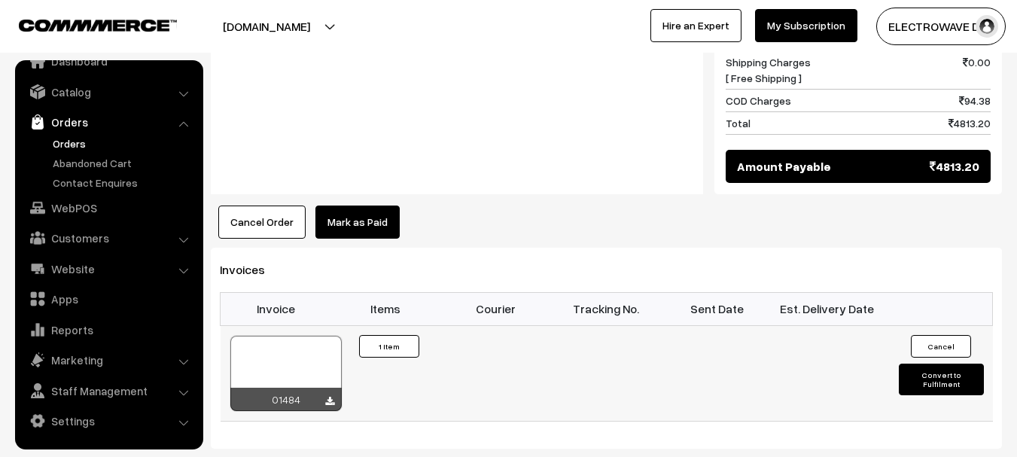
click at [293, 336] on div at bounding box center [285, 373] width 111 height 75
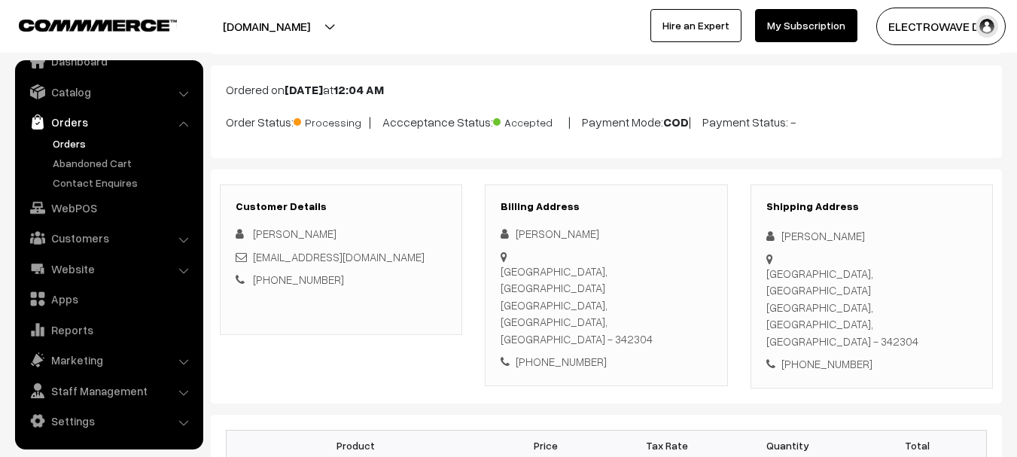
scroll to position [0, 0]
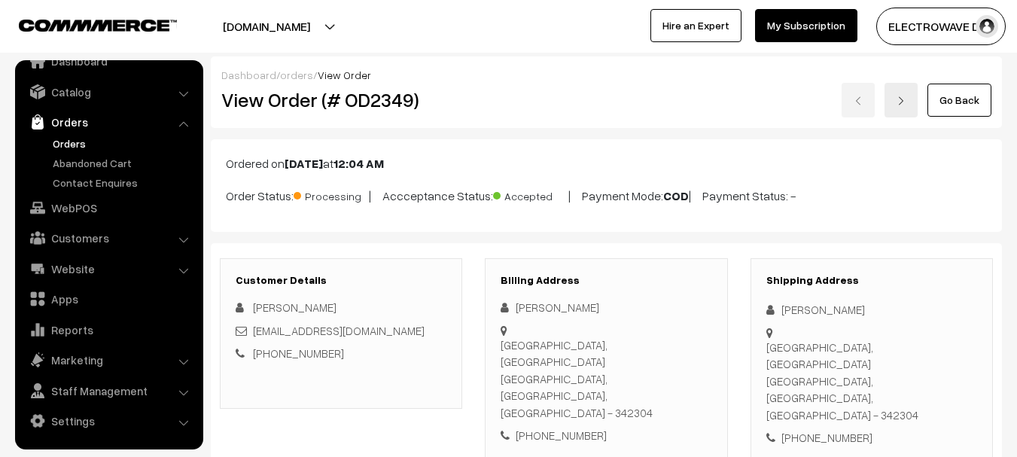
click at [860, 104] on div "Go Back" at bounding box center [739, 100] width 506 height 35
click at [87, 145] on link "Orders" at bounding box center [123, 144] width 149 height 16
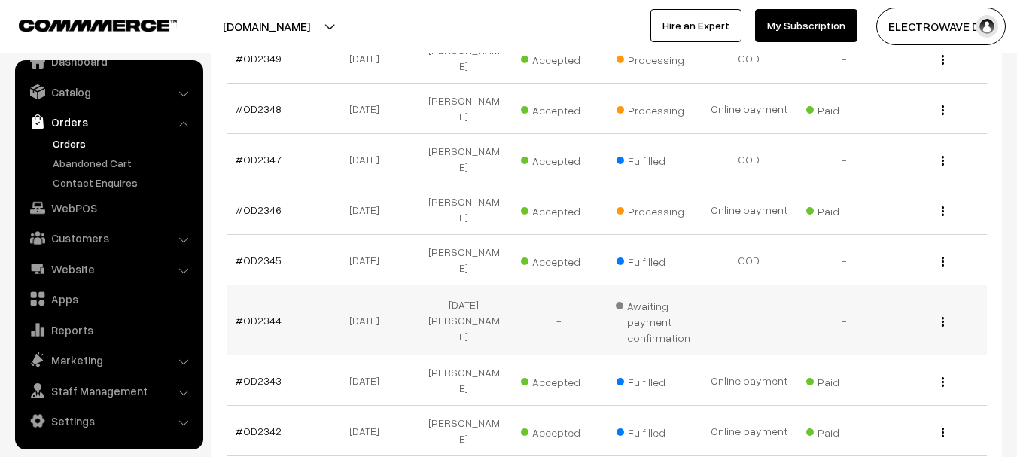
scroll to position [226, 0]
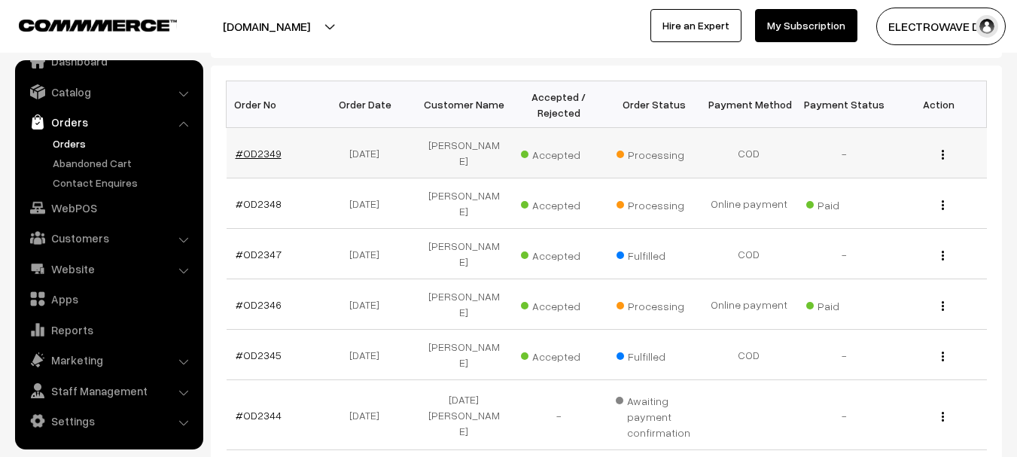
click at [250, 152] on link "#OD2349" at bounding box center [259, 153] width 46 height 13
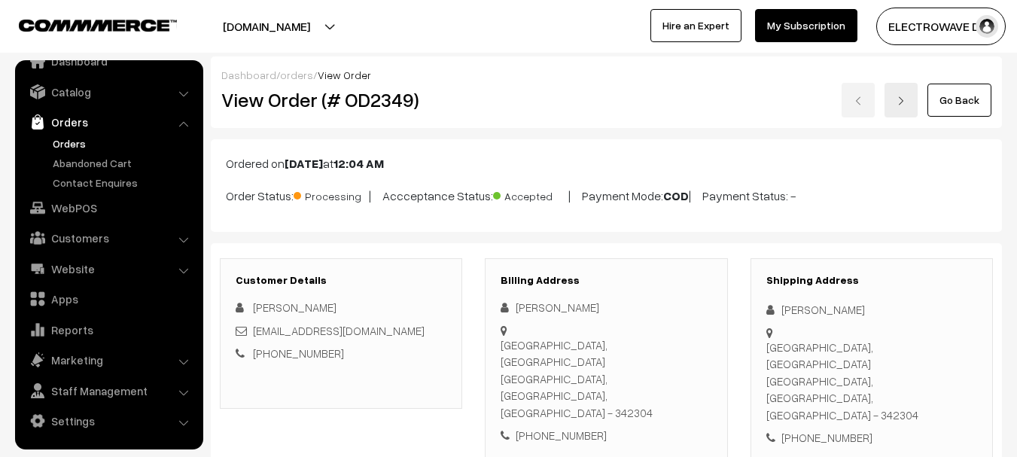
click at [377, 99] on h2 "View Order (# OD2349)" at bounding box center [342, 99] width 242 height 23
copy h2 "OD2349"
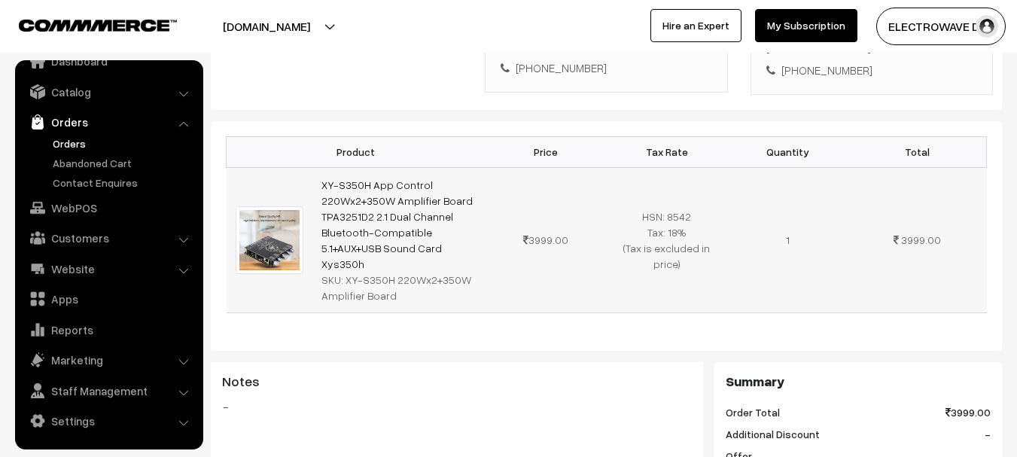
scroll to position [377, 0]
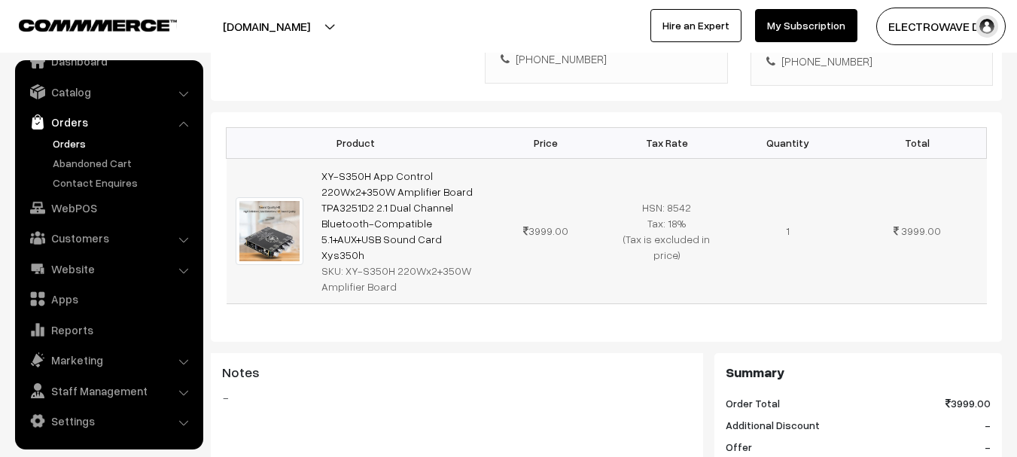
copy div "XY-S350H 220Wx2+350W Amplifier Board"
drag, startPoint x: 343, startPoint y: 221, endPoint x: 444, endPoint y: 253, distance: 106.5
click at [444, 253] on td "XY-S350H App Control 220Wx2+350W Amplifier Board TPA3251D2 2.1 Dual Channel Blu…" at bounding box center [399, 230] width 173 height 145
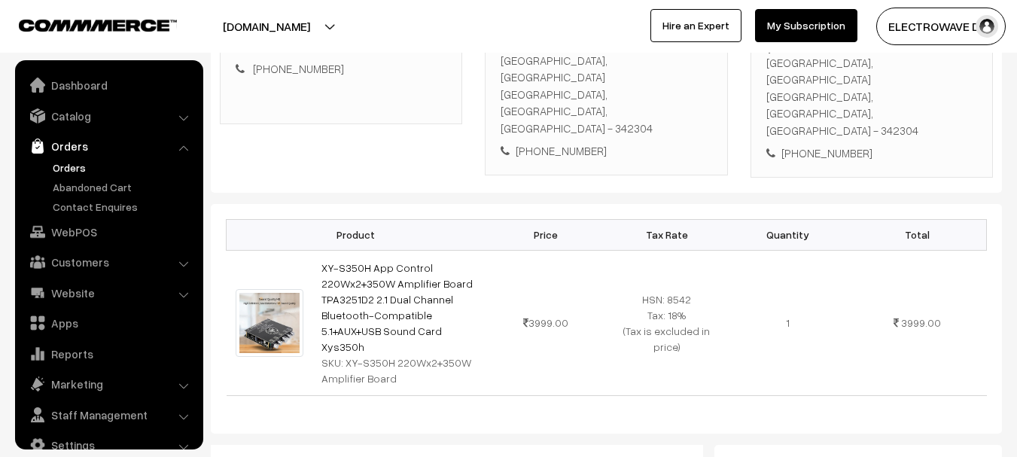
scroll to position [75, 0]
